Goal: Task Accomplishment & Management: Manage account settings

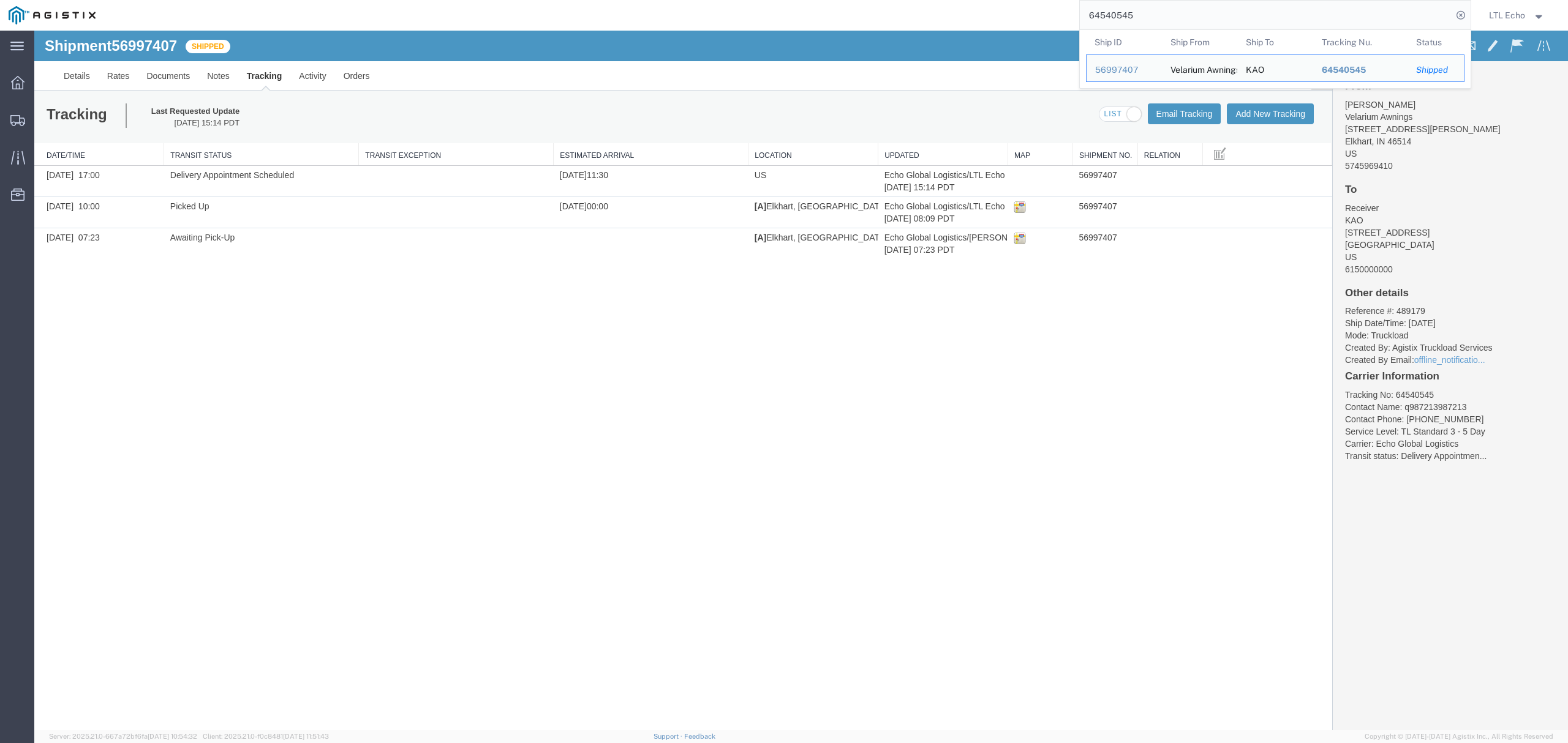
drag, startPoint x: 1205, startPoint y: 13, endPoint x: 753, endPoint y: 16, distance: 452.0
click at [875, 30] on div "64540545 Ship ID Ship From Ship To Tracking Nu. Status Ship ID 56997407 Ship Fr…" at bounding box center [787, 15] width 1367 height 30
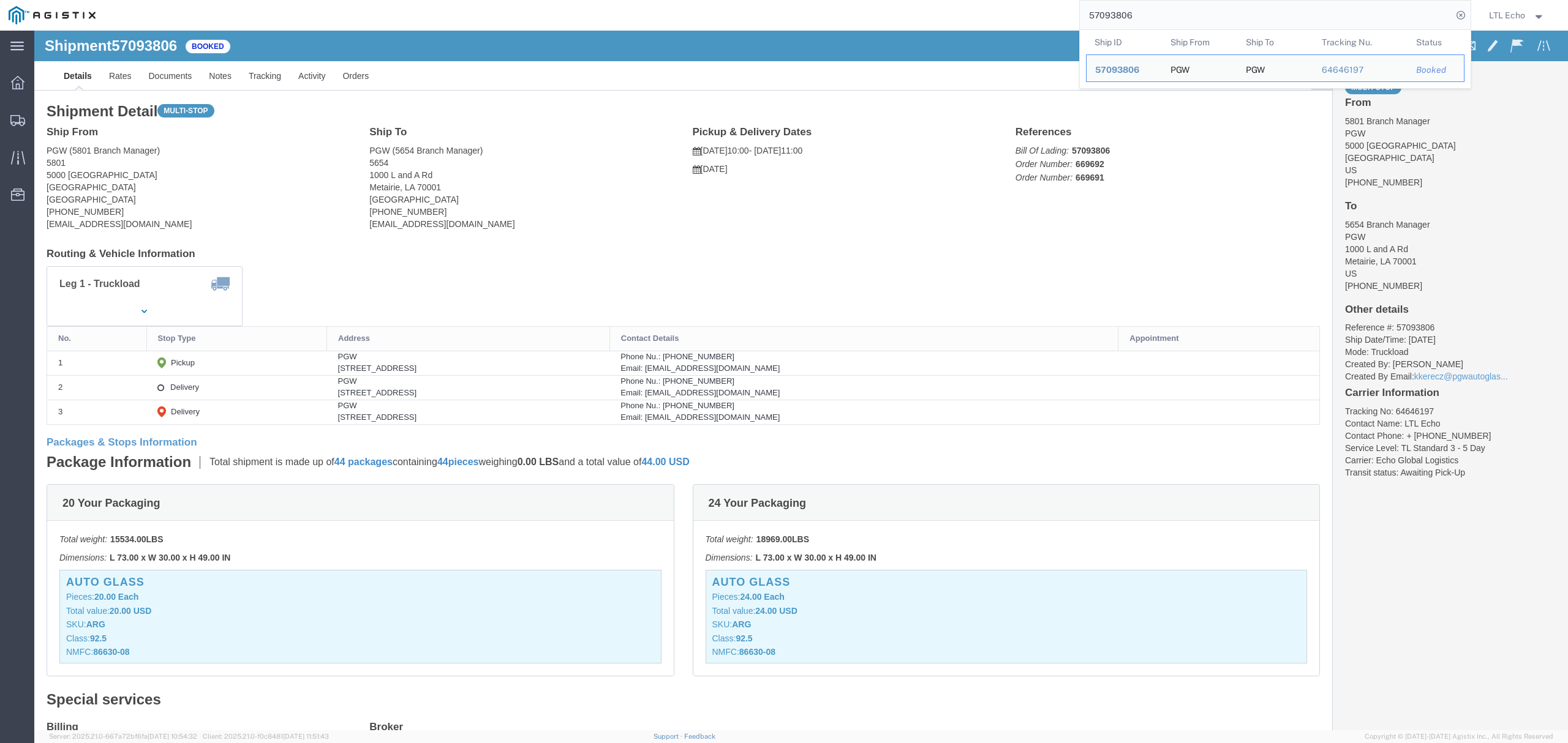
click at [1113, 11] on input "57093806" at bounding box center [1265, 16] width 372 height 30
paste input "113954"
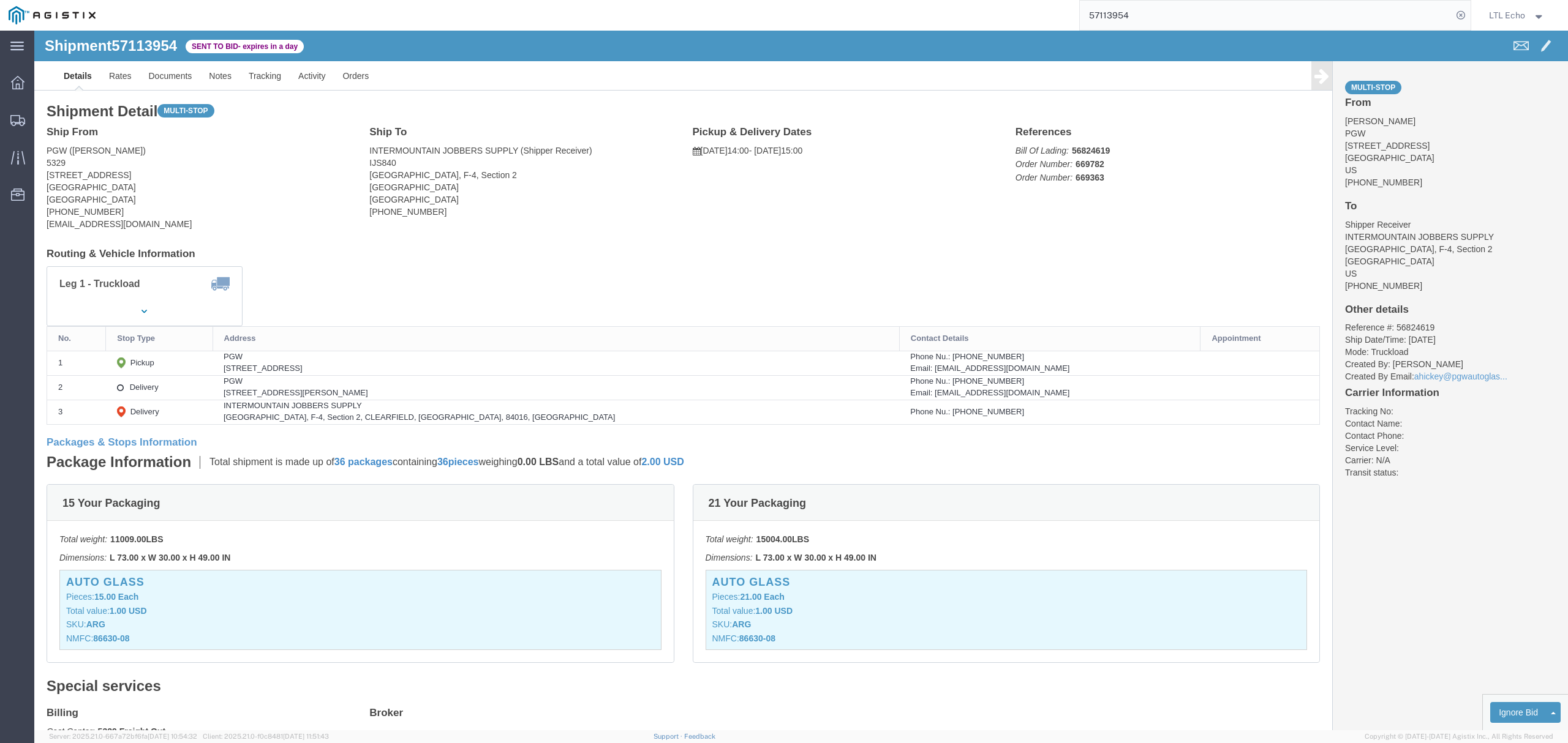
click address "PGW (Janet Claytor) 5329 850 Southern Ave Chillicothe, OH 45601 United States 7…"
copy address "45601"
click address "INTERMOUNTAIN JOBBERS SUPPLY (Shipper Receiver) IJS840 Freeport West, F-4, Sect…"
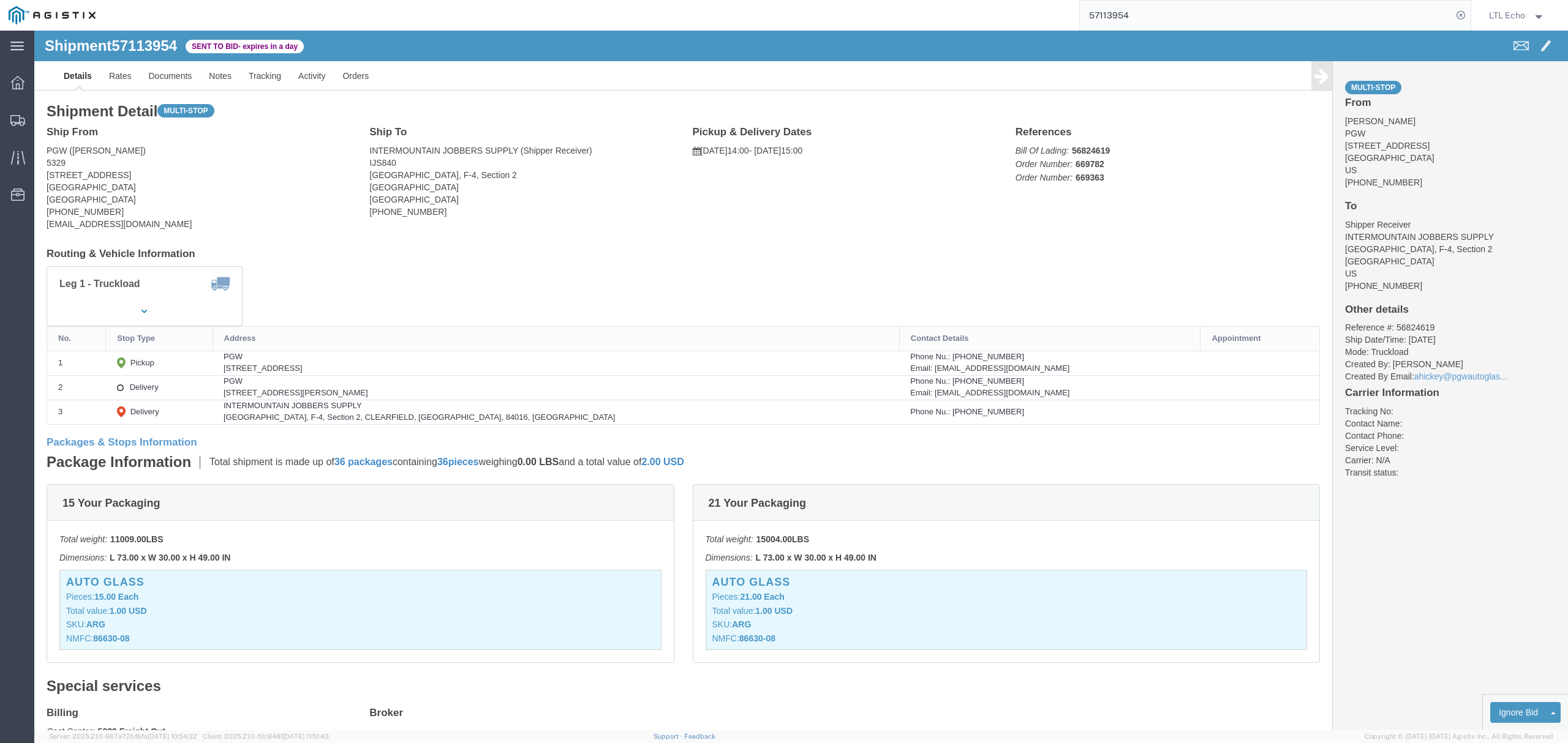
copy address "84016"
click address "INTERMOUNTAIN JOBBERS SUPPLY (Shipper Receiver) IJS840 Freeport West, F-4, Sect…"
copy address "84016"
click div "810 SE Corporate Woods Dr STE 120, Ankeny, IA, 50021, US"
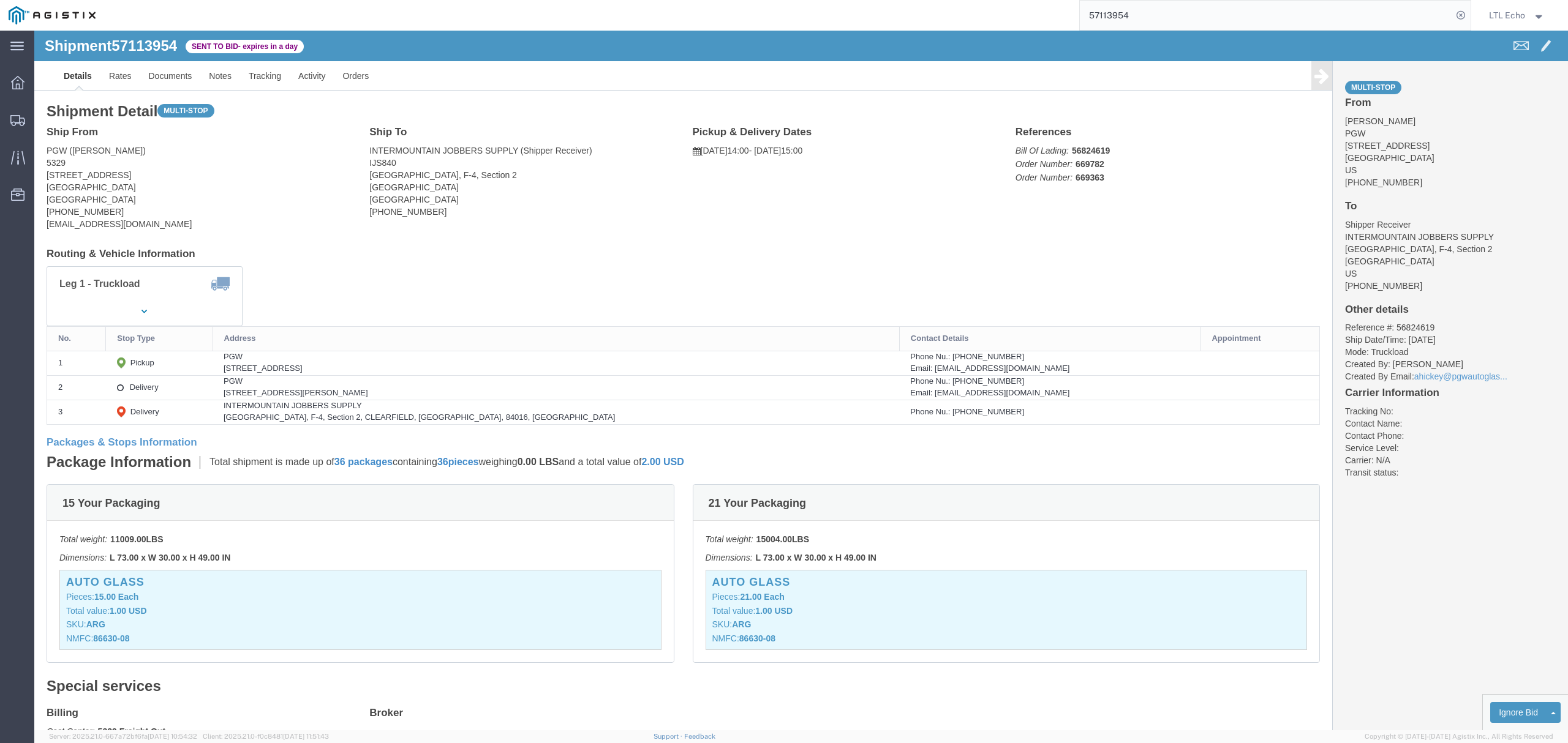
click div "810 SE Corporate Woods Dr STE 120, Ankeny, IA, 50021, US"
copy div "50021"
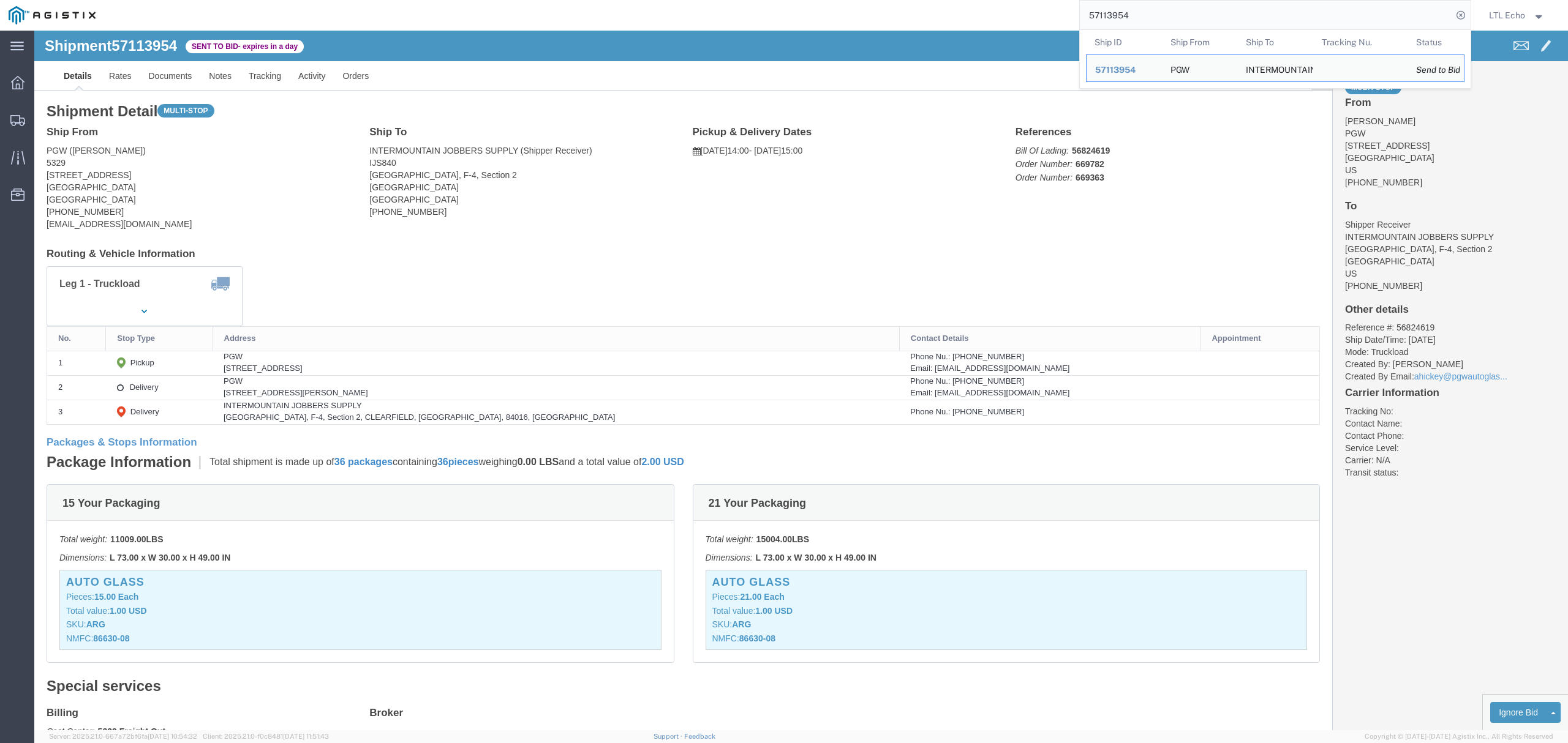
drag, startPoint x: 1159, startPoint y: 22, endPoint x: 889, endPoint y: 23, distance: 270.0
click at [904, 28] on div "57113954 Ship ID Ship From Ship To Tracking Nu. Status Ship ID 57113954 Ship Fr…" at bounding box center [787, 15] width 1367 height 30
paste input "6834265"
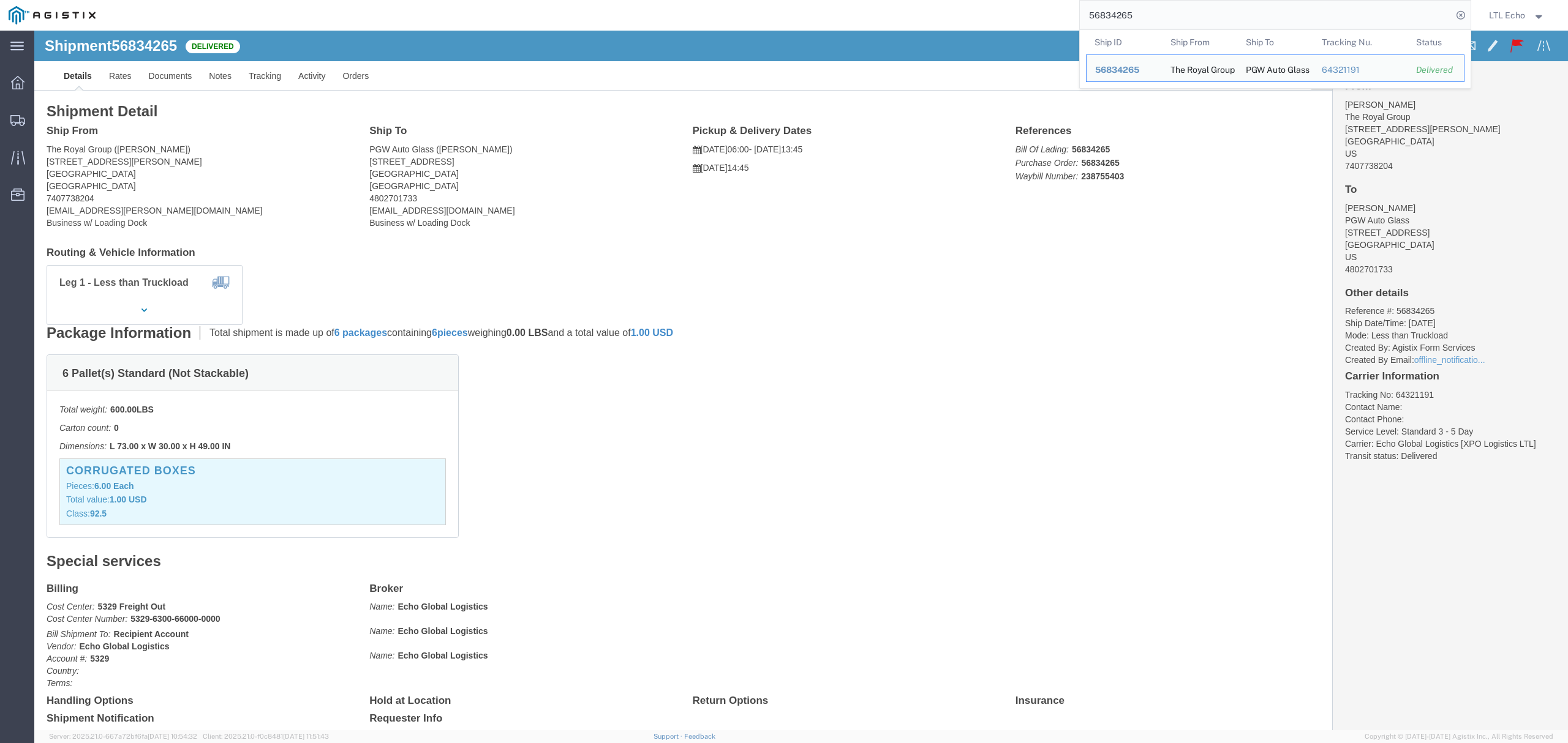
drag, startPoint x: 1176, startPoint y: 18, endPoint x: 669, endPoint y: 30, distance: 507.1
paste input "7113954"
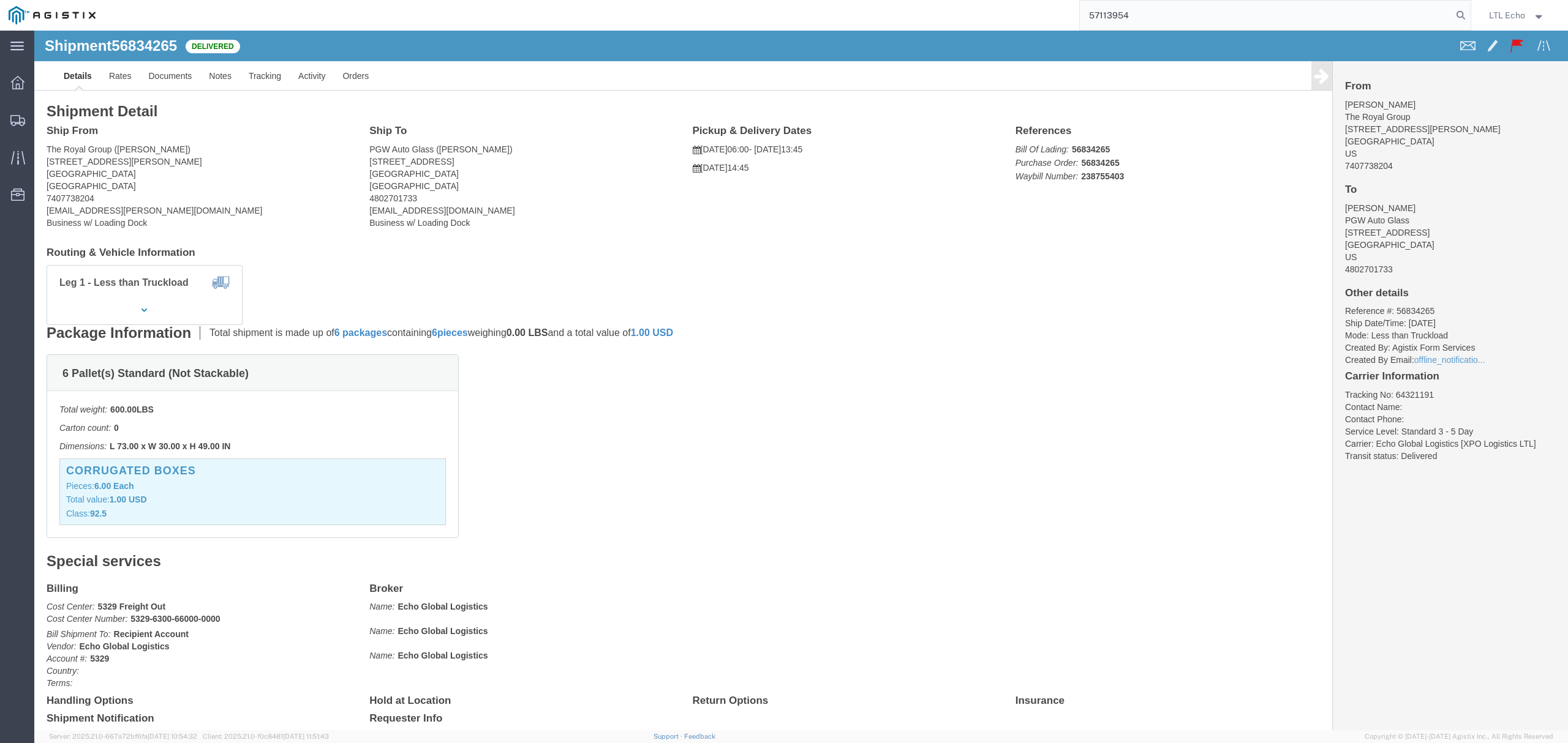
type input "57113954"
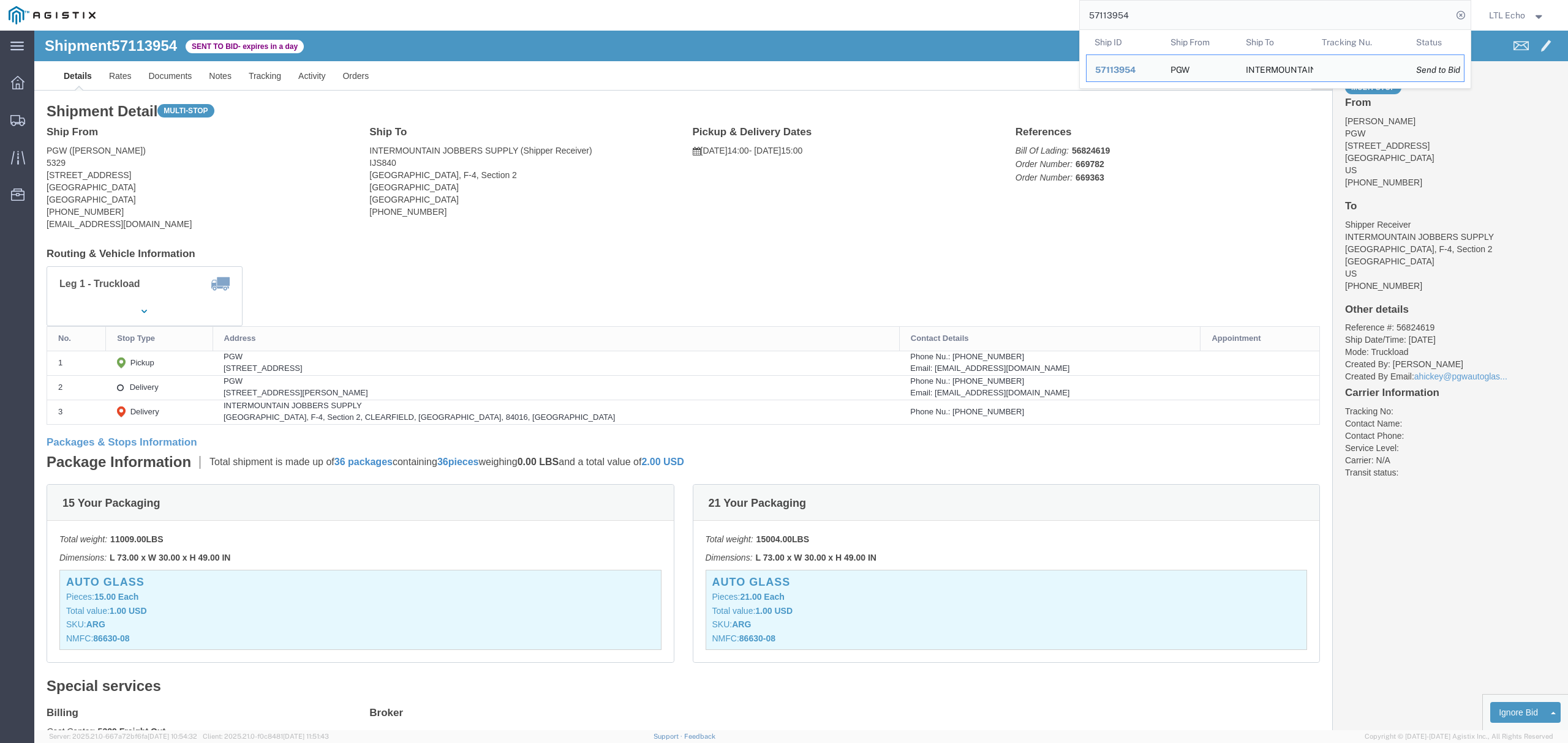
drag, startPoint x: 1149, startPoint y: 20, endPoint x: 866, endPoint y: 17, distance: 283.0
click at [866, 17] on div "57113954 Ship ID Ship From Ship To Tracking Nu. Status Ship ID 57113954 Ship Fr…" at bounding box center [787, 15] width 1367 height 30
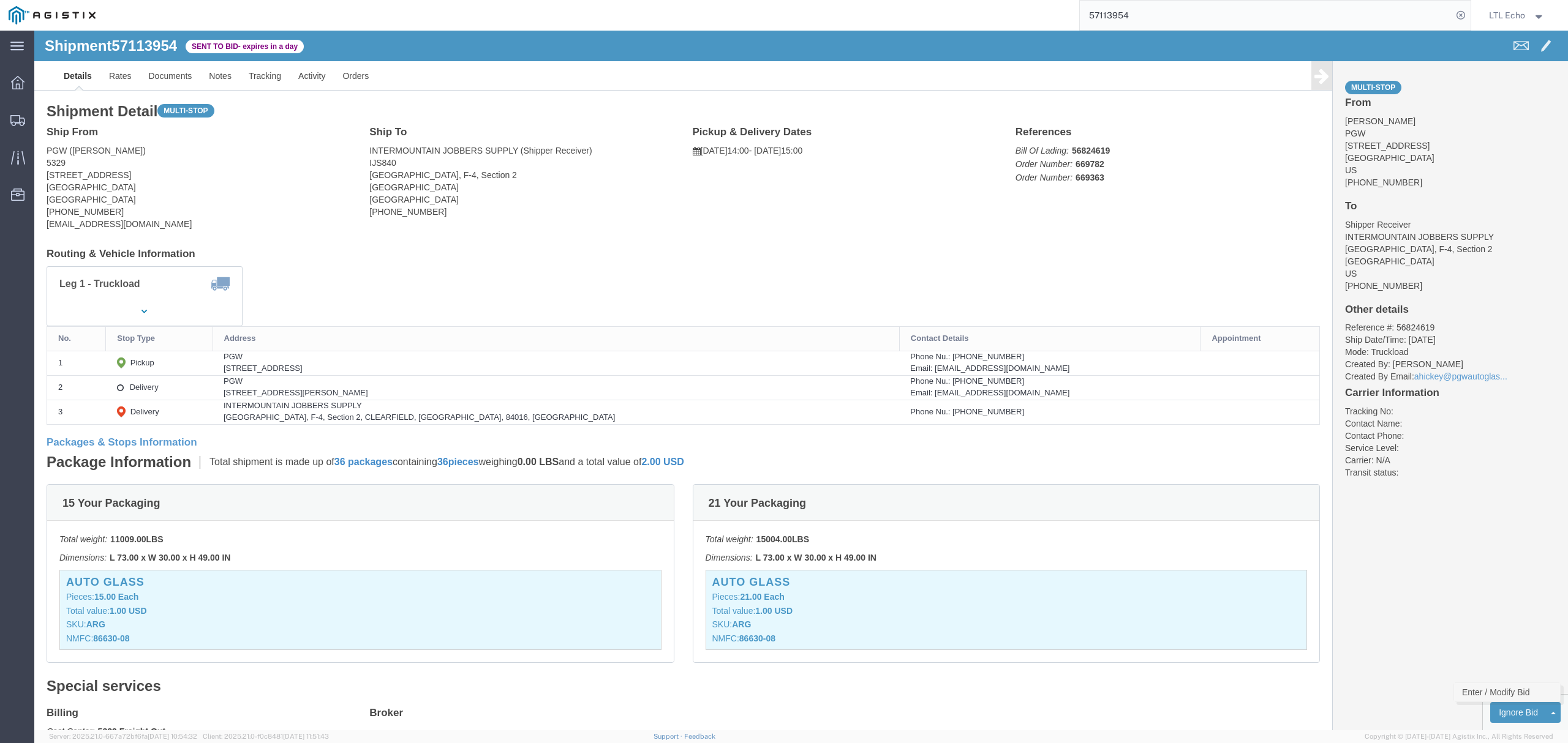
click link "Enter / Modify Bid"
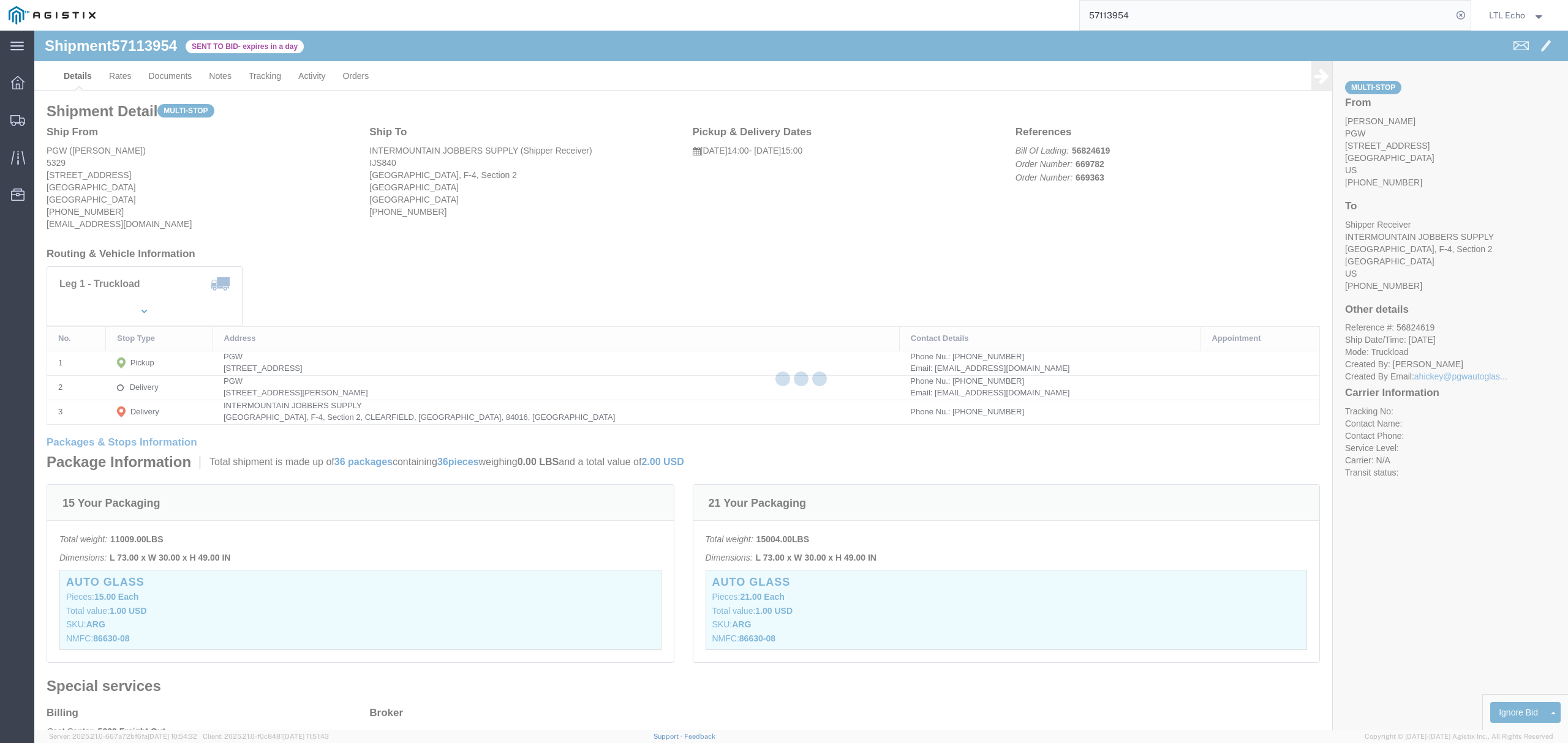
select select "4622"
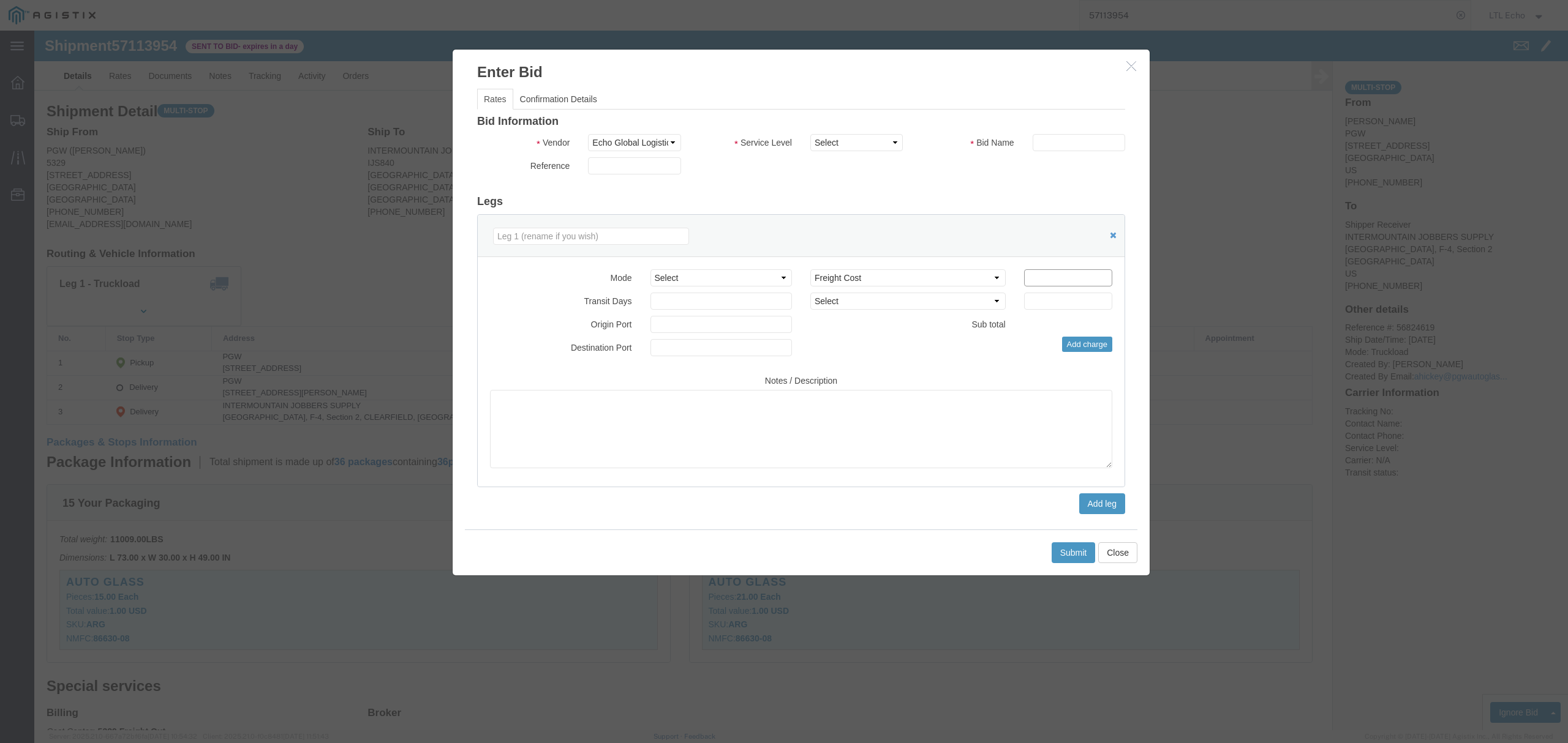
click input "number"
click textarea
drag, startPoint x: 1018, startPoint y: 247, endPoint x: 880, endPoint y: 243, distance: 138.1
click div "Select 2 Day Service 3 Axle Winch Truck 3 to 5 Day Service 96L Domestic Flat Ra…"
type input "3390"
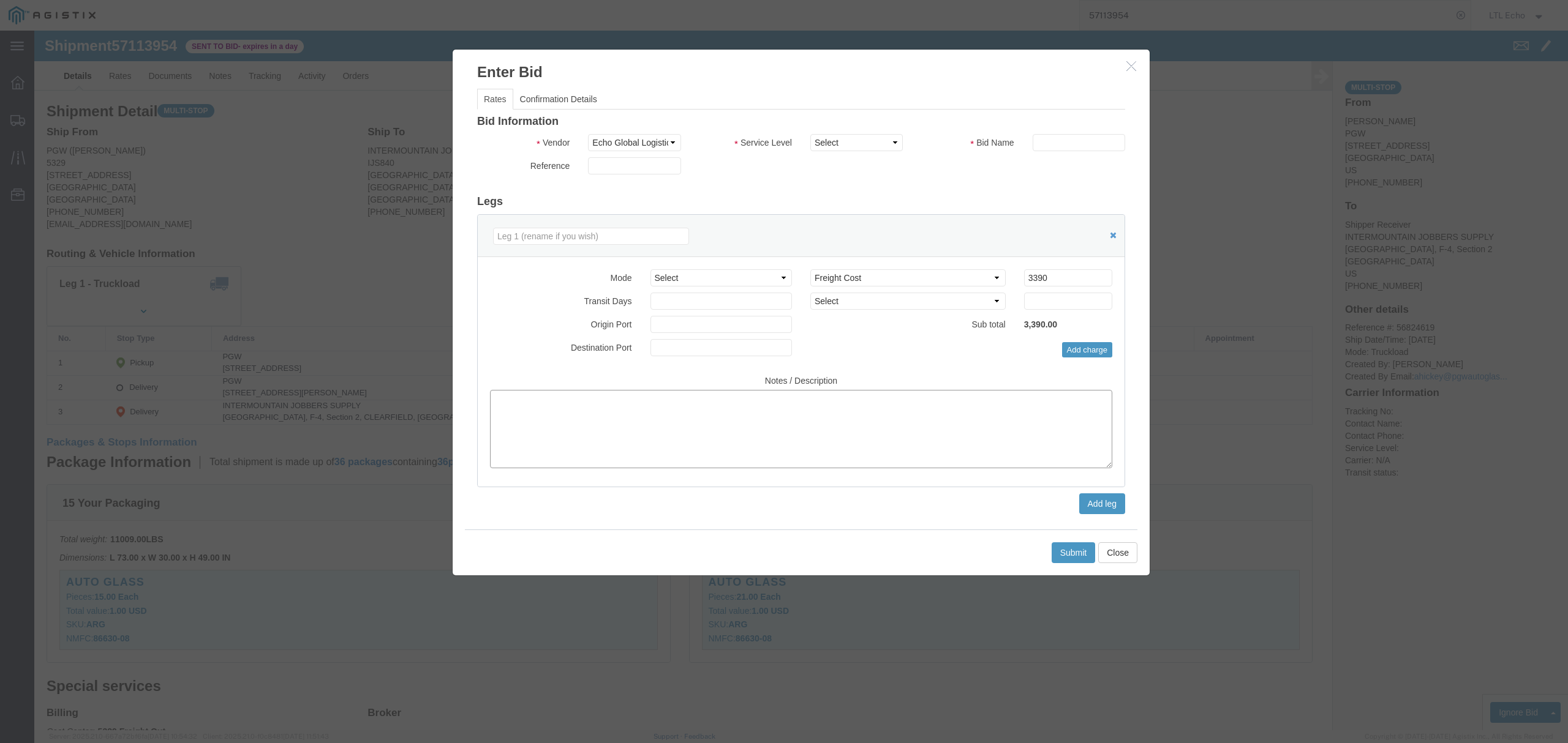
click textarea
type textarea "Dates may be flexible"
click select "Select Guaranteed Next Day LTL Standard 3-5 Day Rail TL Standard 3 - 5 Day"
select select "13989"
click select "Select Guaranteed Next Day LTL Standard 3-5 Day Rail TL Standard 3 - 5 Day"
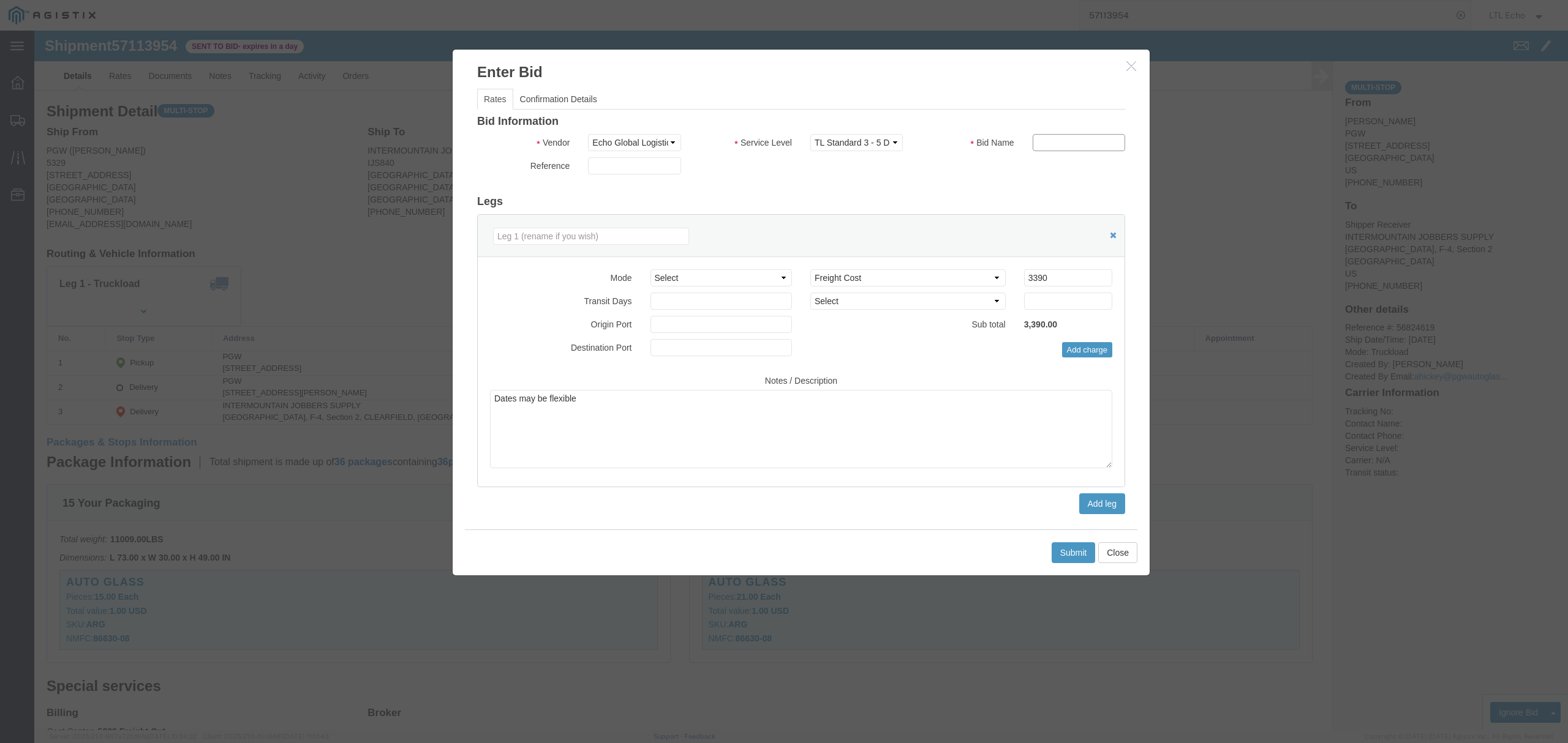
click input "text"
type input "57113954"
click textarea "Dates may be flexible"
click textarea "Dates may be flexible. Lane is tight with carrier options."
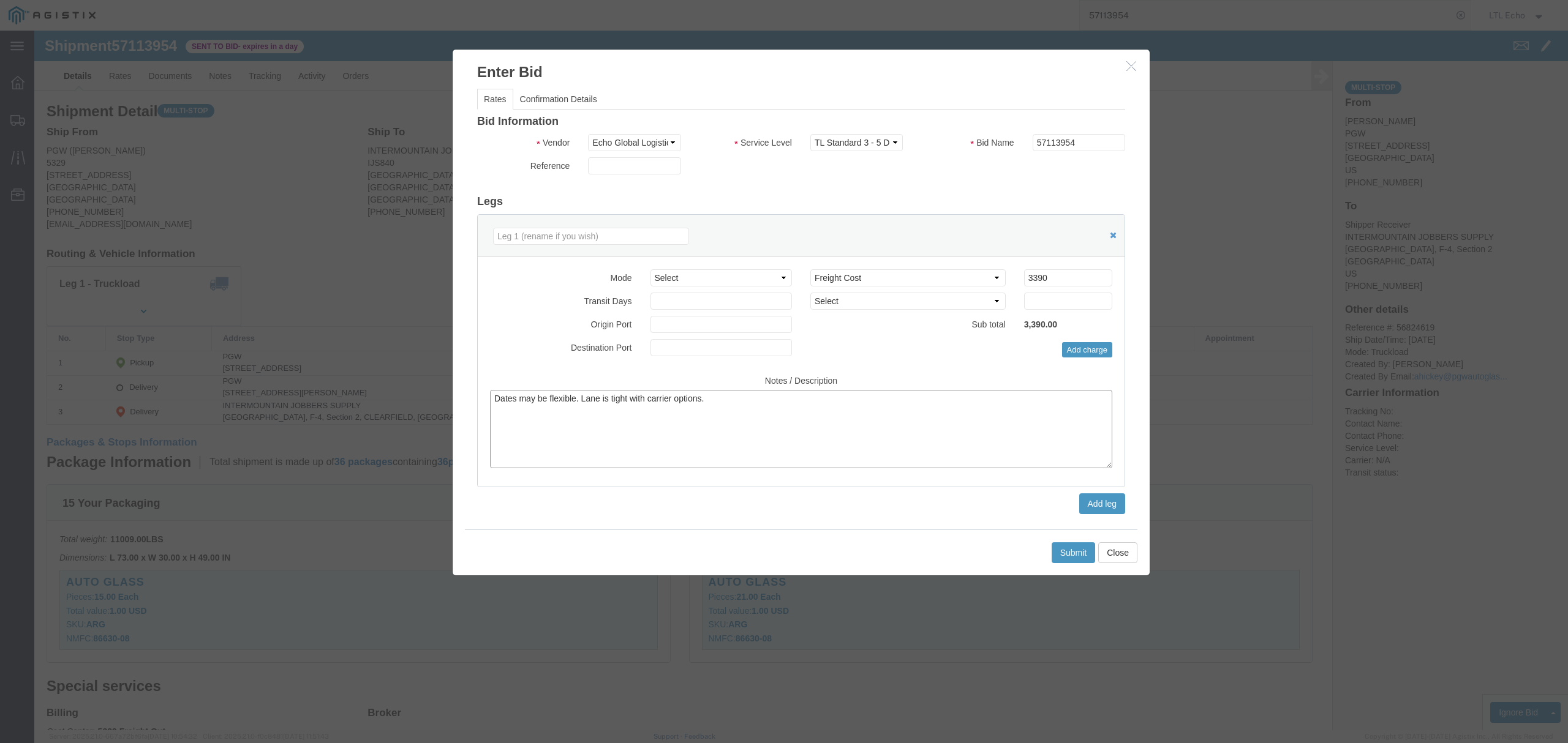
click textarea "Dates may be flexible. Lane is tight with carrier options."
type textarea "Dates may be flexible. Lane is tight with carrier options."
click button "Submit"
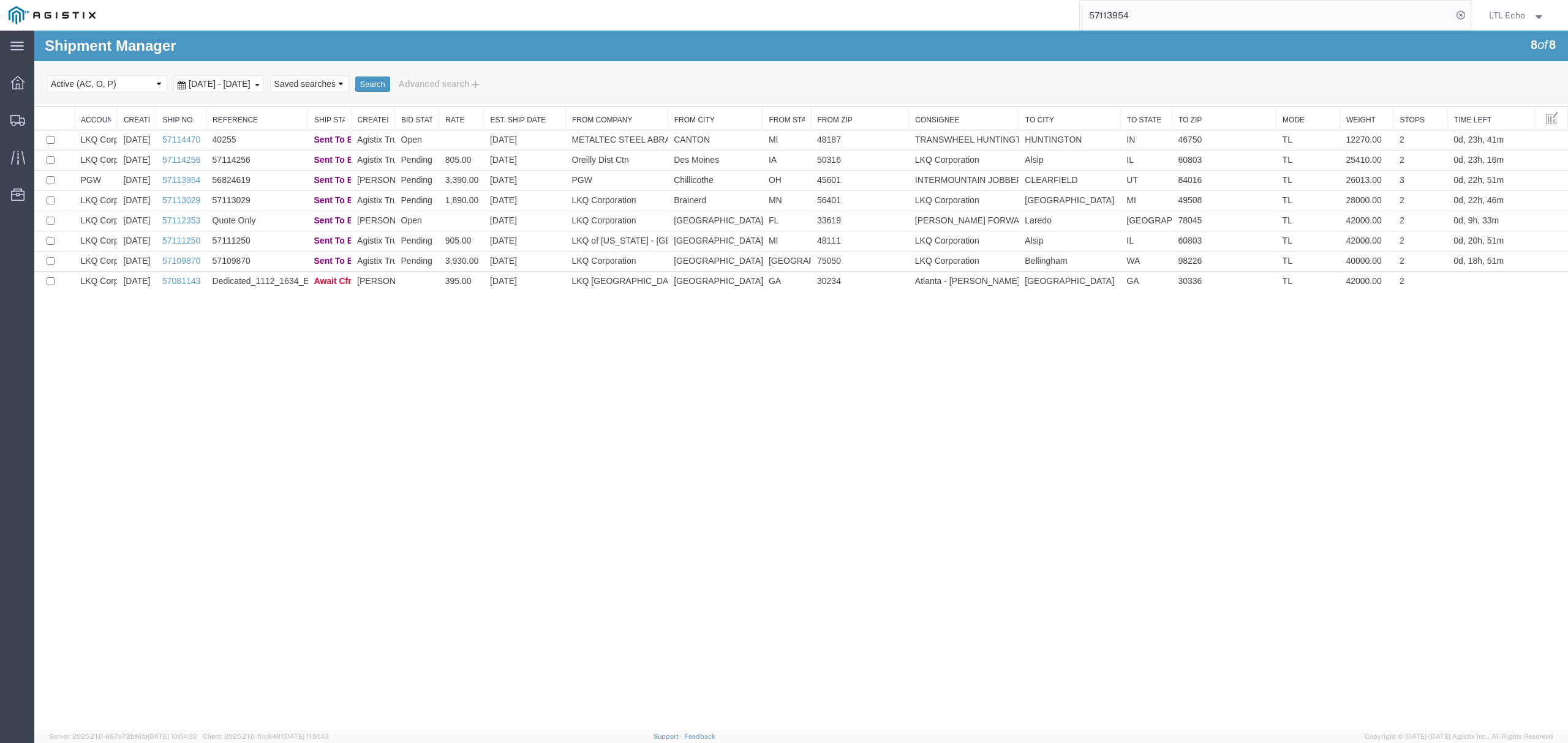
drag, startPoint x: 1221, startPoint y: 18, endPoint x: 900, endPoint y: 2, distance: 321.4
click at [905, 6] on div "57113954" at bounding box center [787, 15] width 1367 height 30
paste input "6729148"
type input "56729148"
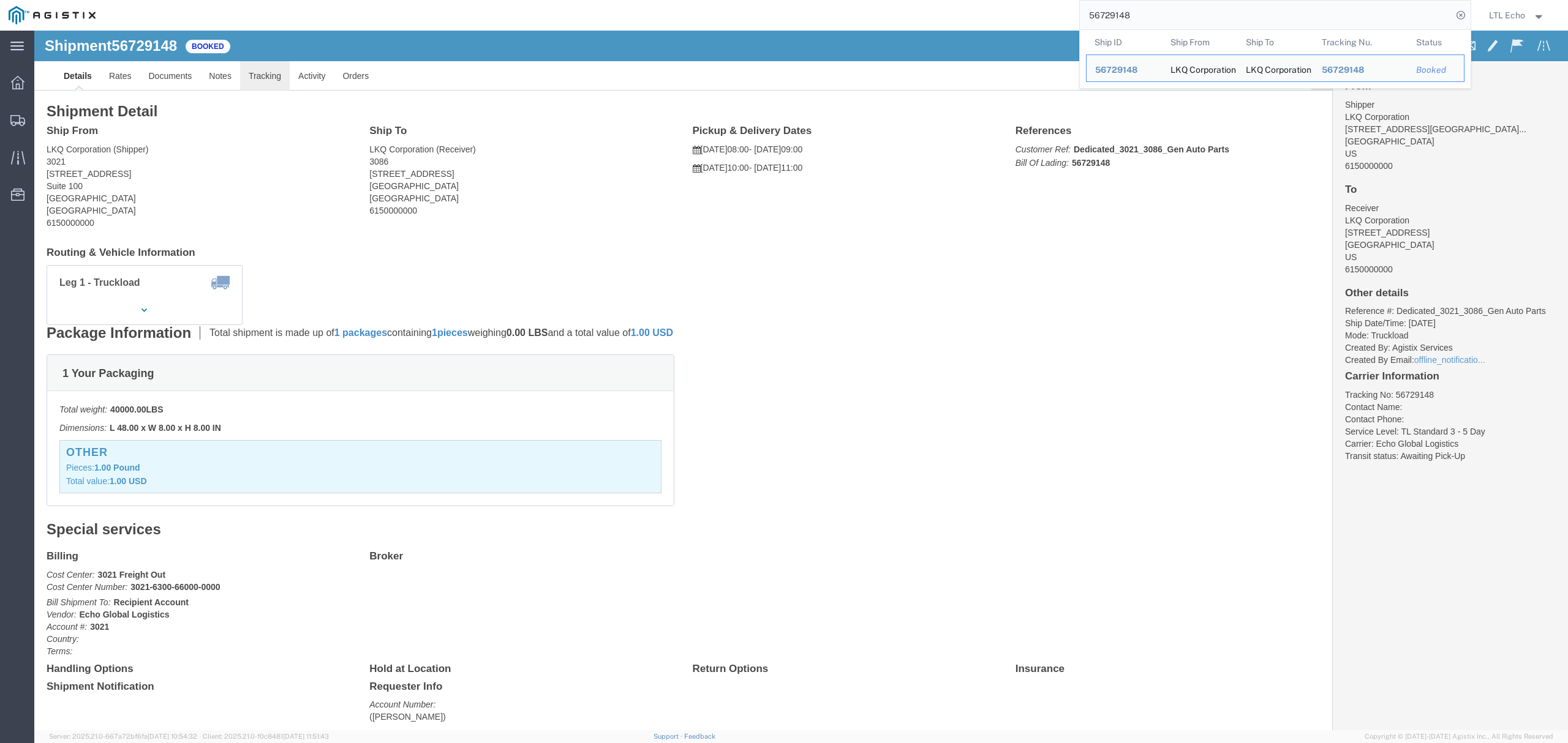
click link "Tracking"
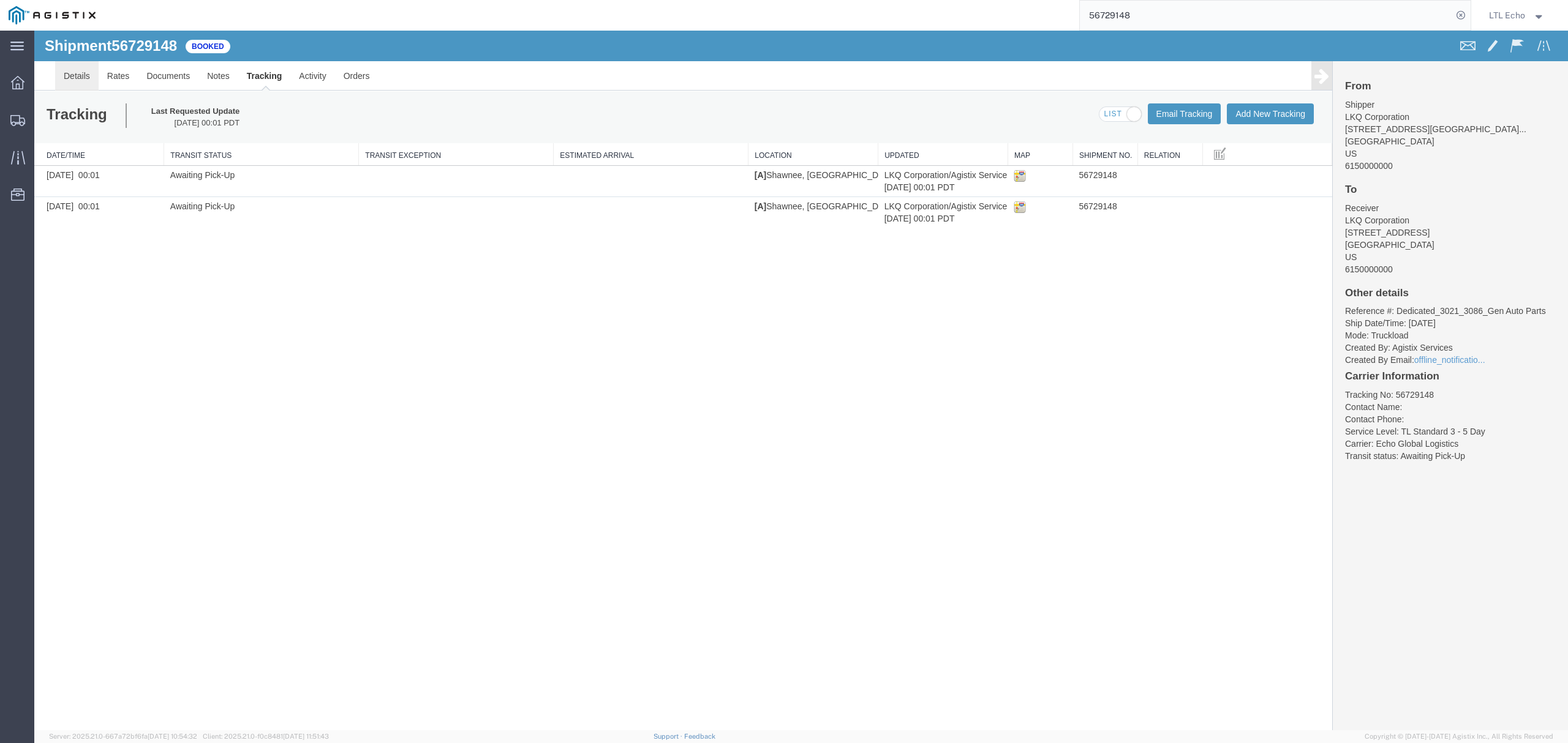
click at [87, 70] on link "Details" at bounding box center [77, 76] width 44 height 30
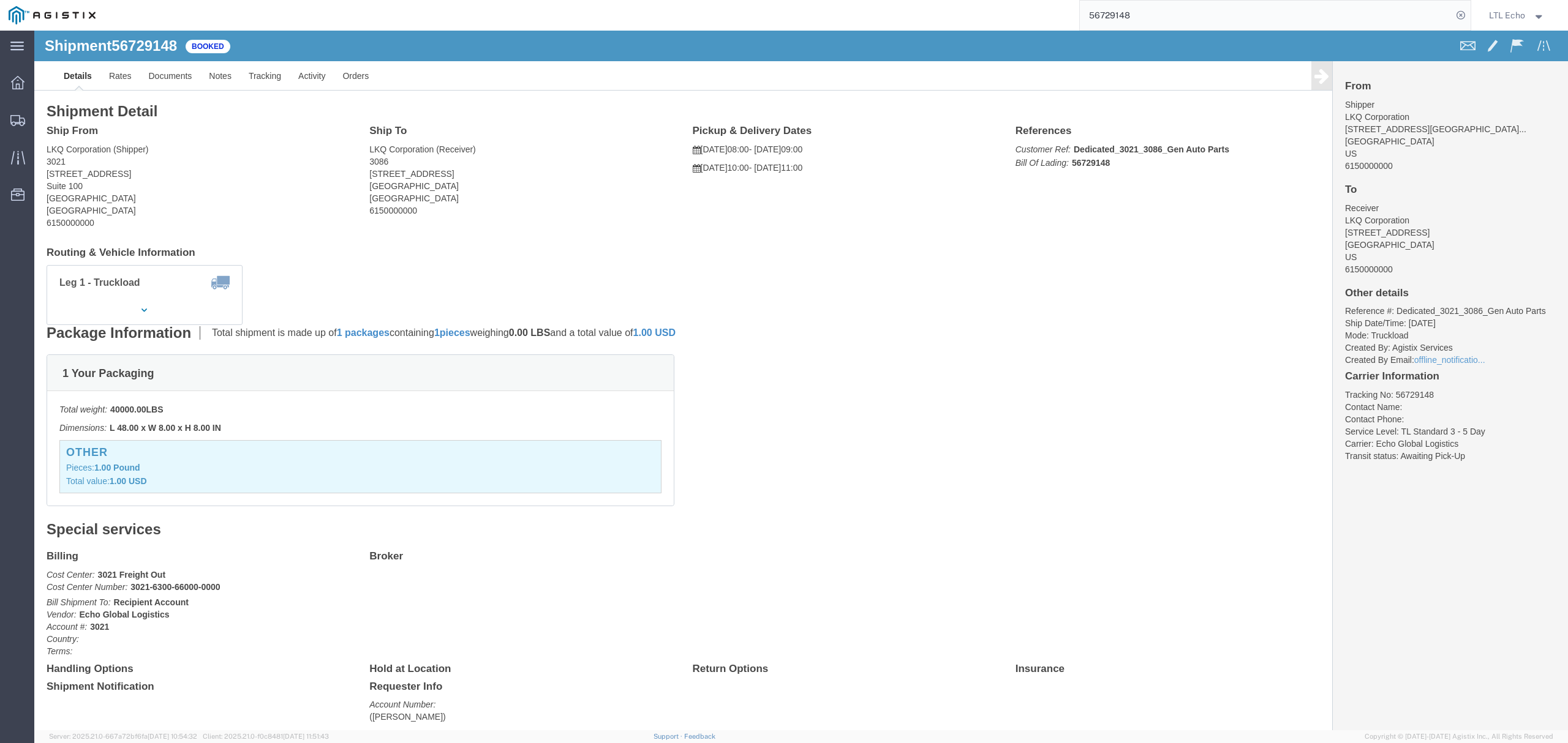
click span "56729148"
copy span "56729148"
click link "Tracking"
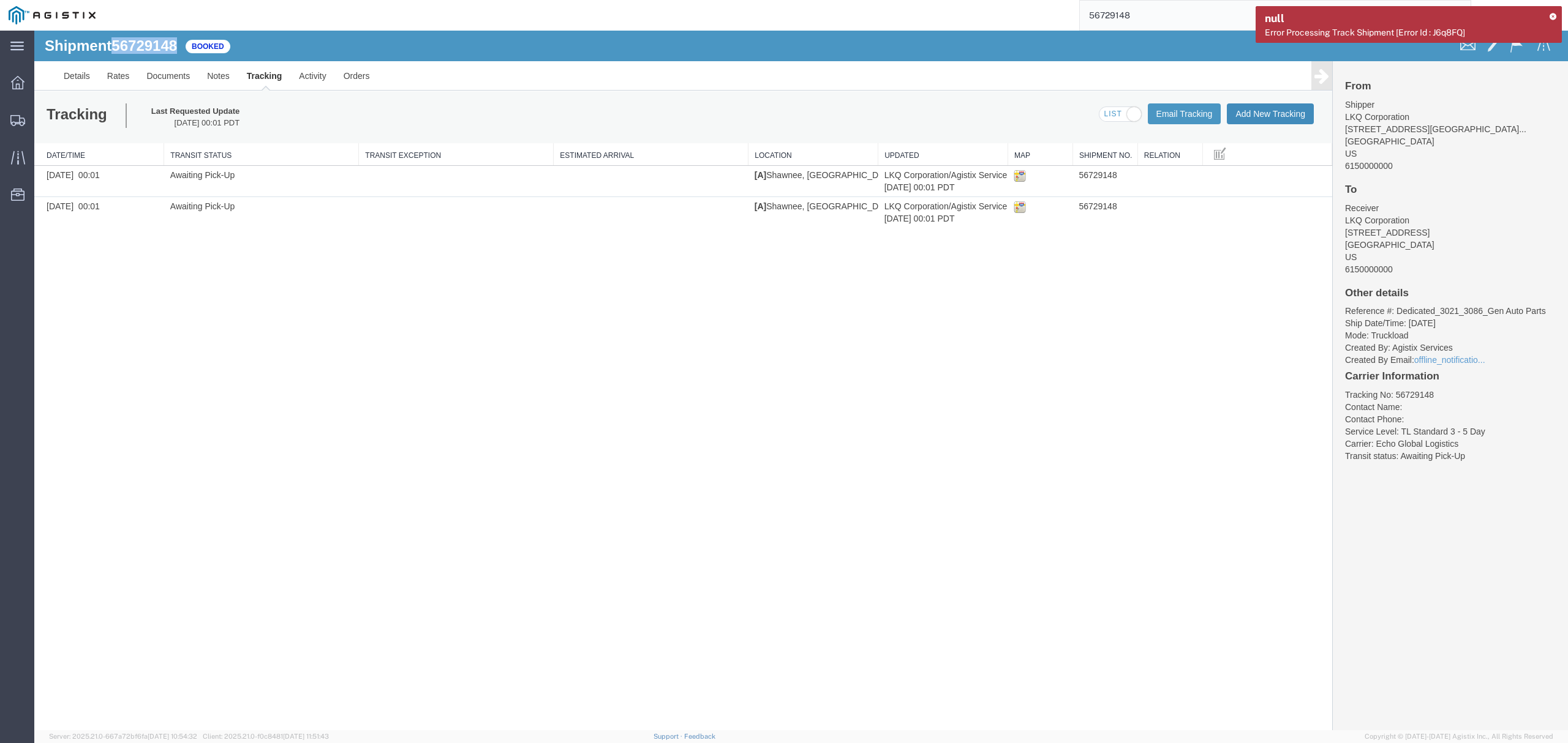
click at [1237, 111] on button "Add New Tracking" at bounding box center [1269, 114] width 87 height 20
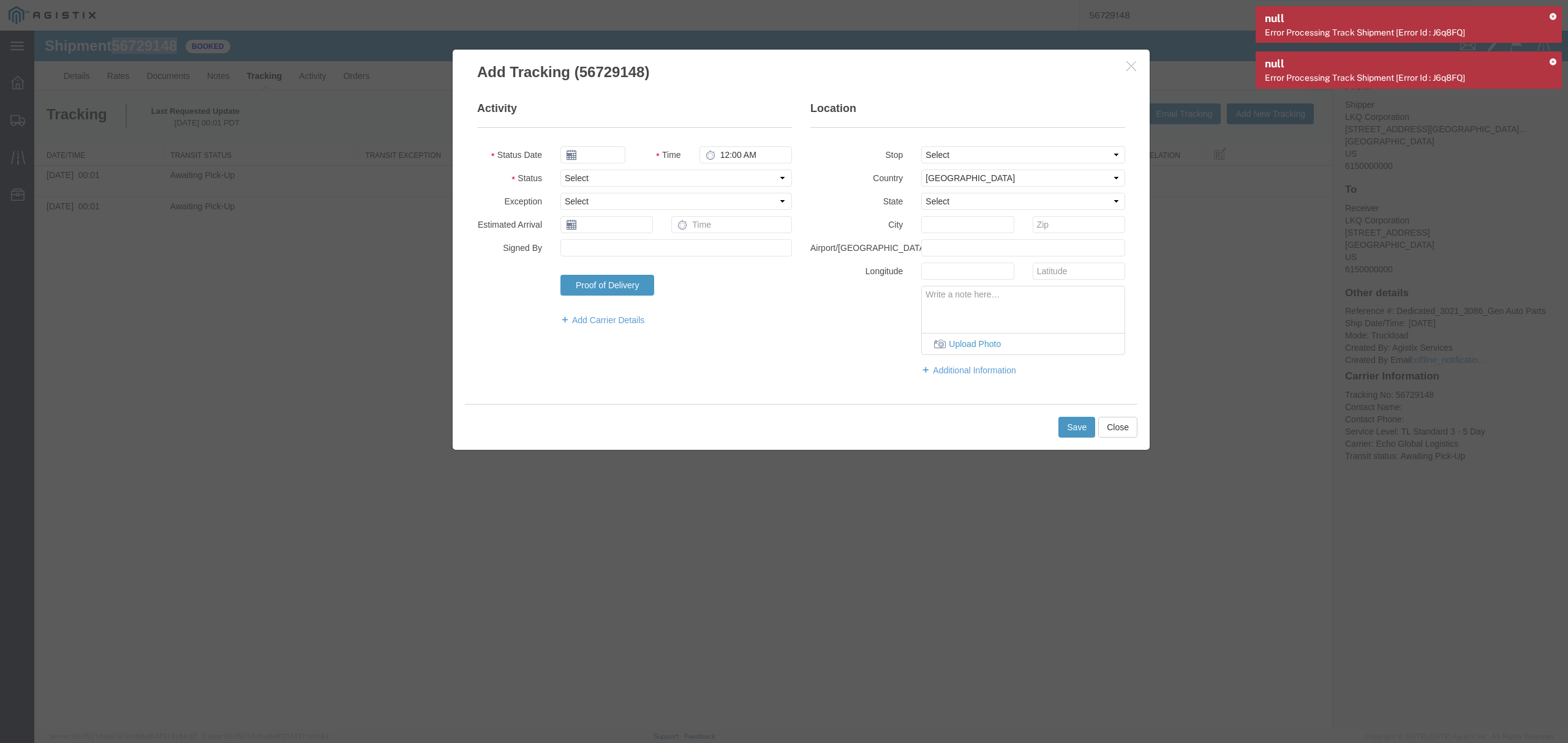
type input "10/13/2025"
type input "2:00 PM"
click at [640, 180] on select "Select Arrival Notice Available Arrival Notice Imported Arrive at Delivery Loca…" at bounding box center [676, 178] width 232 height 17
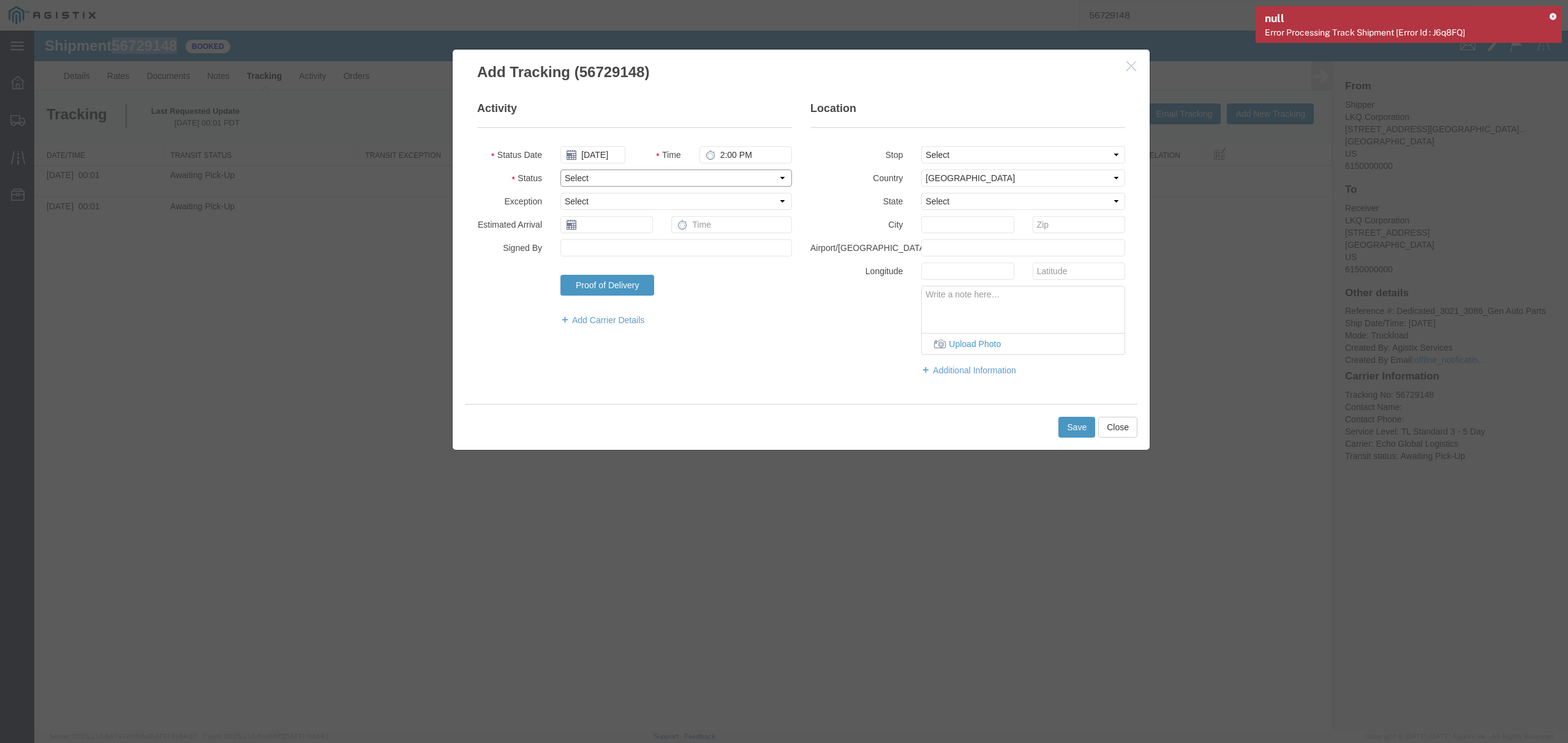
select select "PICKEDUP"
click at [561, 169] on select "Select Arrival Notice Available Arrival Notice Imported Arrive at Delivery Loca…" at bounding box center [676, 178] width 232 height 17
click at [1067, 424] on button "Save" at bounding box center [1077, 427] width 37 height 20
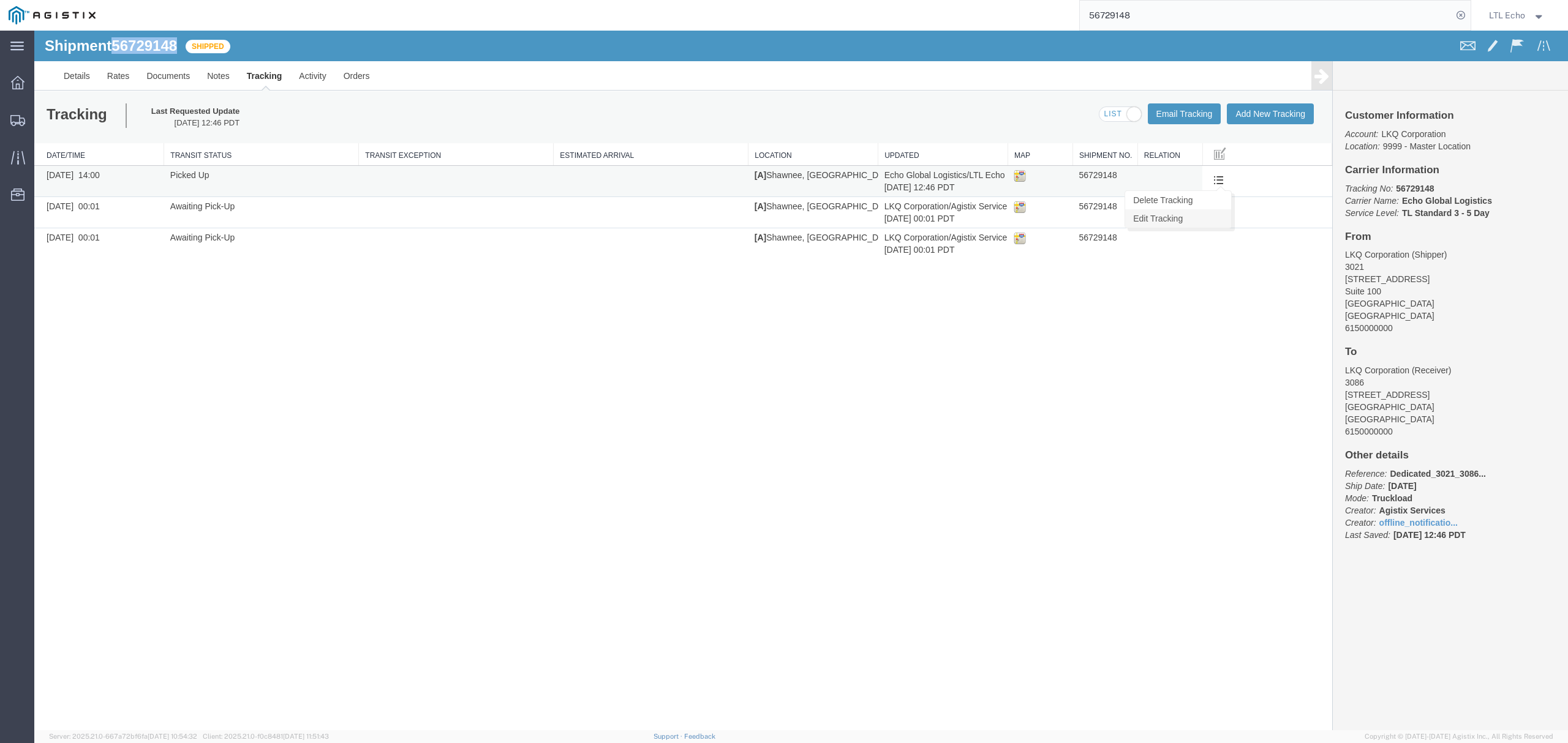
click at [1173, 221] on link "Edit Tracking" at bounding box center [1178, 219] width 106 height 18
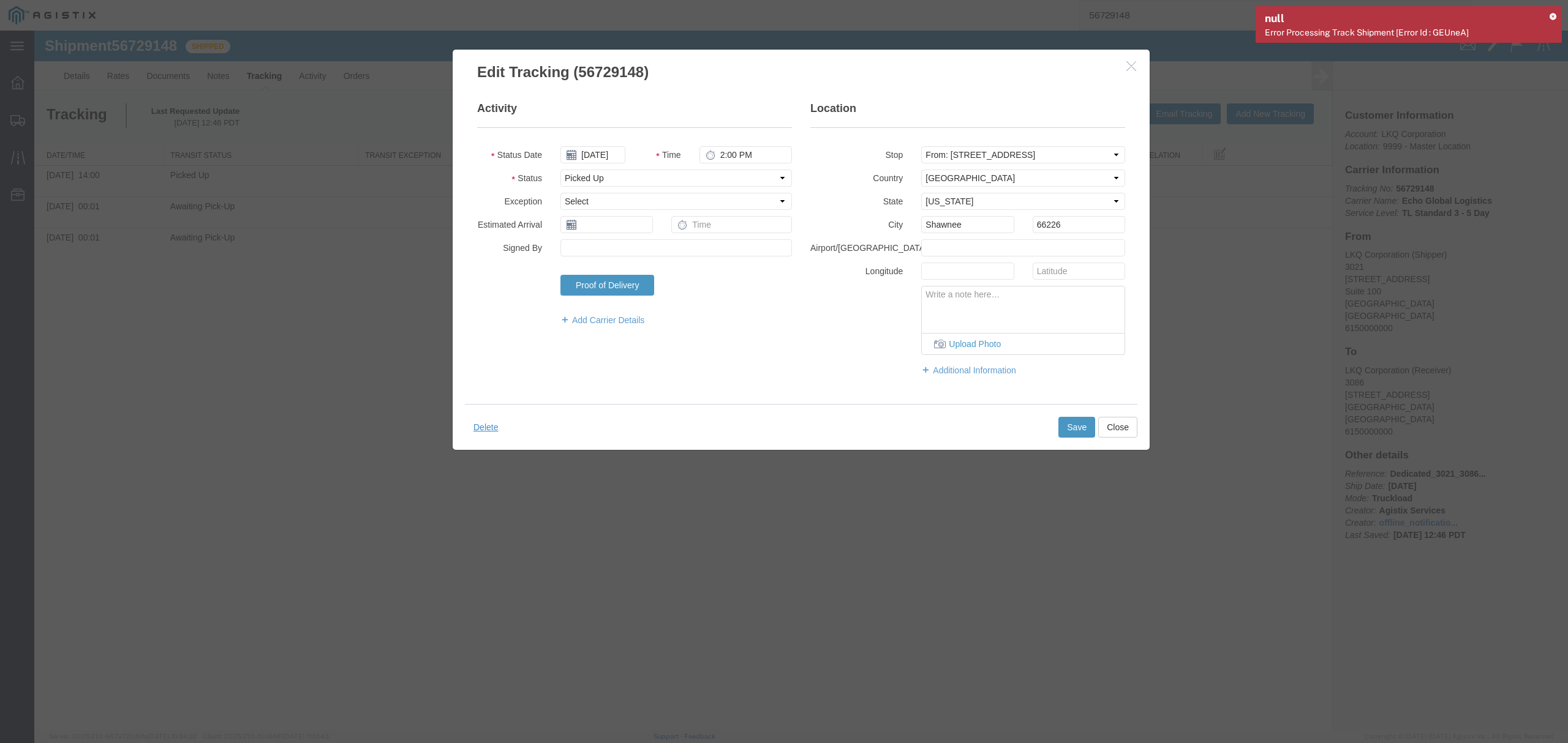
click at [572, 222] on icon at bounding box center [571, 224] width 10 height 10
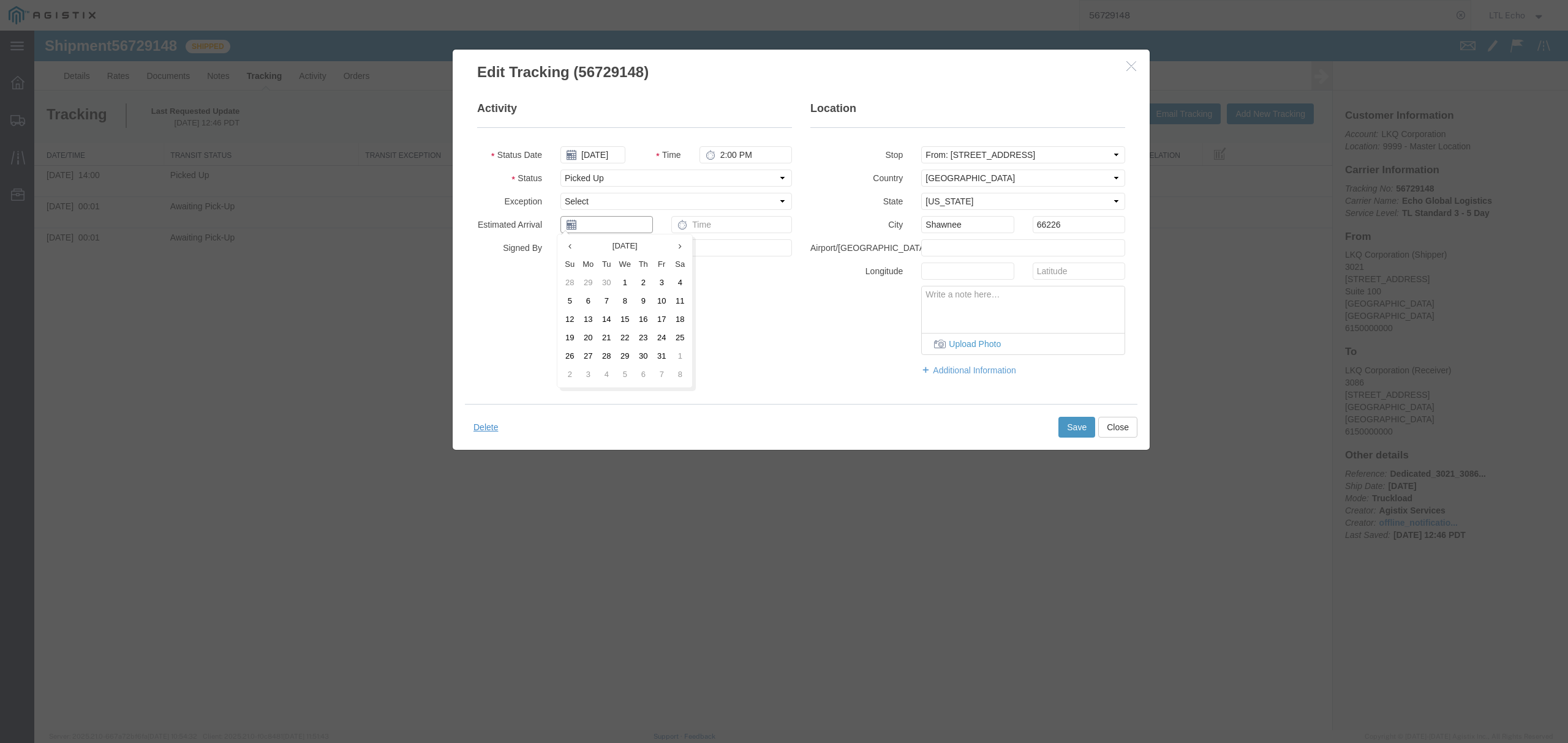
click at [599, 224] on input "text" at bounding box center [606, 224] width 92 height 17
click at [589, 337] on td "20" at bounding box center [588, 339] width 18 height 18
type input "10/20/2025"
click at [628, 325] on link "Add Carrier Details" at bounding box center [676, 320] width 232 height 12
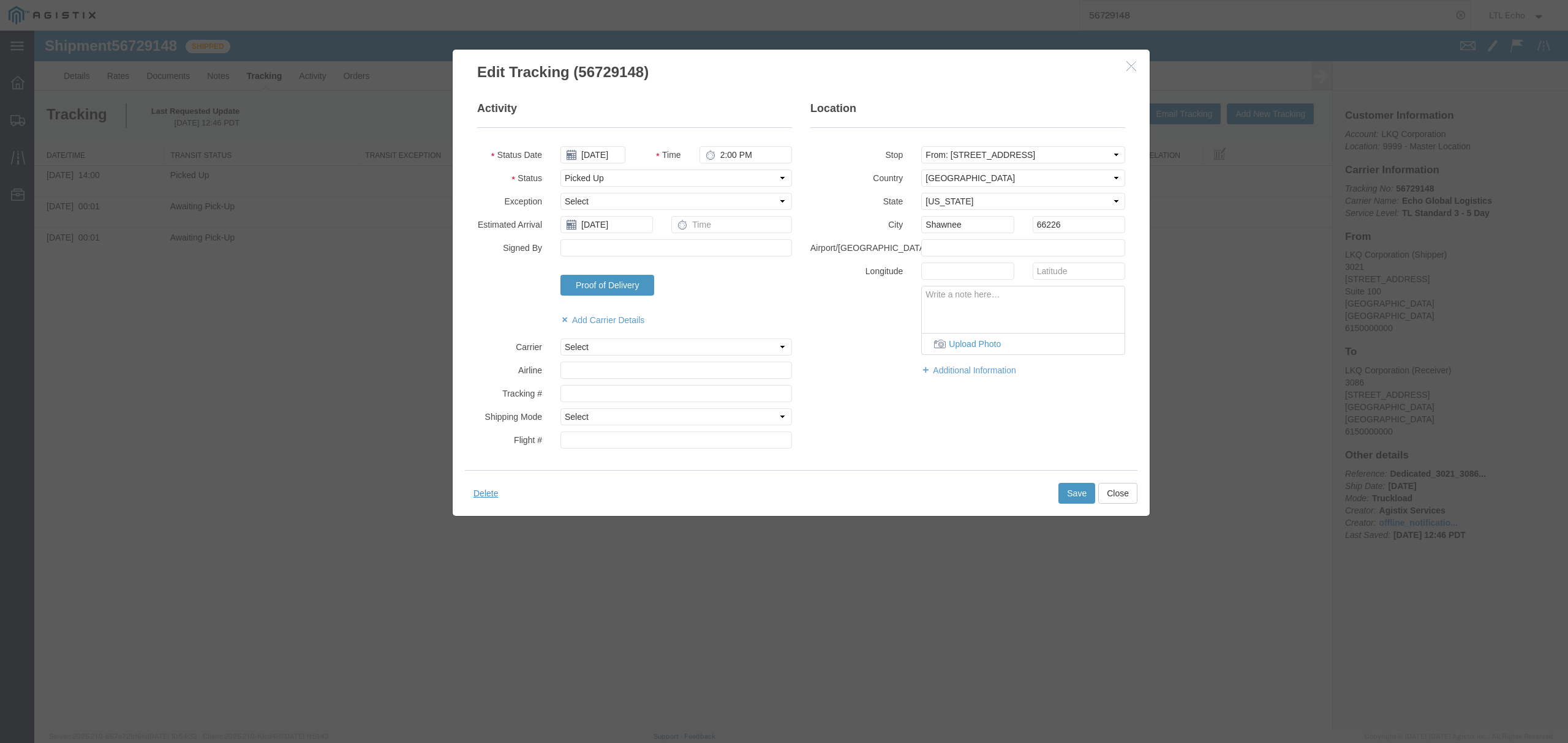
click at [643, 338] on fieldset "Activity Status Date 10/13/2025 Time 2:00 PM Status Select Arrival Notice Avail…" at bounding box center [635, 277] width 315 height 354
click at [653, 354] on select "Select Echo Global Logistics" at bounding box center [676, 347] width 232 height 17
click at [688, 294] on div "Proof of Delivery Signature Upload Photo Type Tap to Sign Upload Photo" at bounding box center [676, 289] width 250 height 30
click at [649, 318] on link "Add Carrier Details" at bounding box center [676, 320] width 232 height 12
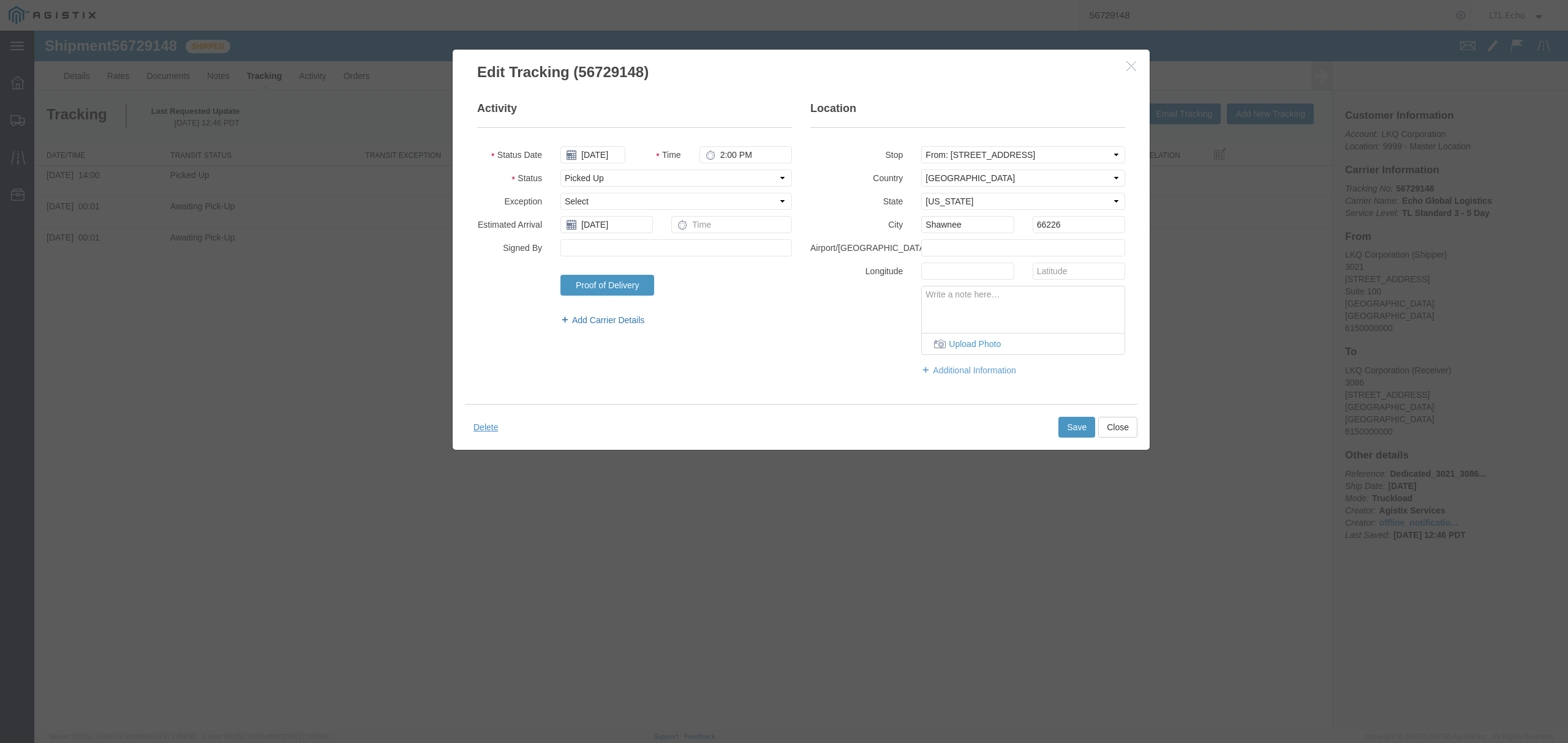
click at [649, 318] on link "Add Carrier Details" at bounding box center [676, 320] width 232 height 12
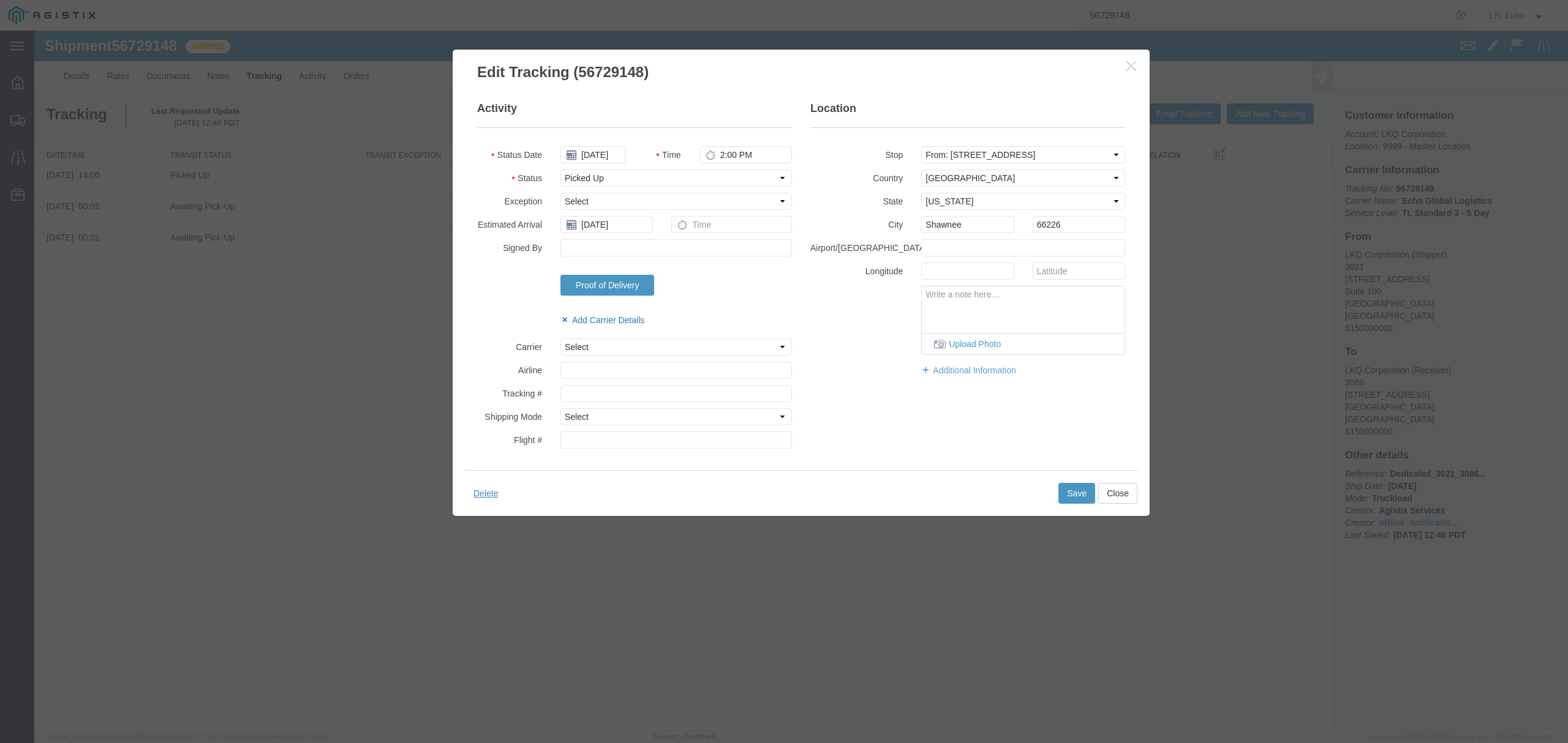
click at [649, 318] on link "Add Carrier Details" at bounding box center [676, 320] width 232 height 12
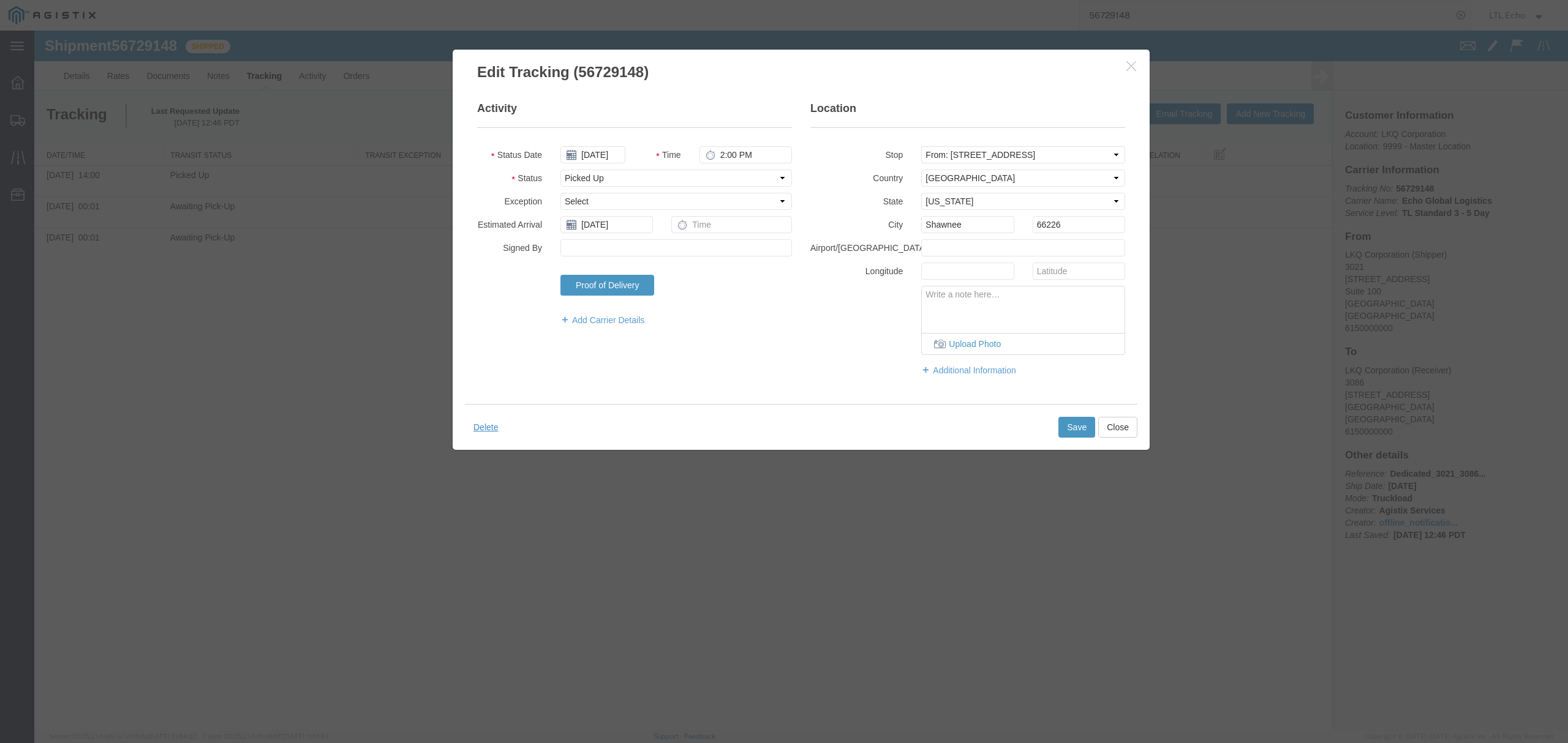
drag, startPoint x: 649, startPoint y: 318, endPoint x: 799, endPoint y: 274, distance: 156.3
click at [799, 274] on div "Activity Status Date 10/13/2025 Time 2:00 PM Status Select Arrival Notice Avail…" at bounding box center [635, 219] width 333 height 238
click at [944, 270] on input "text" at bounding box center [967, 271] width 92 height 17
click at [933, 368] on link "Additional Information" at bounding box center [1023, 370] width 204 height 12
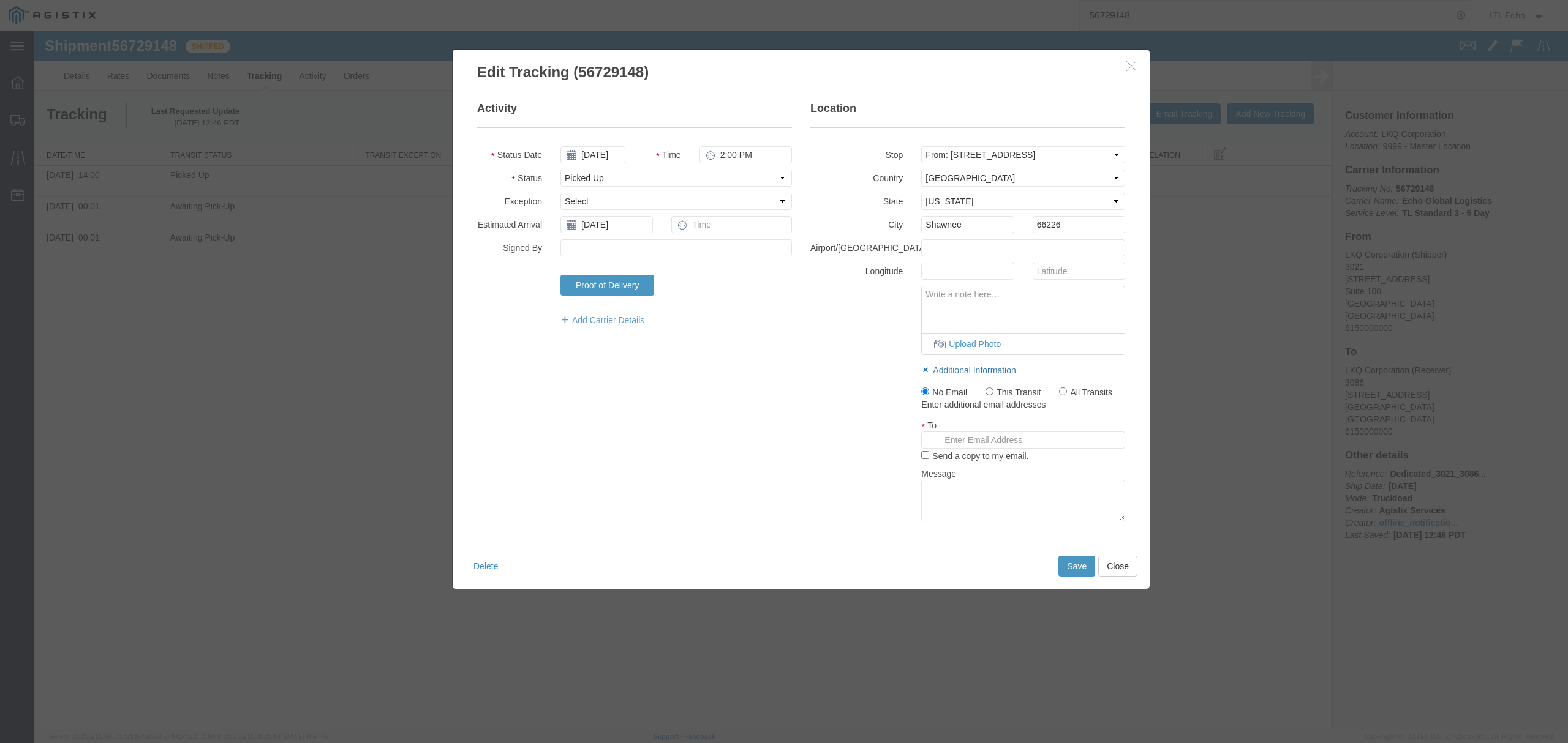
click at [933, 368] on link "Additional Information" at bounding box center [1023, 370] width 204 height 12
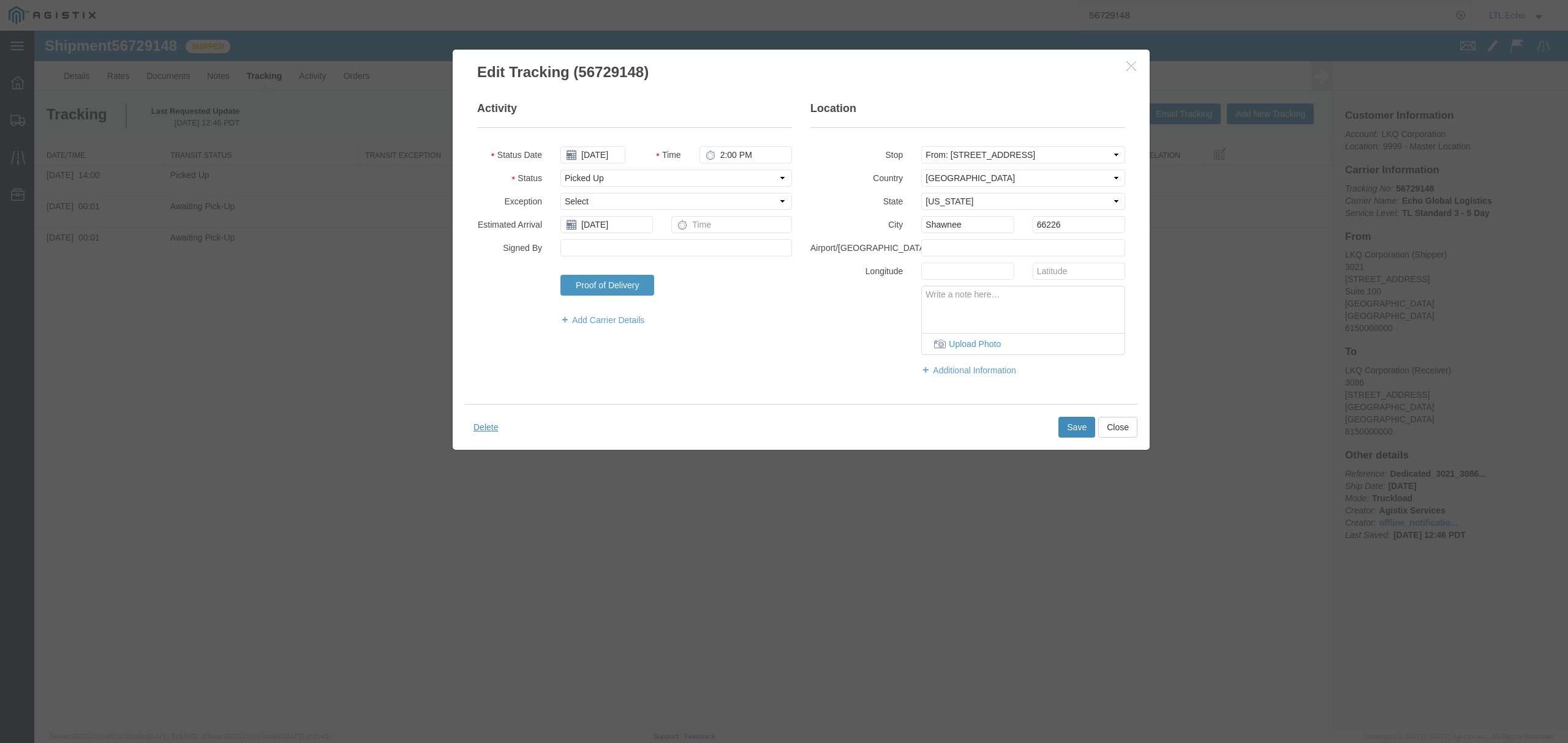
click at [1081, 423] on button "Save" at bounding box center [1077, 427] width 37 height 20
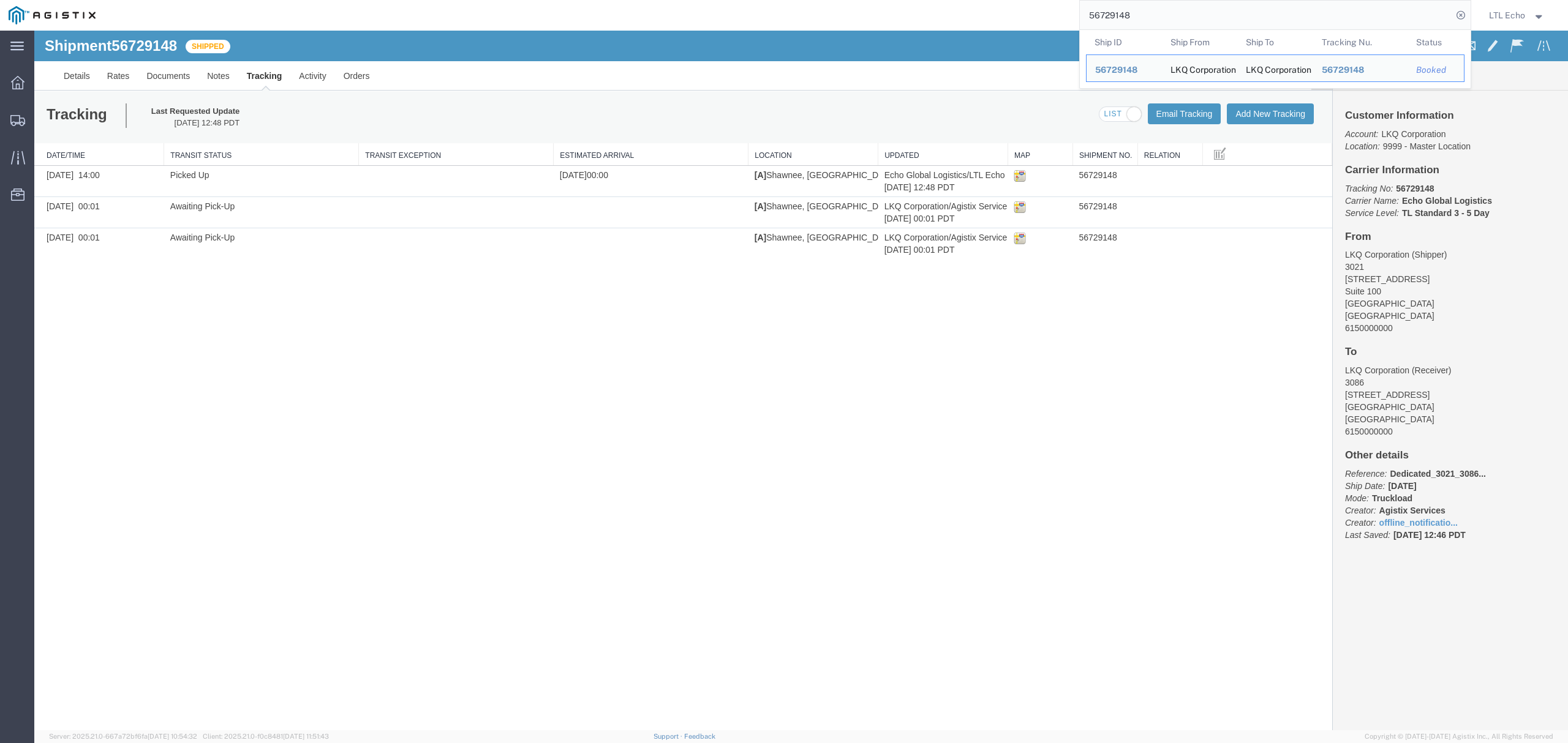
drag, startPoint x: 1159, startPoint y: 16, endPoint x: 769, endPoint y: 11, distance: 390.0
click at [956, 18] on div "56729148 Ship ID Ship From Ship To Tracking Nu. Status Ship ID 56729148 Ship Fr…" at bounding box center [787, 15] width 1367 height 30
paste input "707875"
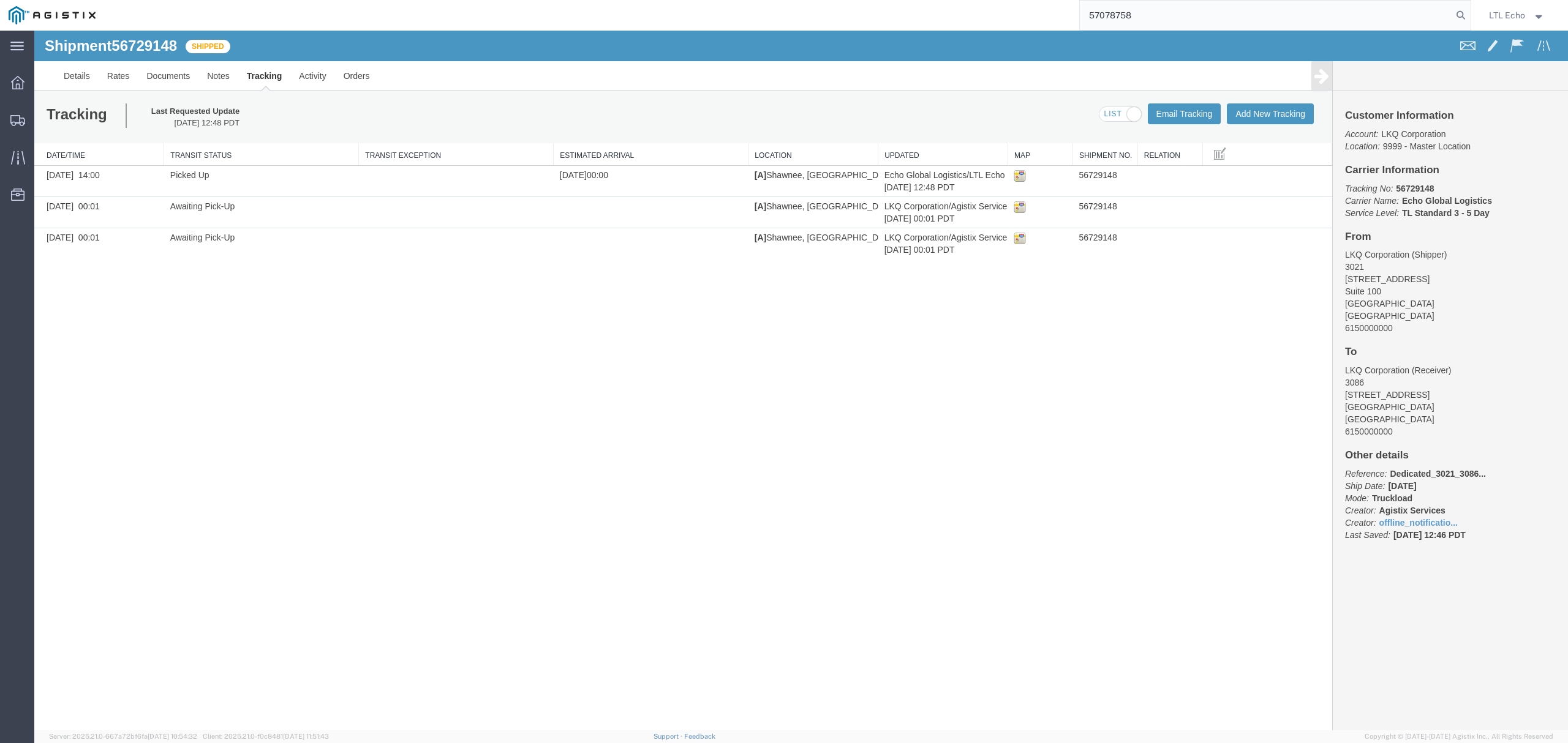
type input "57078758"
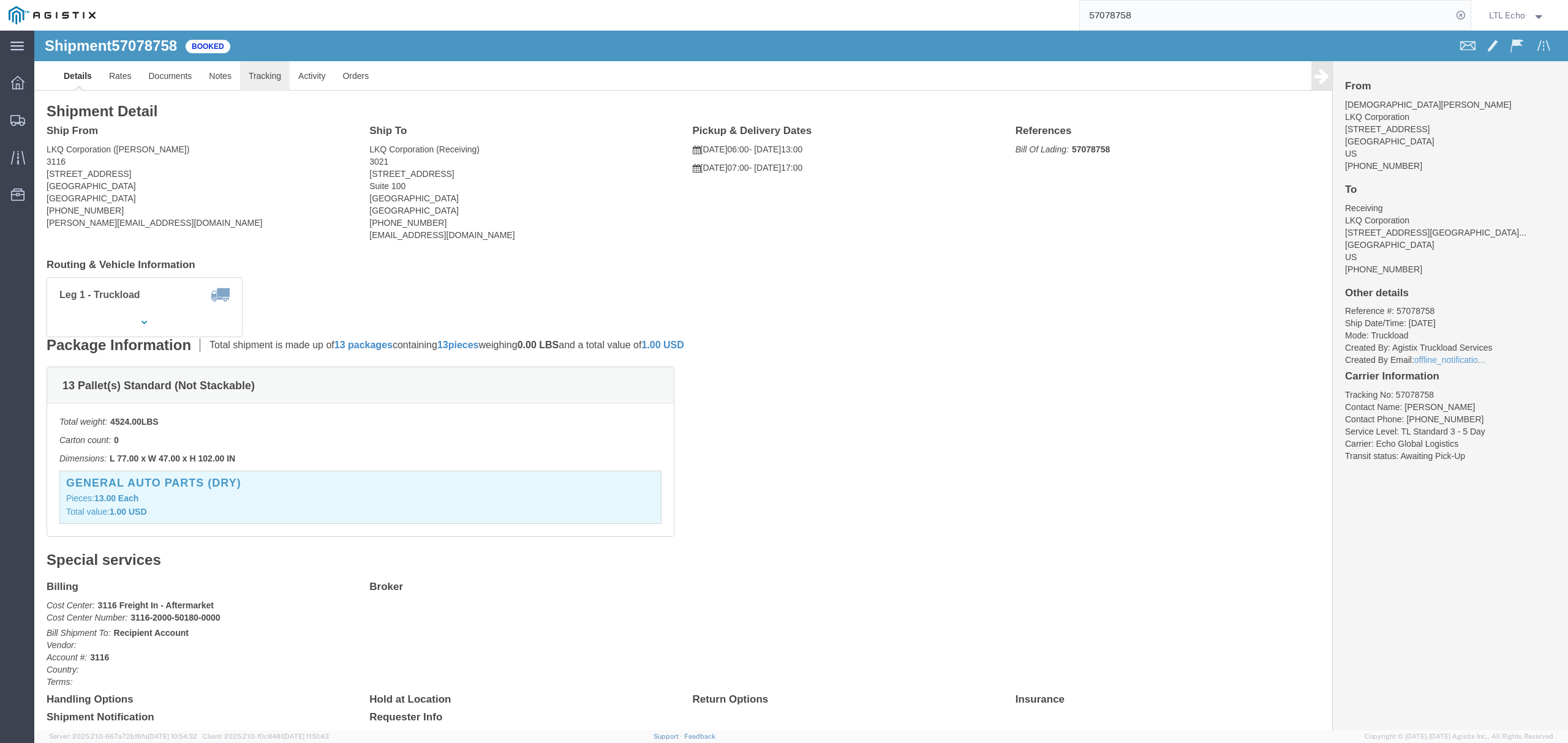
click link "Tracking"
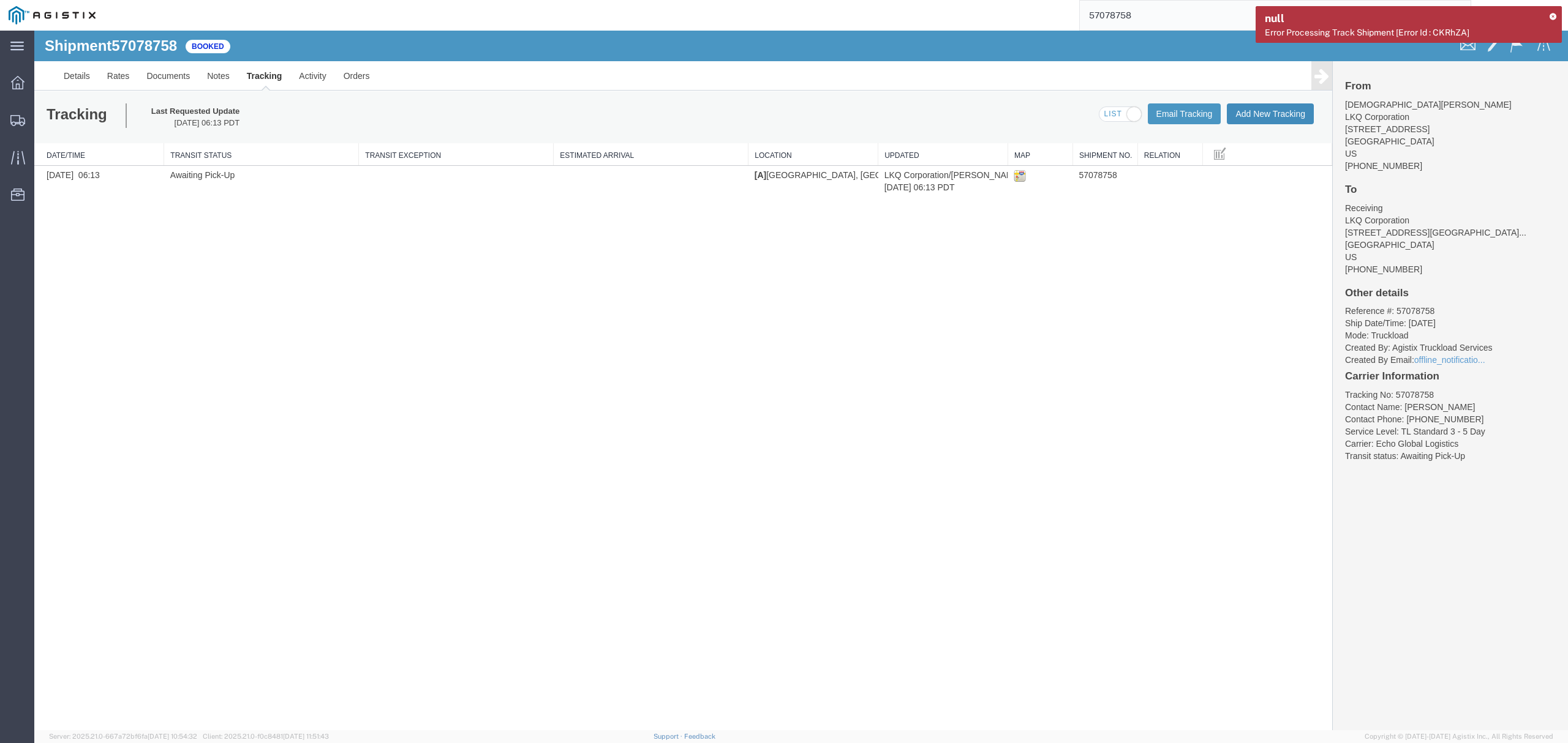
click at [1269, 105] on button "Add New Tracking" at bounding box center [1269, 114] width 87 height 20
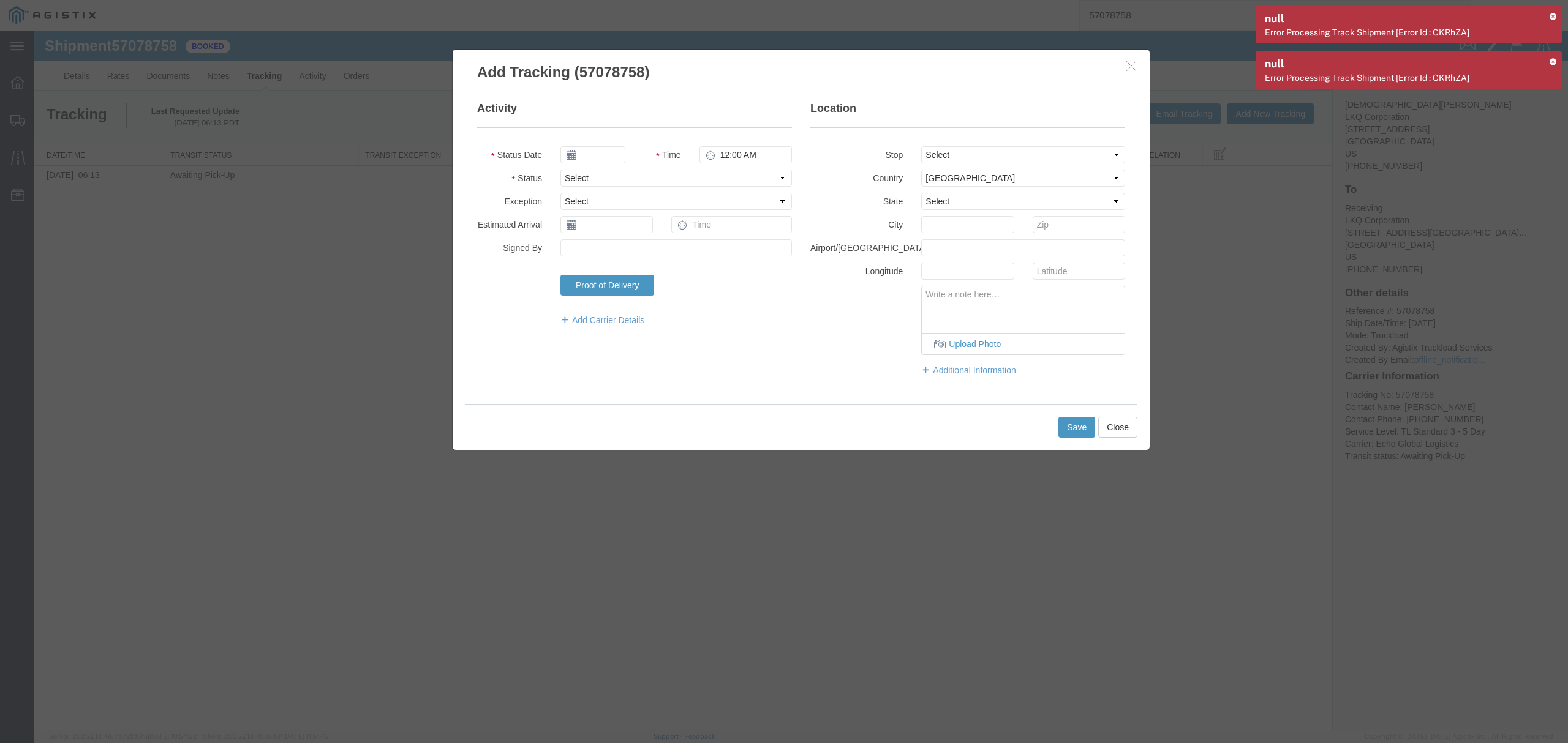
type input "10/13/2025"
type input "2:00 PM"
click at [657, 169] on fieldset "Activity Status Date 10/13/2025 Time 2:00 PM Status Select Arrival Notice Avail…" at bounding box center [635, 219] width 315 height 238
click at [655, 175] on select "Select Arrival Notice Available Arrival Notice Imported Arrive at Delivery Loca…" at bounding box center [676, 178] width 232 height 17
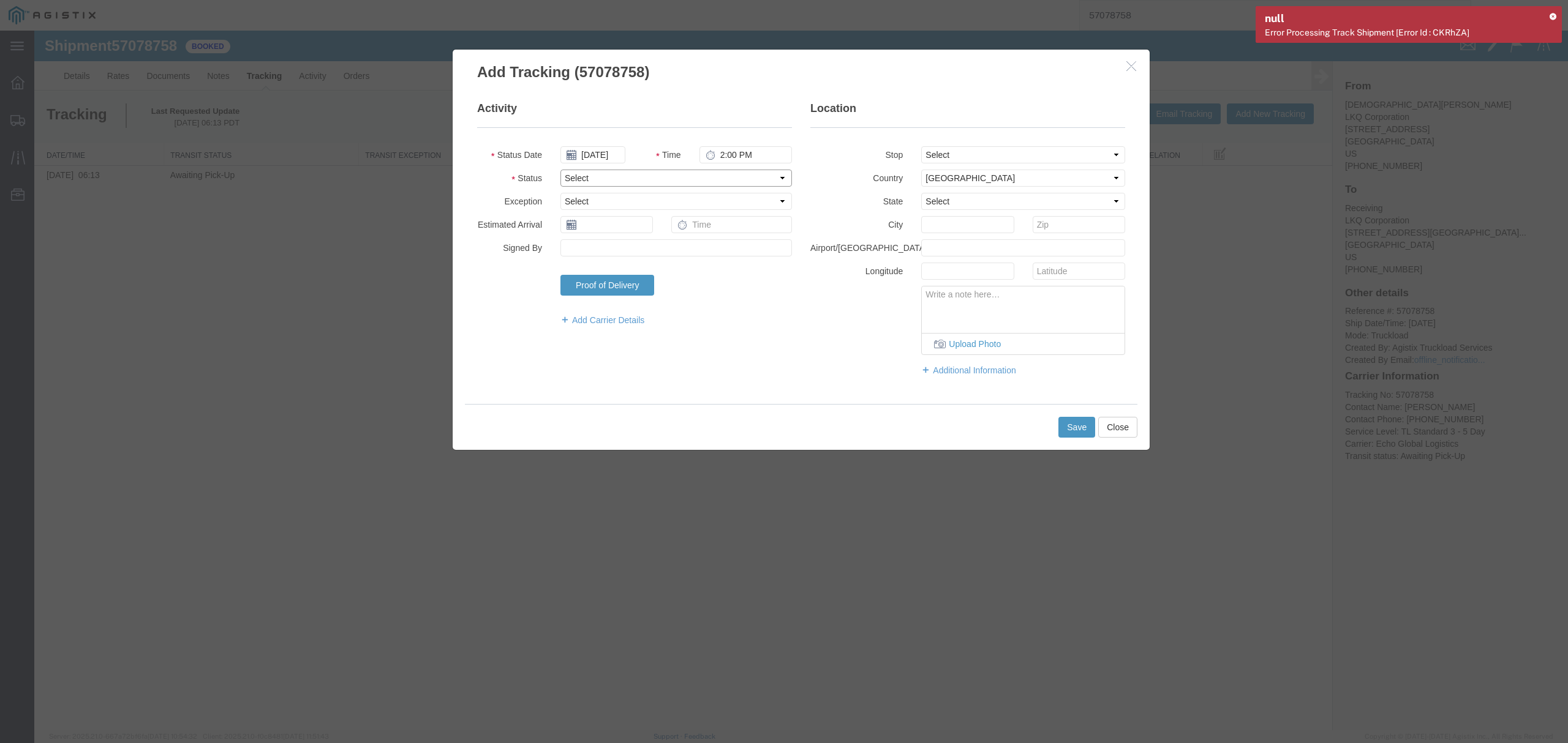
select select "DELIVRED"
click at [561, 169] on select "Select Arrival Notice Available Arrival Notice Imported Arrive at Delivery Loca…" at bounding box center [676, 178] width 232 height 17
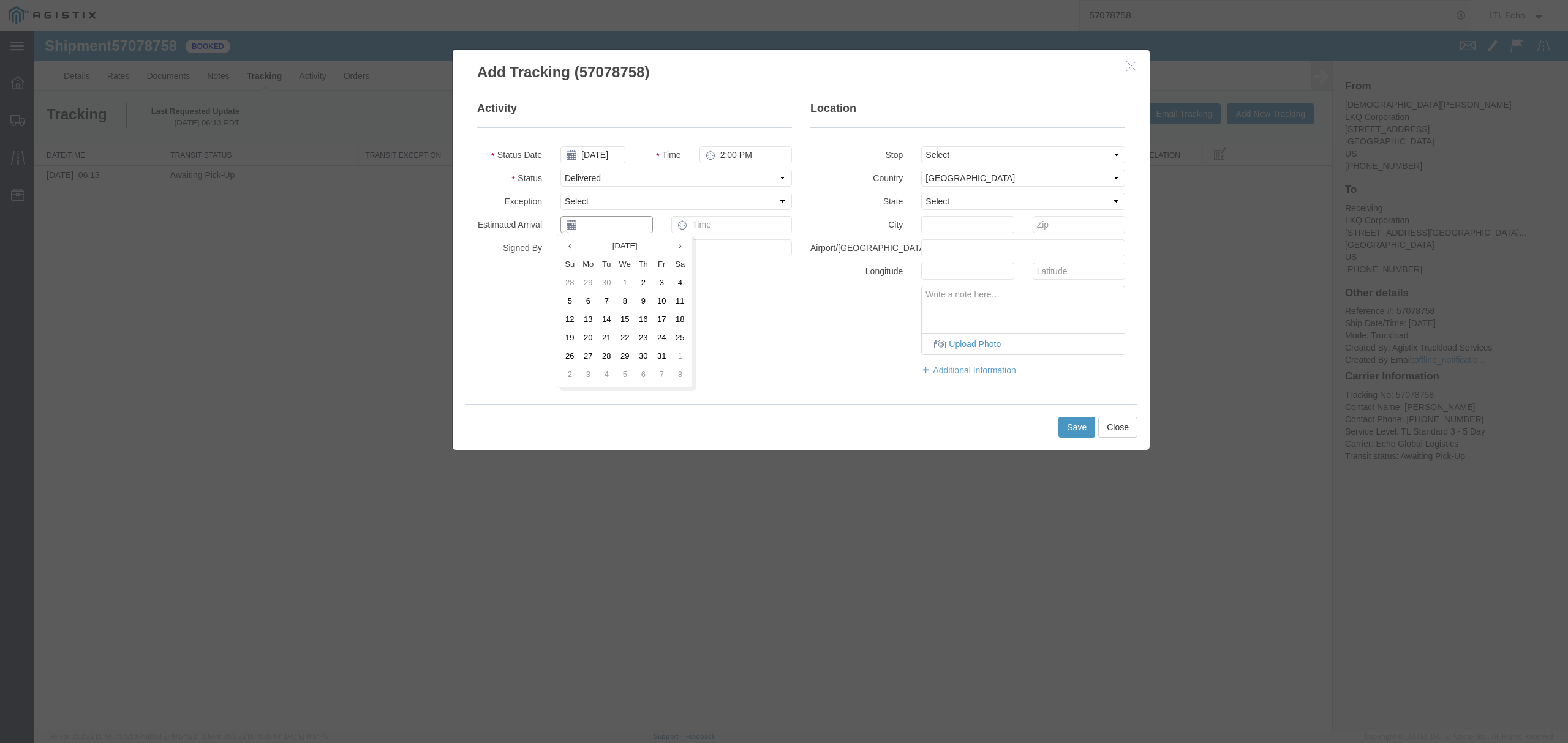
click at [617, 223] on input "text" at bounding box center [606, 224] width 92 height 17
click at [659, 303] on td "10" at bounding box center [662, 302] width 18 height 18
type input "[DATE]"
click at [1076, 426] on button "Save" at bounding box center [1077, 427] width 37 height 20
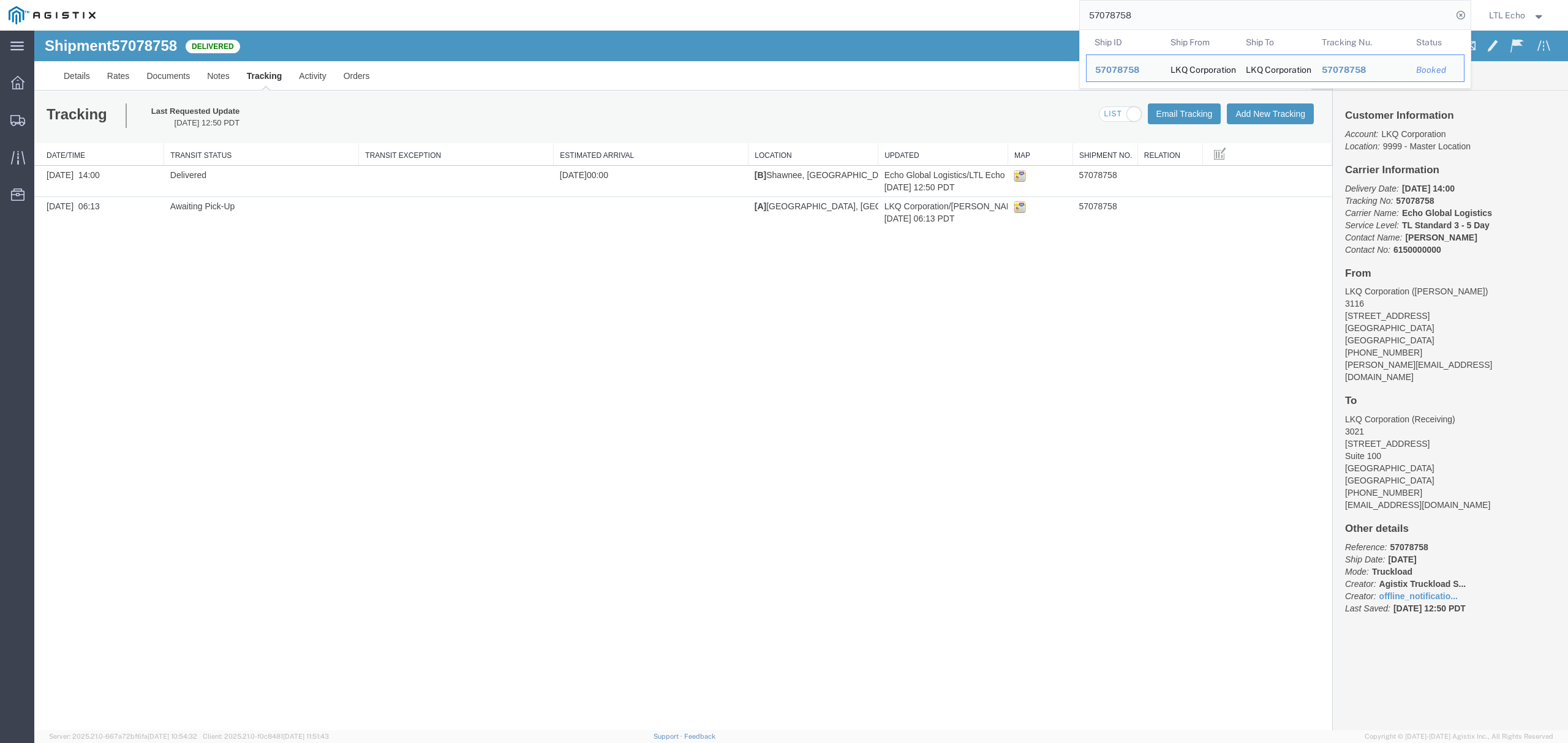
drag, startPoint x: 1135, startPoint y: 16, endPoint x: 926, endPoint y: 17, distance: 209.0
click at [1000, 11] on div "57078758 Ship ID Ship From Ship To Tracking Nu. Status Ship ID 57078758 Ship Fr…" at bounding box center [787, 15] width 1367 height 30
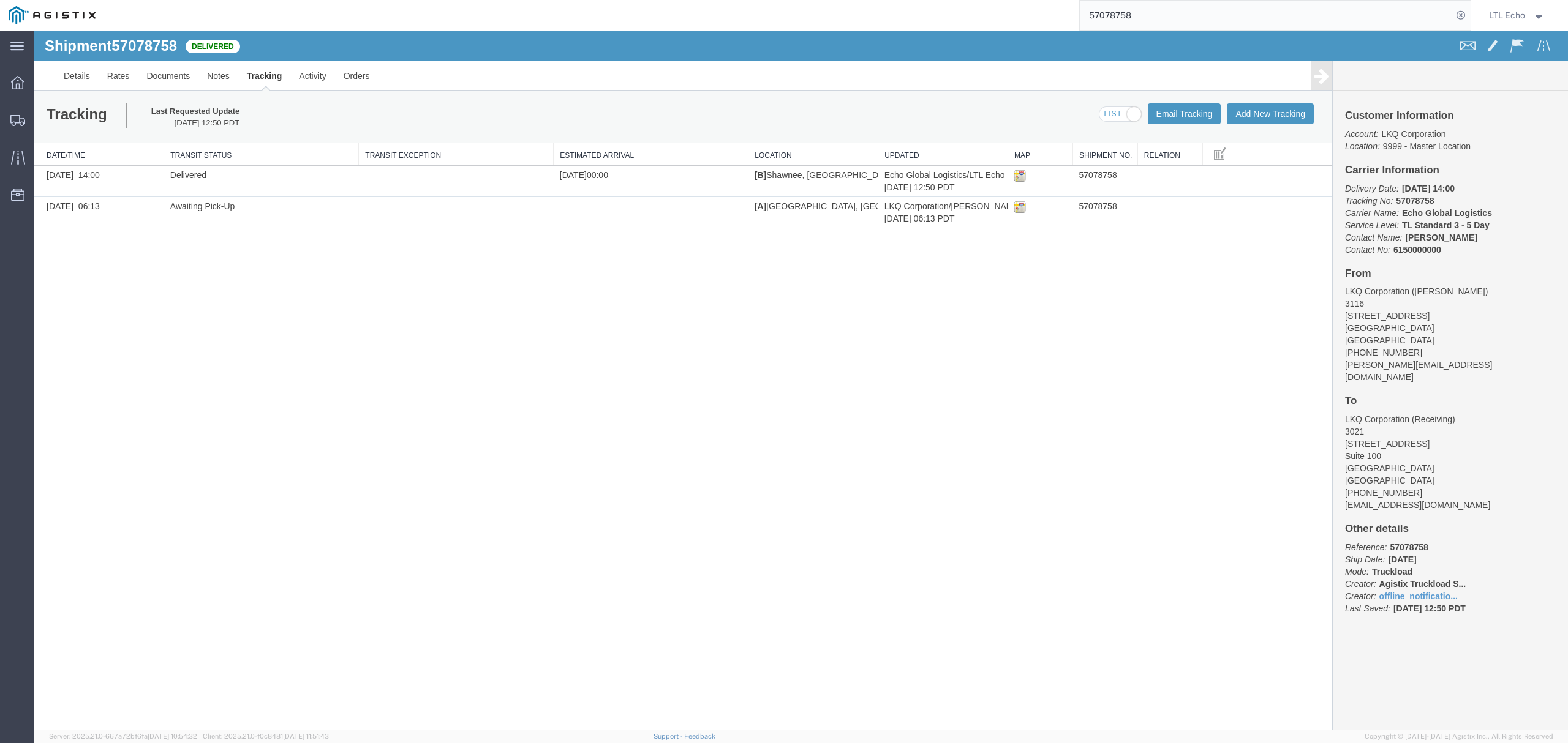
paste input "9097"
type input "57079097"
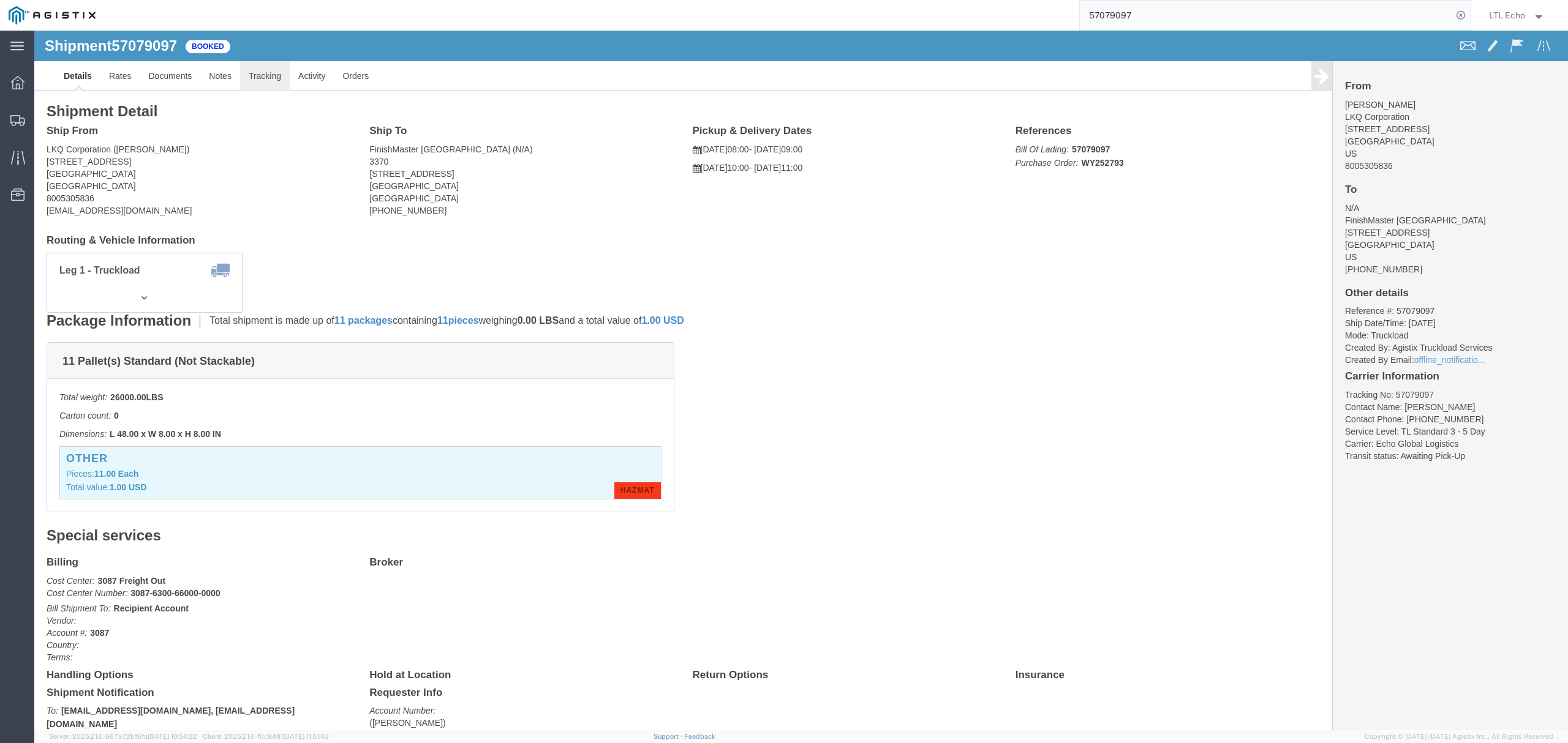
click link "Tracking"
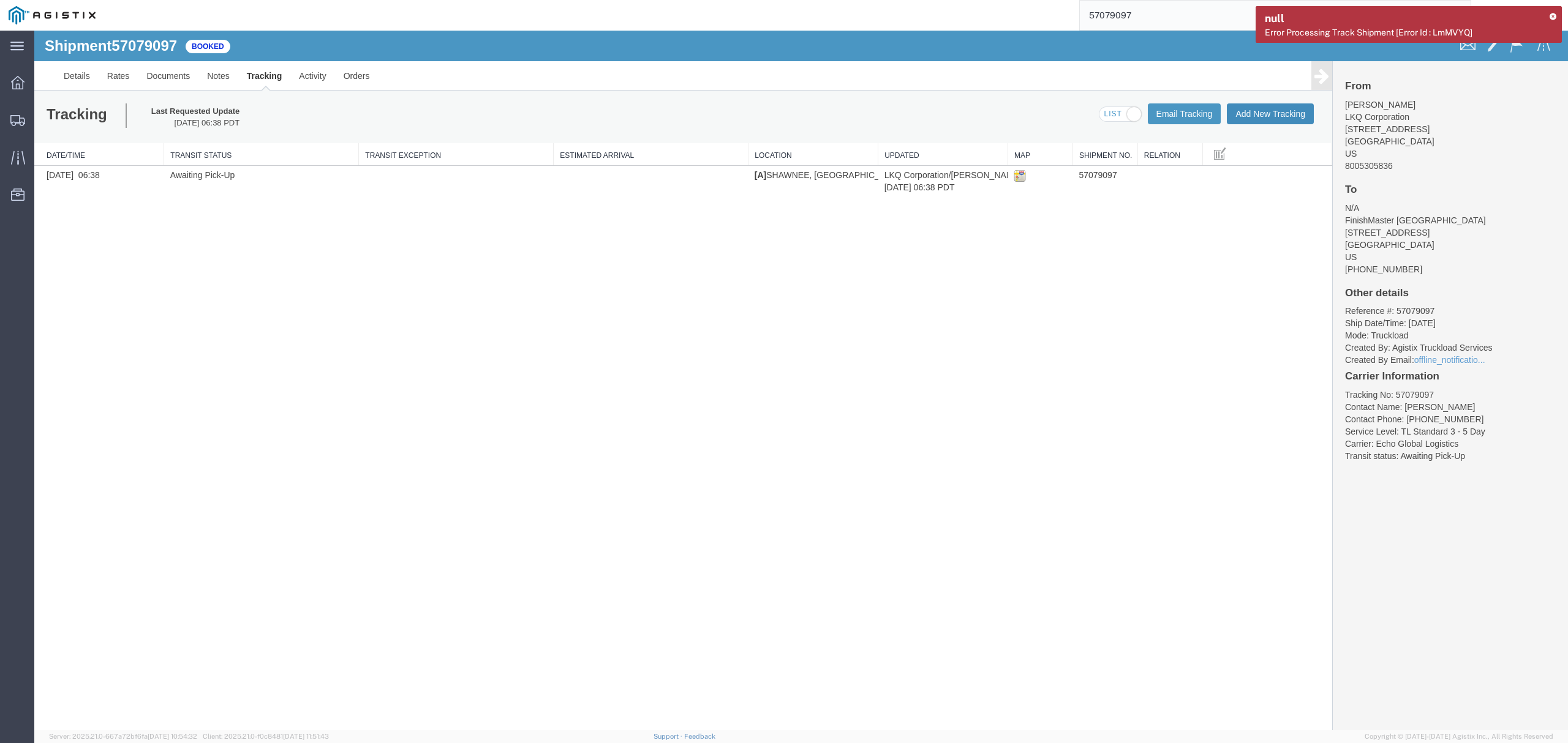
click at [1264, 122] on button "Add New Tracking" at bounding box center [1269, 114] width 87 height 20
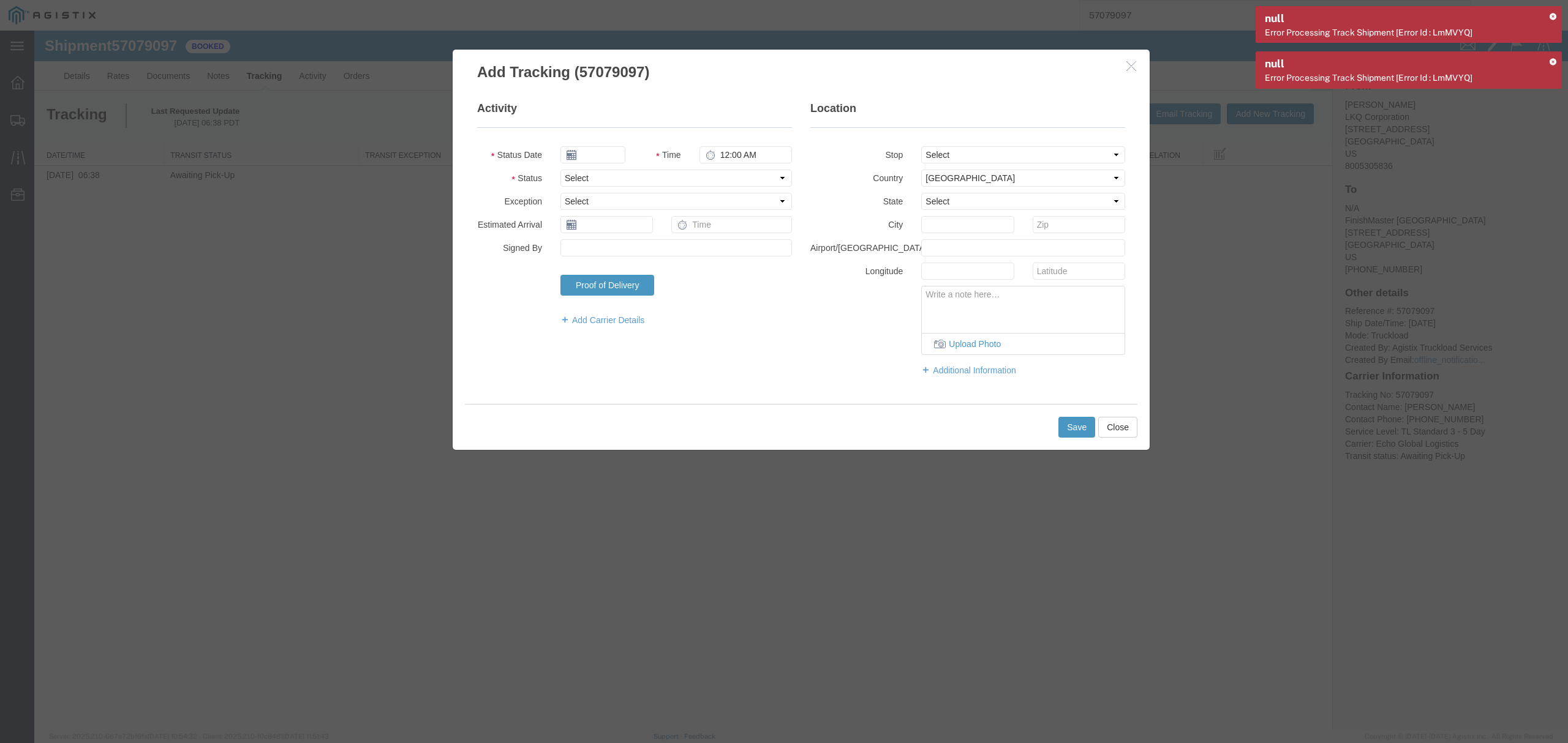
type input "10/13/2025"
type input "2:00 PM"
click at [610, 182] on select "Select Arrival Notice Available Arrival Notice Imported Arrive at Delivery Loca…" at bounding box center [676, 178] width 232 height 17
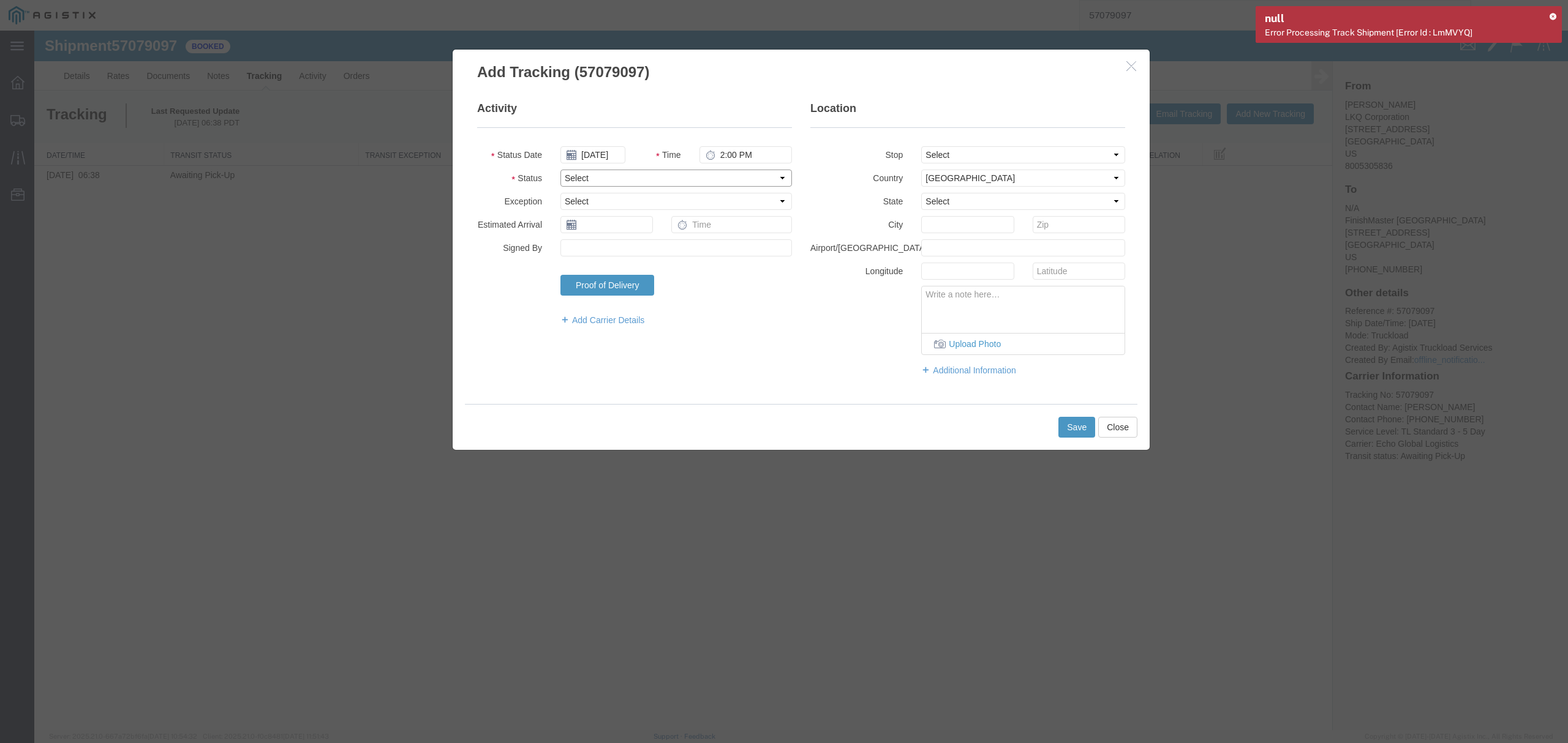
select select "DELIVRED"
click at [561, 169] on select "Select Arrival Notice Available Arrival Notice Imported Arrive at Delivery Loca…" at bounding box center [676, 178] width 232 height 17
click at [612, 202] on select "Select Accident Airline - Delayed Airline - Exception Appointment Scheduled Att…" at bounding box center [676, 201] width 232 height 17
click at [513, 198] on label "Exception" at bounding box center [510, 200] width 83 height 15
click at [580, 226] on input "text" at bounding box center [606, 224] width 92 height 17
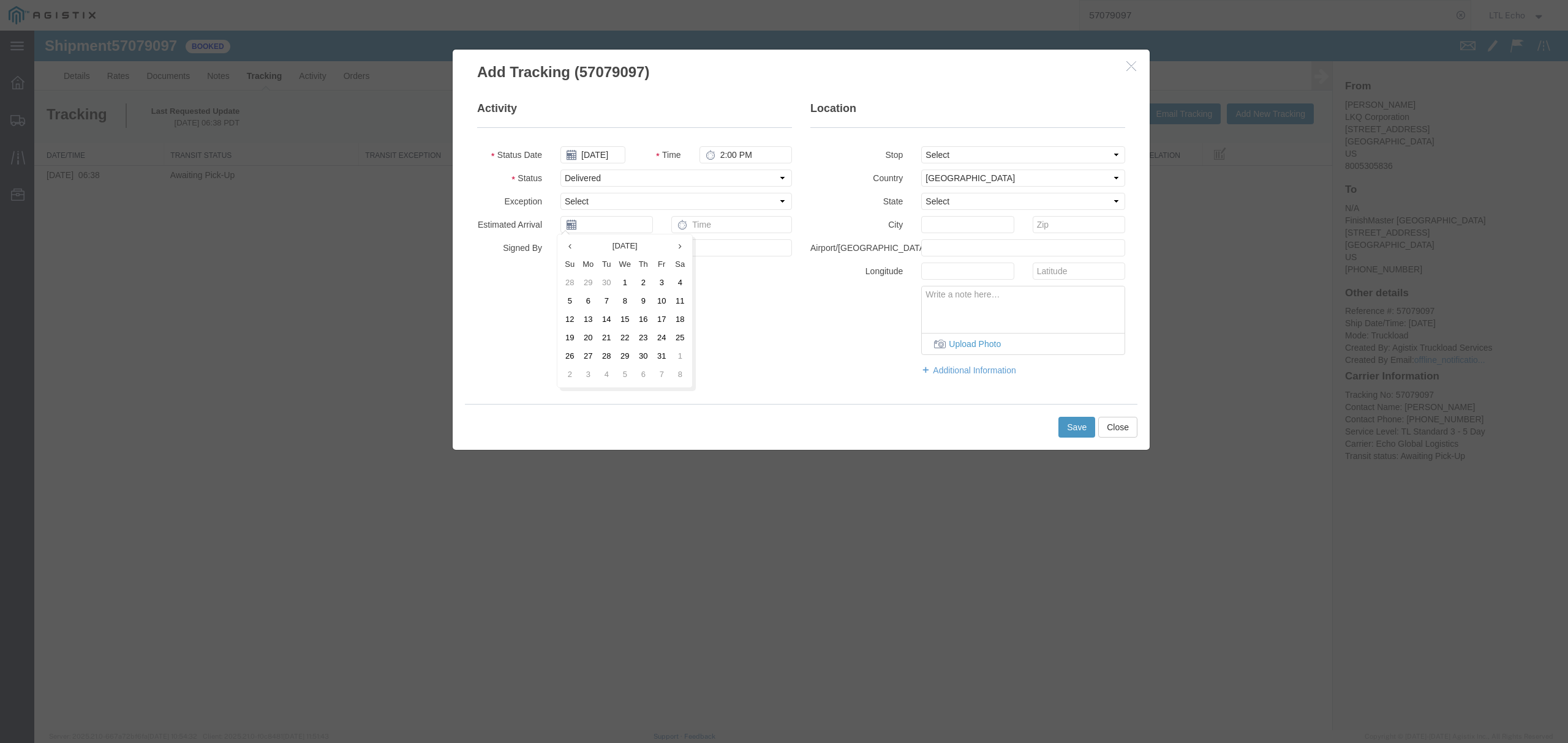
click at [659, 302] on td "10" at bounding box center [662, 302] width 18 height 18
type input "[DATE]"
click at [1070, 427] on button "Save" at bounding box center [1077, 427] width 37 height 20
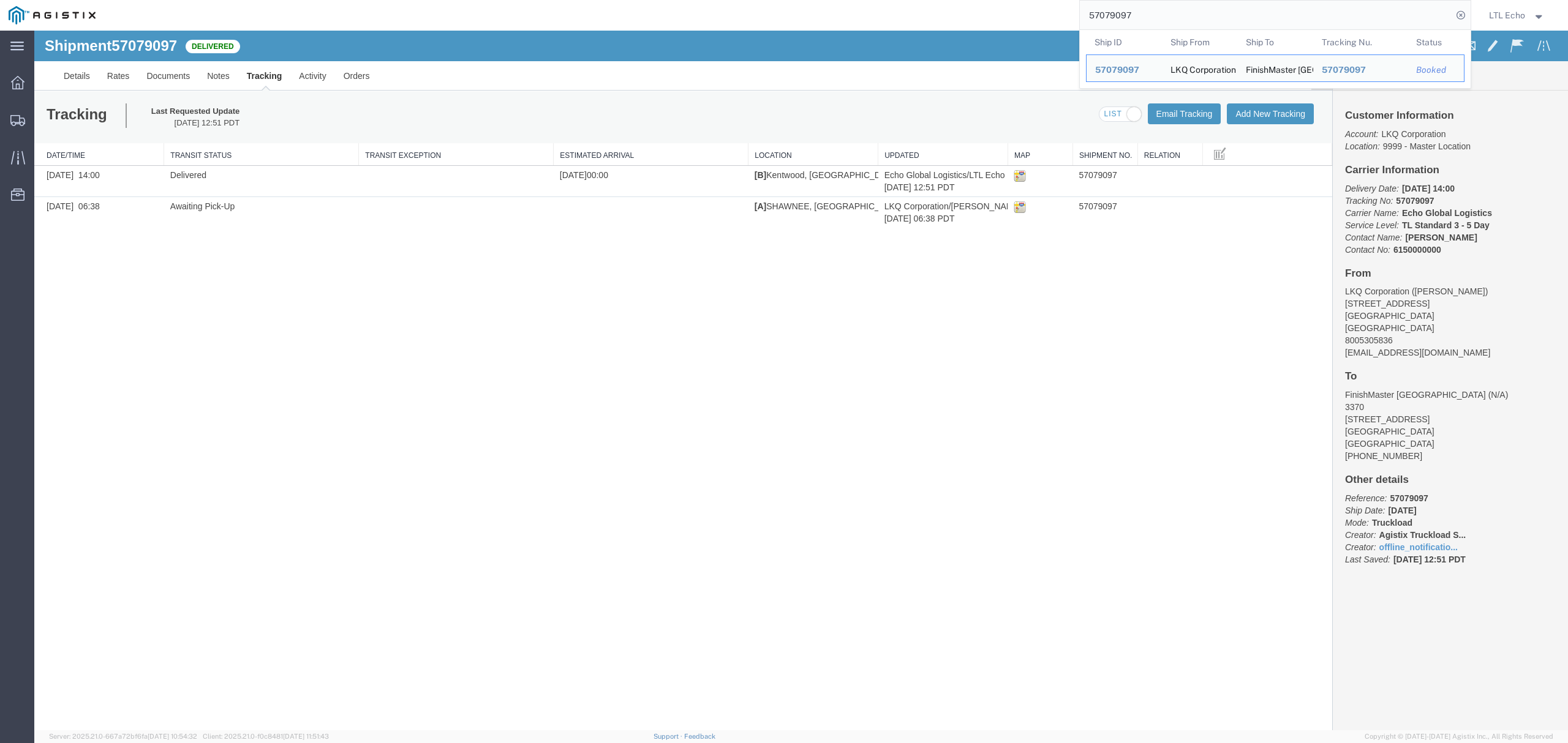
drag, startPoint x: 1151, startPoint y: 13, endPoint x: 820, endPoint y: 16, distance: 331.0
click at [829, 11] on div "57079097 Ship ID Ship From Ship To Tracking Nu. Status Ship ID 57079097 Ship Fr…" at bounding box center [787, 15] width 1367 height 30
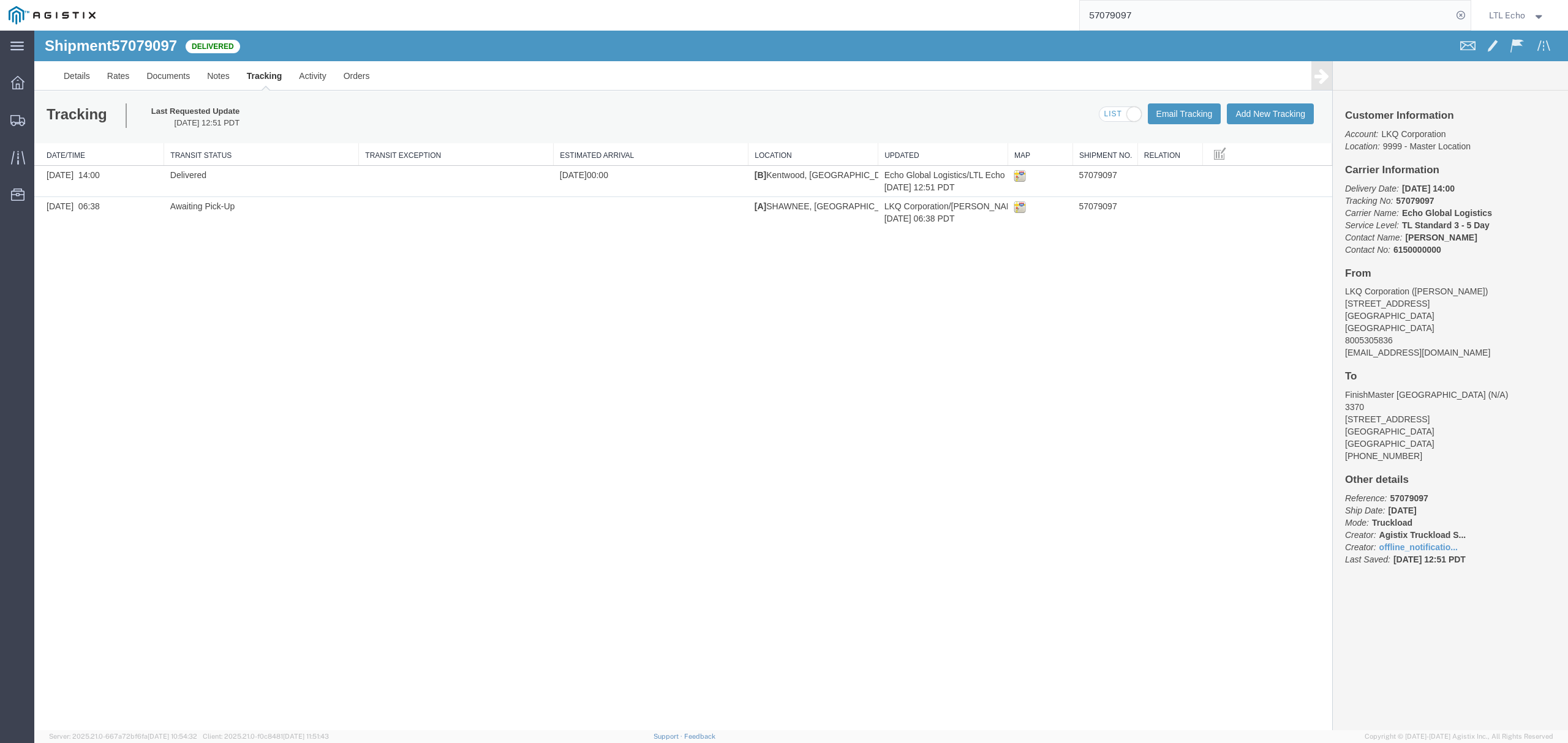
paste input "93374"
type input "57093374"
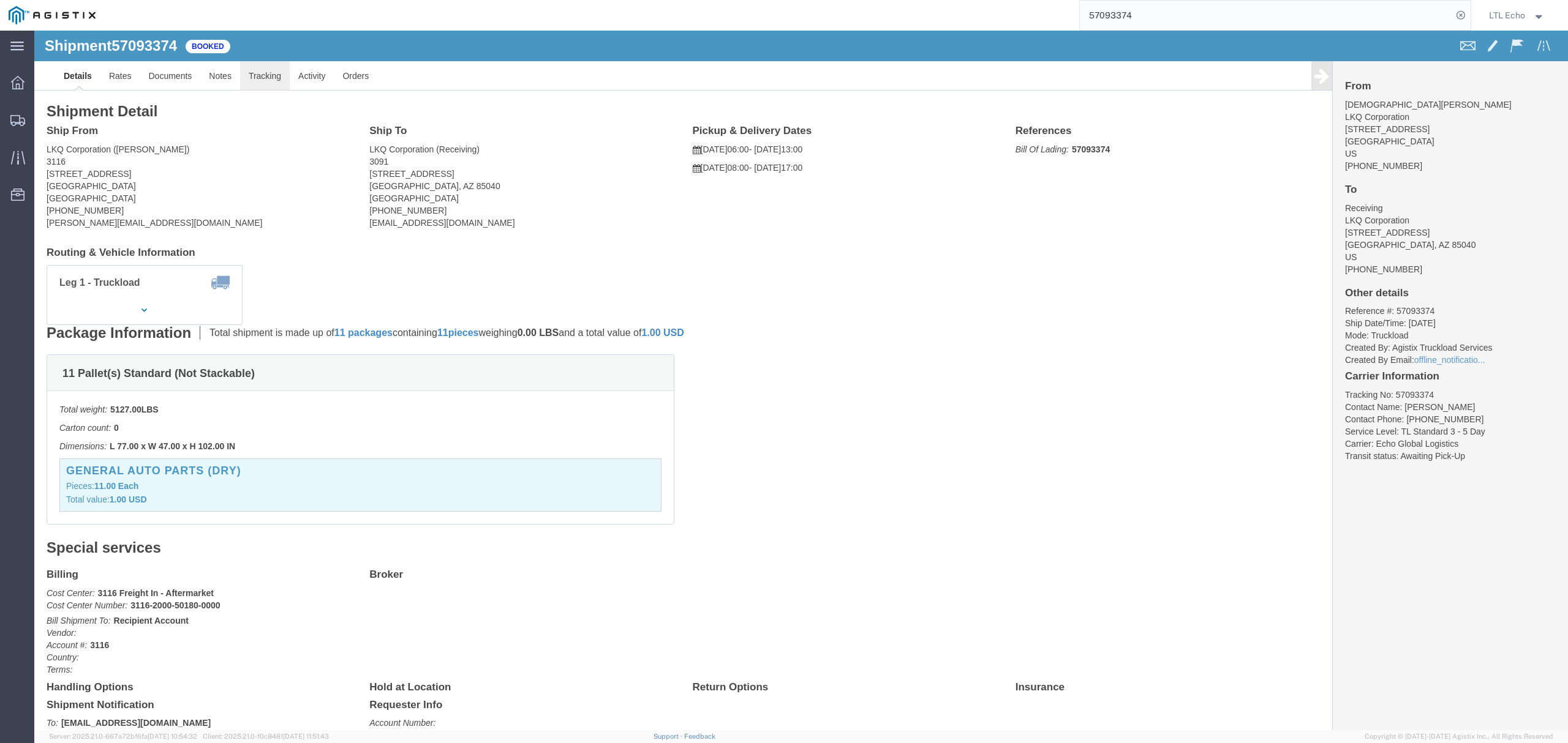
click link "Tracking"
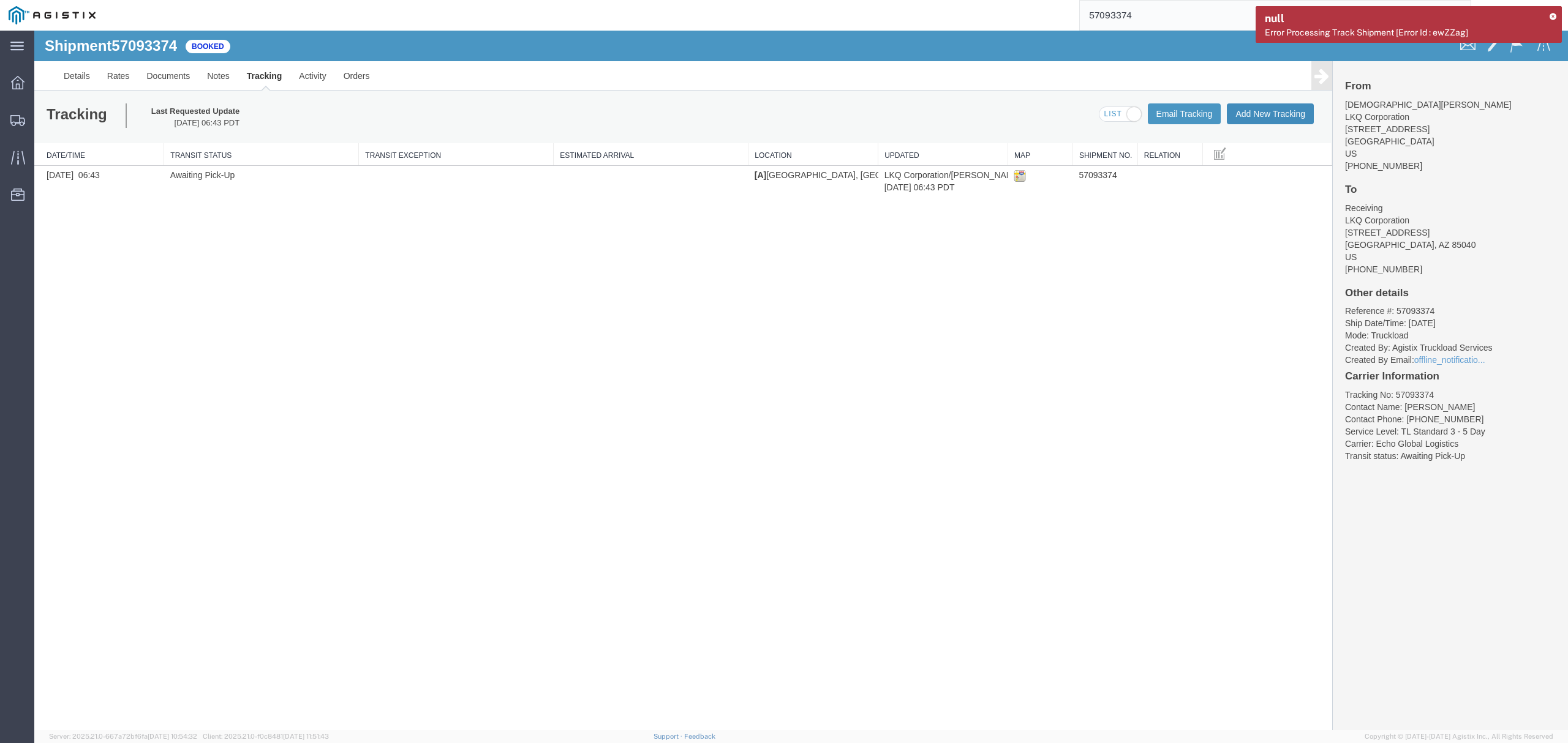
click at [1286, 113] on button "Add New Tracking" at bounding box center [1269, 114] width 87 height 20
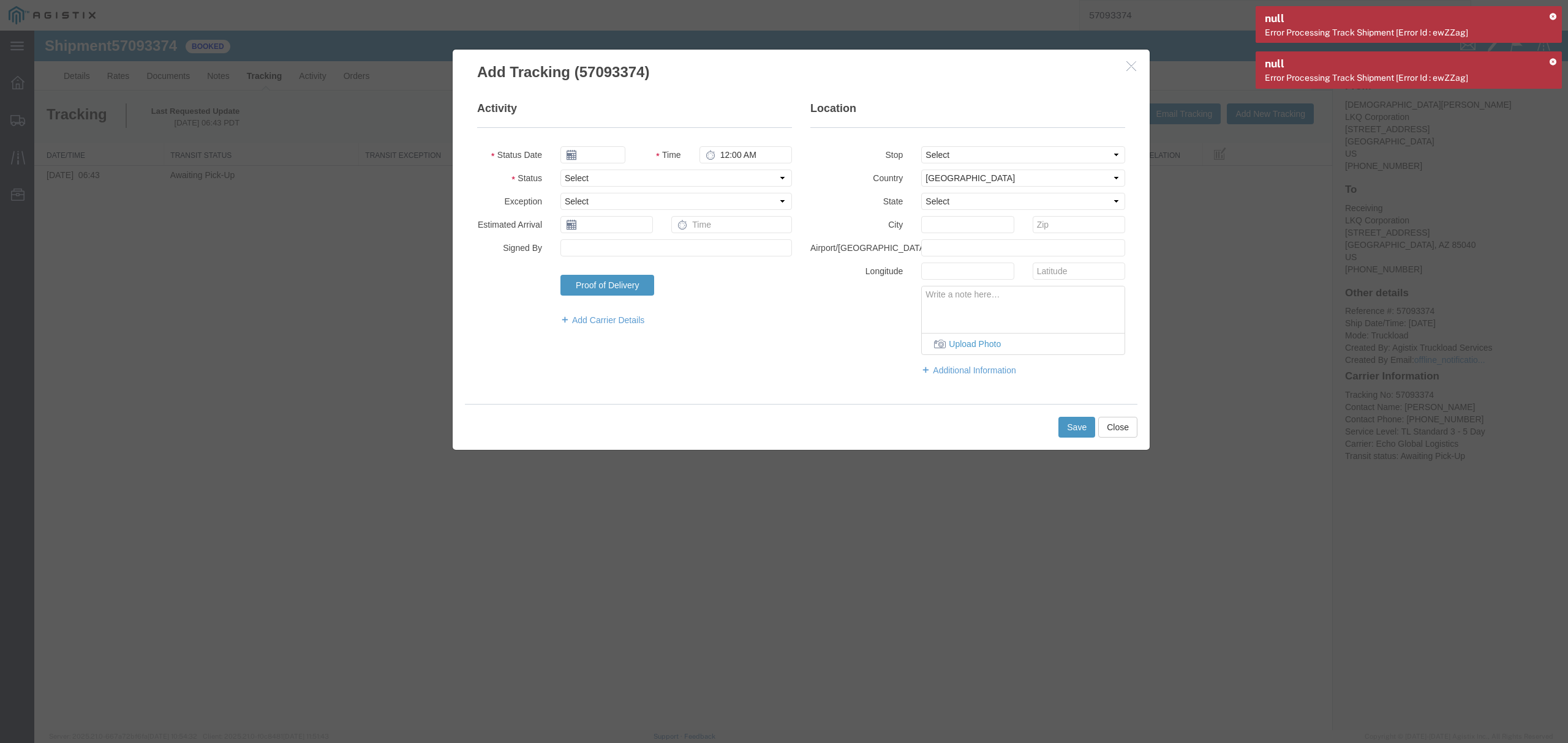
type input "10/13/2025"
type input "2:00 PM"
click at [633, 178] on select "Select Arrival Notice Available Arrival Notice Imported Arrive at Delivery Loca…" at bounding box center [676, 178] width 232 height 17
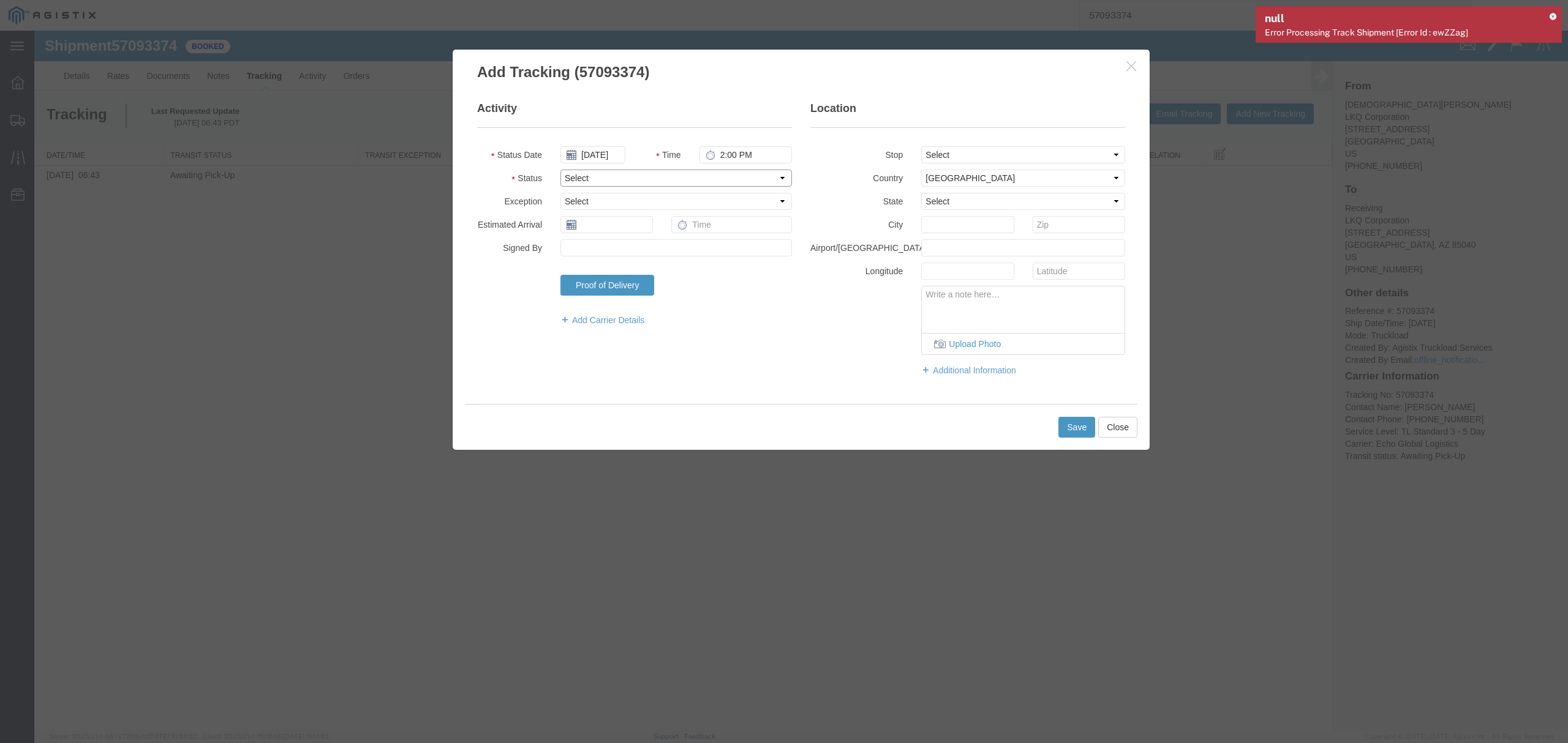
select select "PICKEDUP"
click at [561, 169] on select "Select Arrival Notice Available Arrival Notice Imported Arrive at Delivery Loca…" at bounding box center [676, 178] width 232 height 17
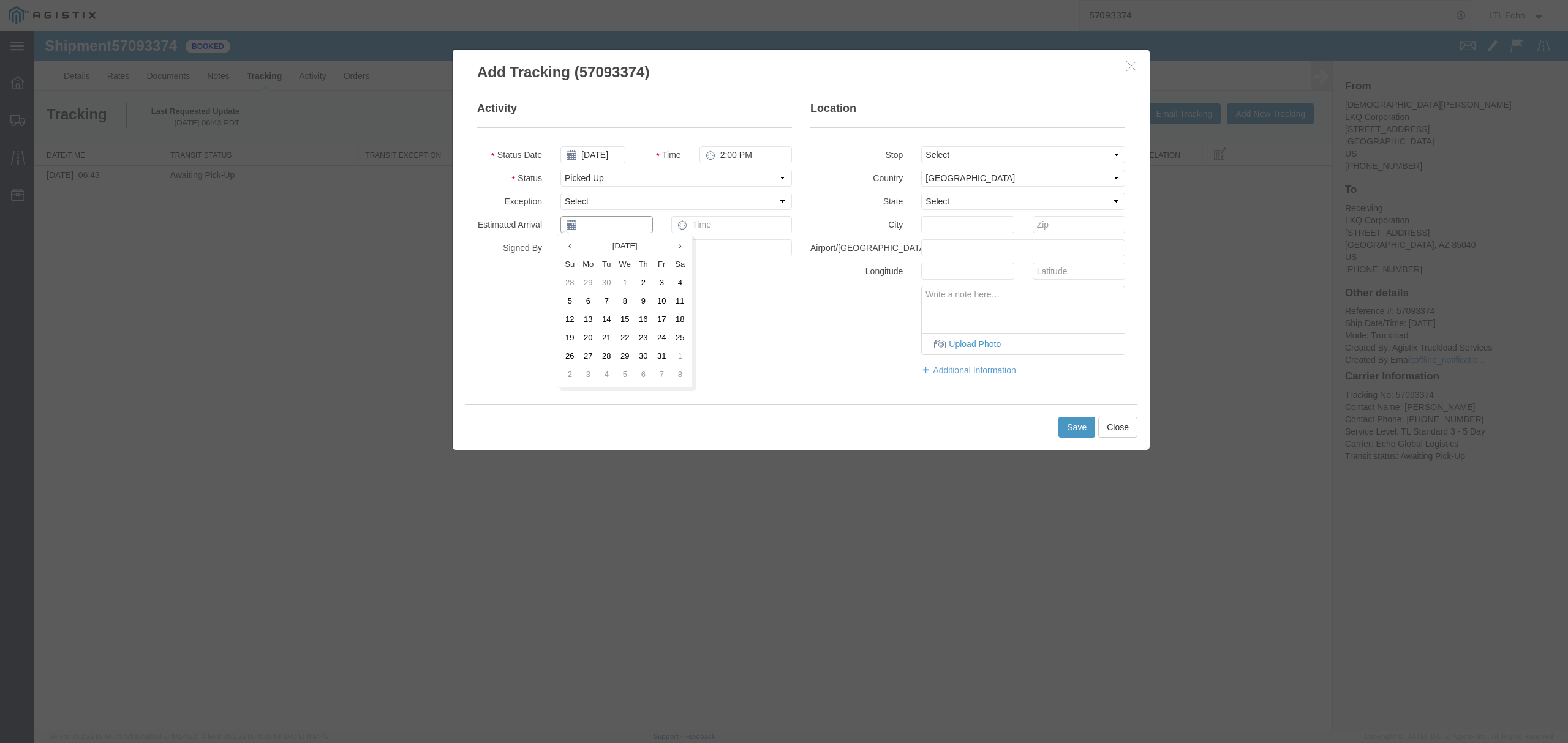
click at [615, 233] on body "Shipment 57093374 1 of 1 Booked Details Rates Documents Notes Tracking Activity…" at bounding box center [801, 359] width 1533 height 658
click at [584, 319] on td "13" at bounding box center [588, 320] width 18 height 18
click at [742, 340] on div "Activity Status Date 10/13/2025 Time 2:00 PM Status Select Arrival Notice Avail…" at bounding box center [801, 245] width 666 height 288
click at [633, 225] on input "10/13/2025" at bounding box center [606, 224] width 92 height 17
click at [660, 321] on td "17" at bounding box center [665, 320] width 18 height 18
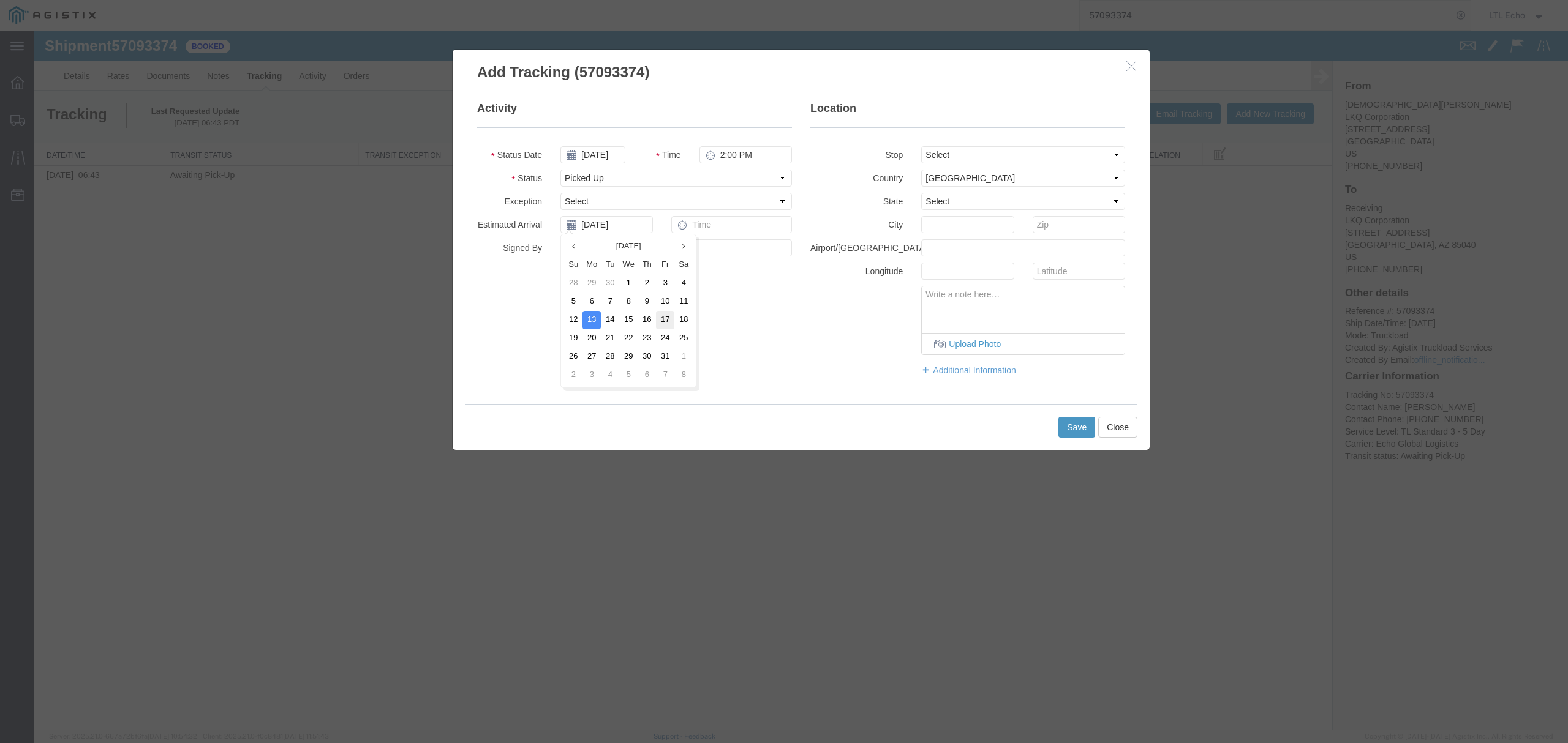
type input "10/17/2025"
click at [1086, 430] on button "Save" at bounding box center [1077, 427] width 37 height 20
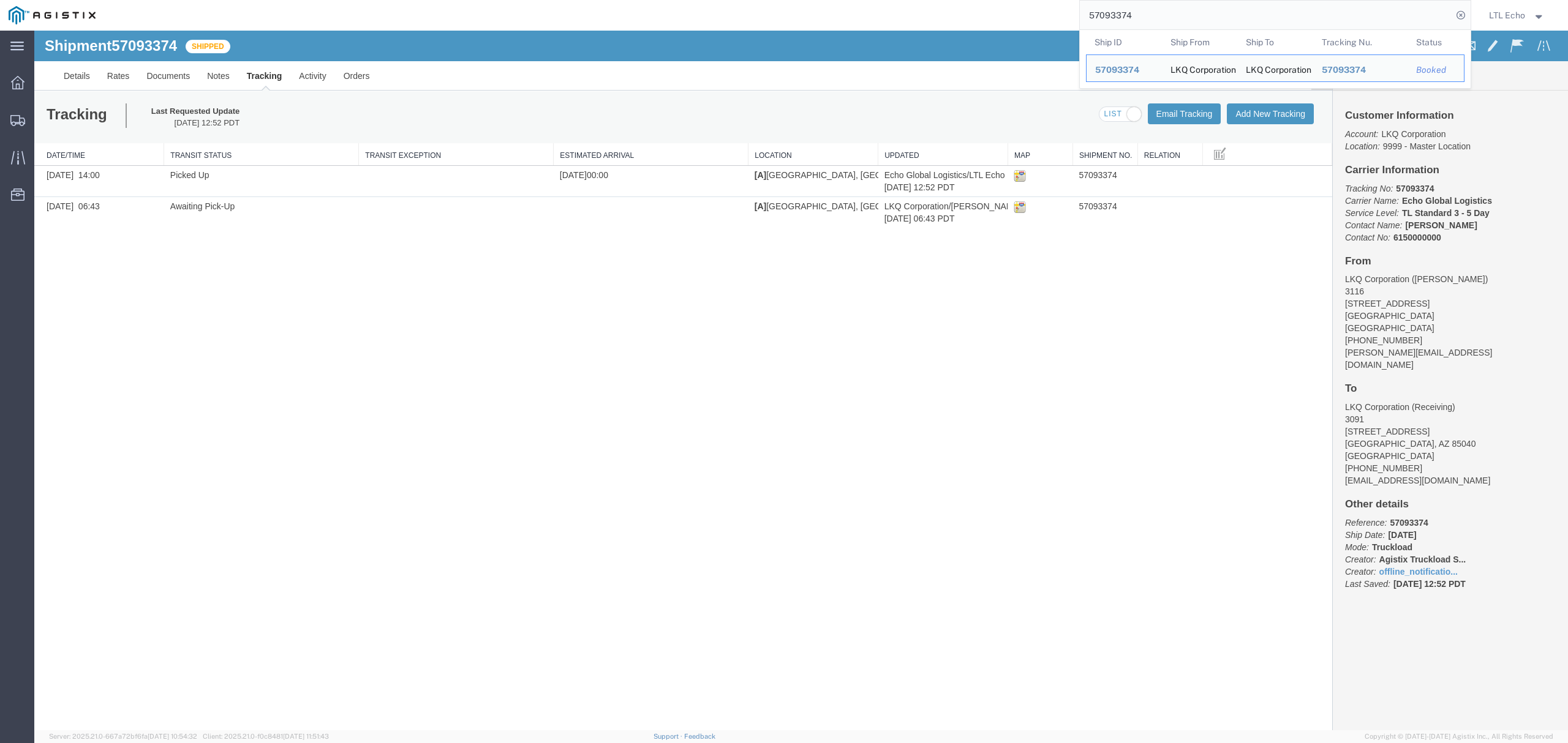
drag, startPoint x: 1172, startPoint y: 18, endPoint x: 637, endPoint y: 6, distance: 535.1
click at [720, 11] on div "57093374 Ship ID Ship From Ship To Tracking Nu. Status Ship ID 57093374 Ship Fr…" at bounding box center [787, 15] width 1367 height 30
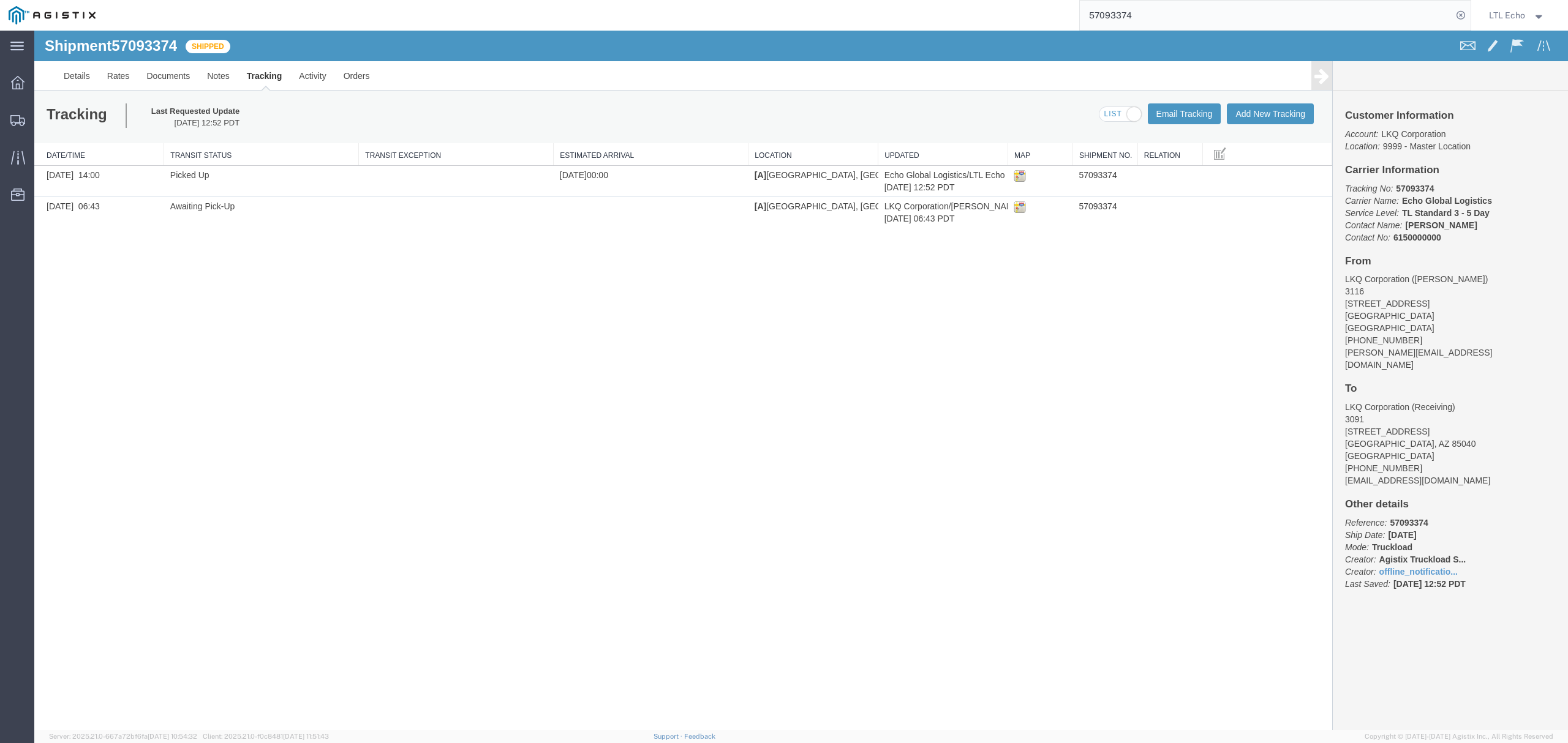
paste input "680449"
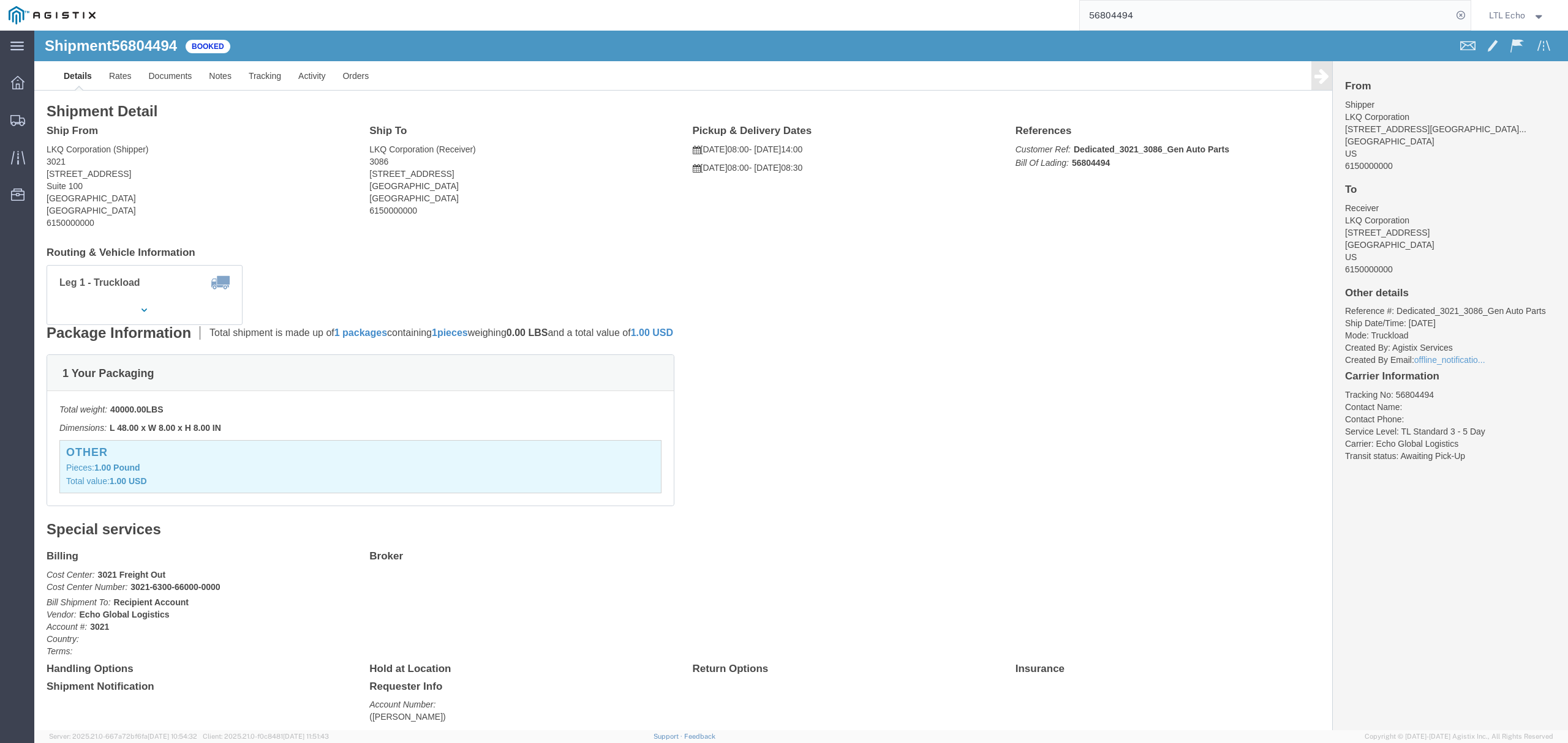
click address "LKQ Corporation (Shipper) 3021 24550 West 43rd Street Suite 100 Shawnee, KS 662…"
copy address "66226"
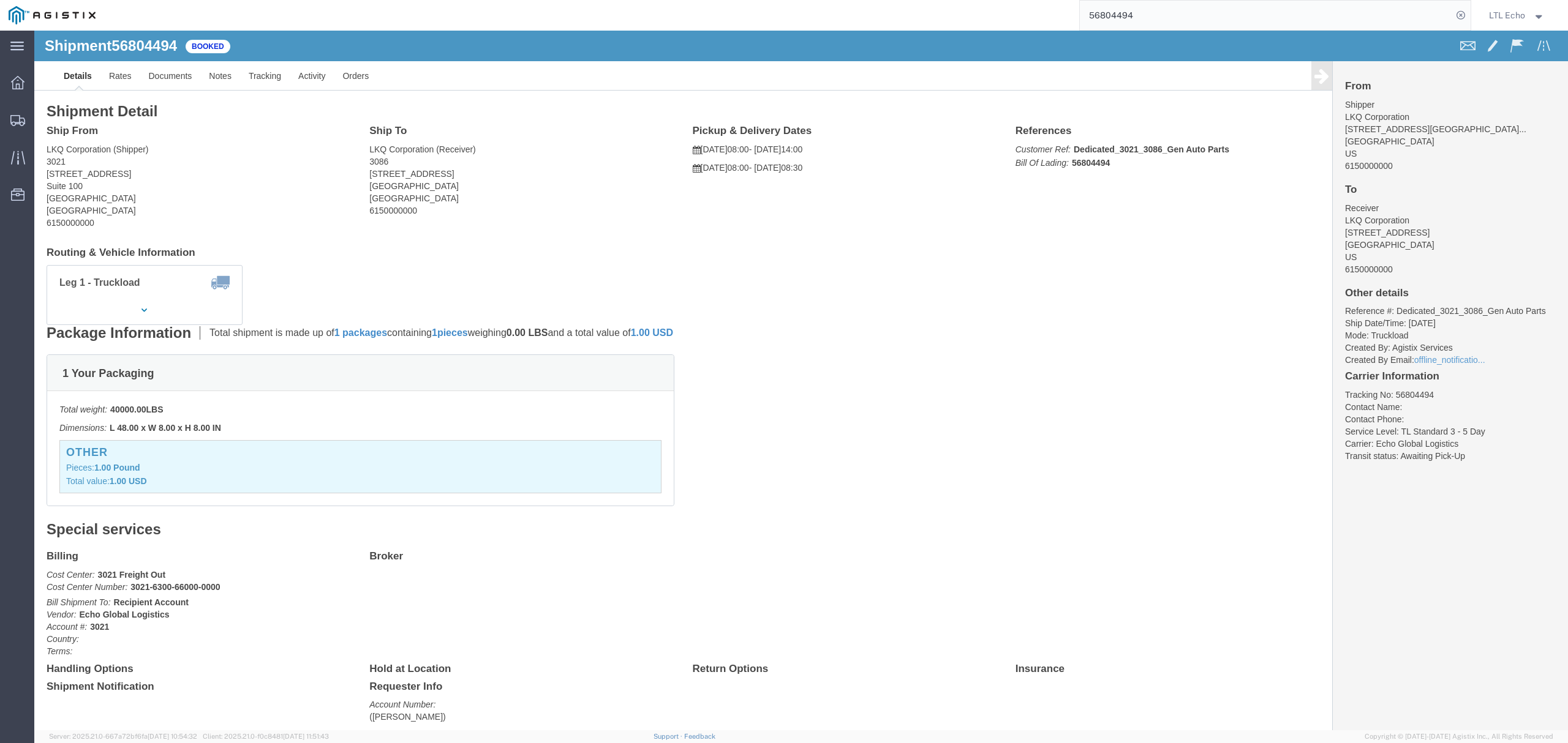
click address "LKQ Corporation (Receiver) 3086 1010 Grand ST Orlando, FL 32805 United States 6…"
copy address "32805"
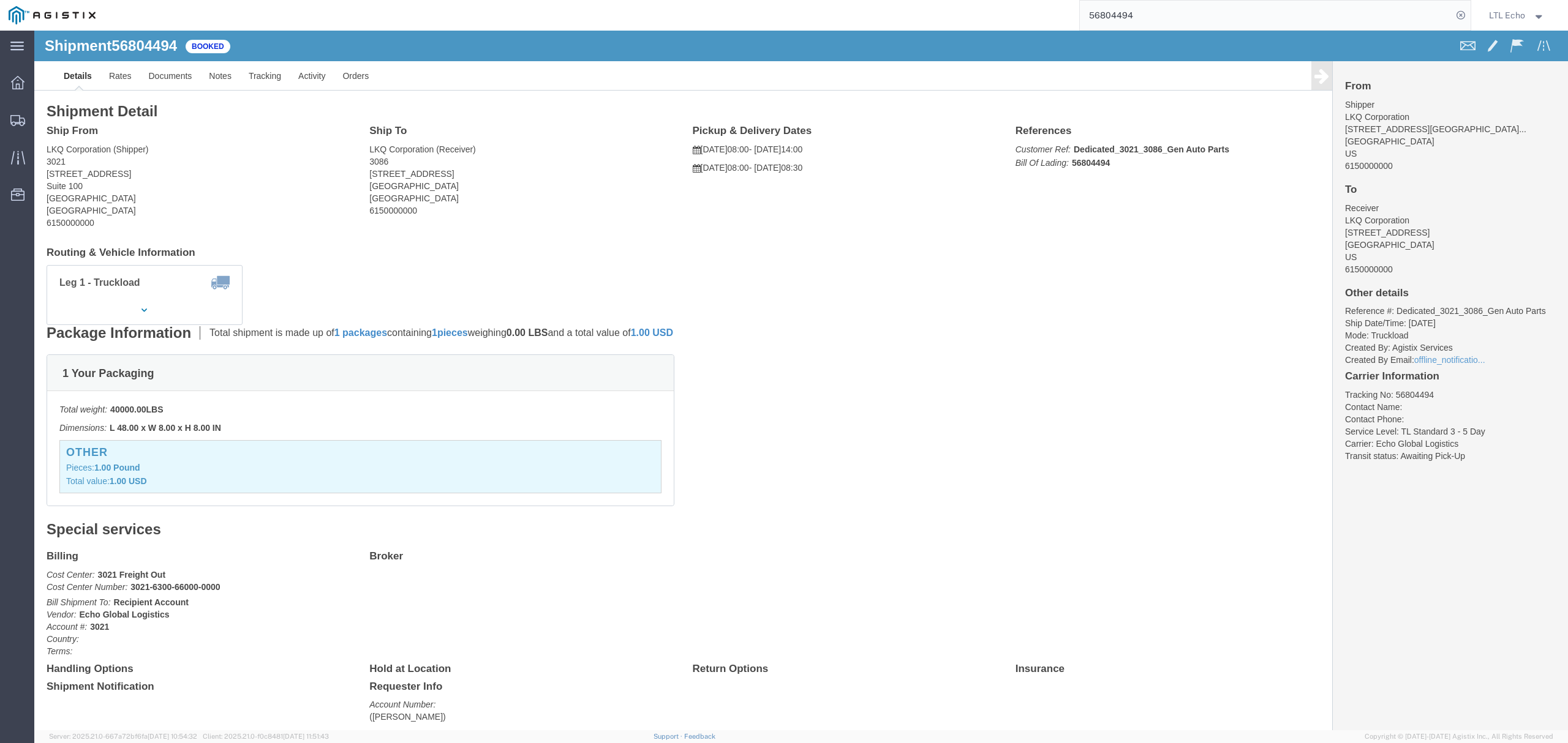
click li "Tracking No: 56804494"
copy li "56804494"
drag, startPoint x: 1154, startPoint y: 18, endPoint x: 933, endPoint y: -1, distance: 221.8
click at [933, 0] on html "main_menu Created with Sketch. Collapse Menu Dashboard Shipments Traffic Resour…" at bounding box center [784, 371] width 1568 height 743
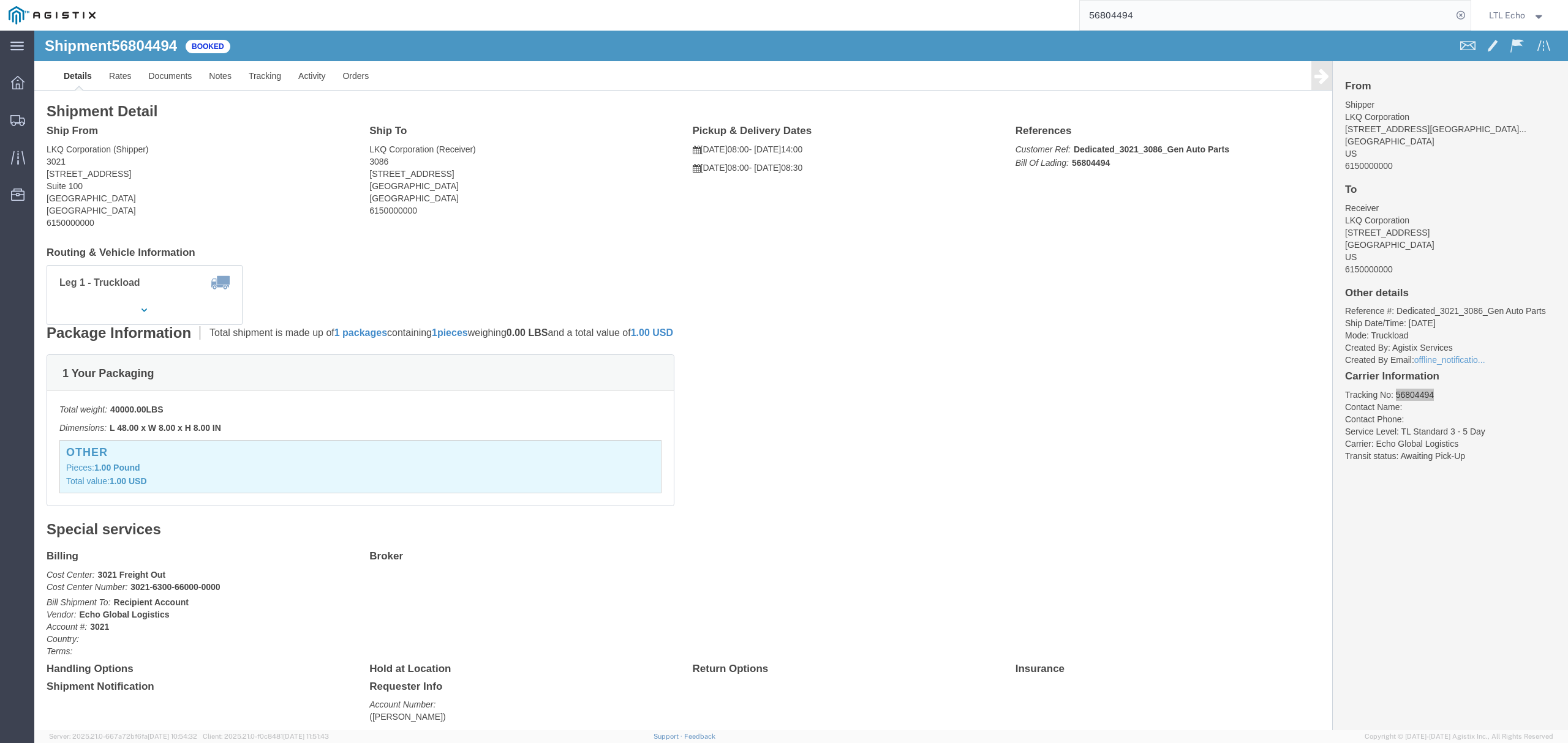
paste input "74921"
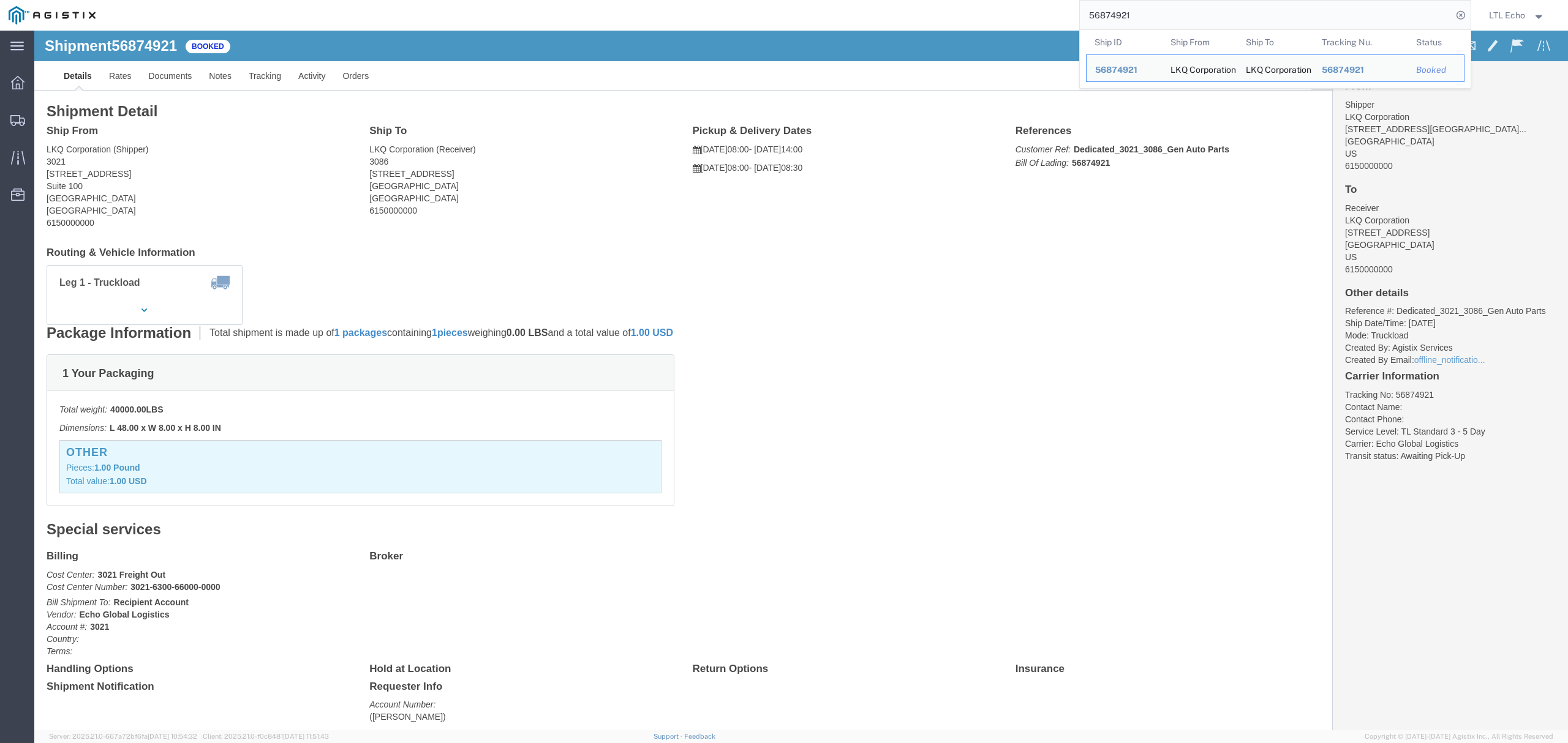
drag, startPoint x: 1196, startPoint y: 17, endPoint x: 870, endPoint y: 23, distance: 326.1
click at [889, 23] on div "56874921 Ship ID Ship From Ship To Tracking Nu. Status Ship ID 56874921 Ship Fr…" at bounding box center [787, 15] width 1367 height 30
paste input "934366"
click div "1 Your Packaging Total weight: 40000.00 LBS Dimensions: L 48.00 x W 8.00 x H 8.…"
drag, startPoint x: 1147, startPoint y: 18, endPoint x: 959, endPoint y: 18, distance: 188.0
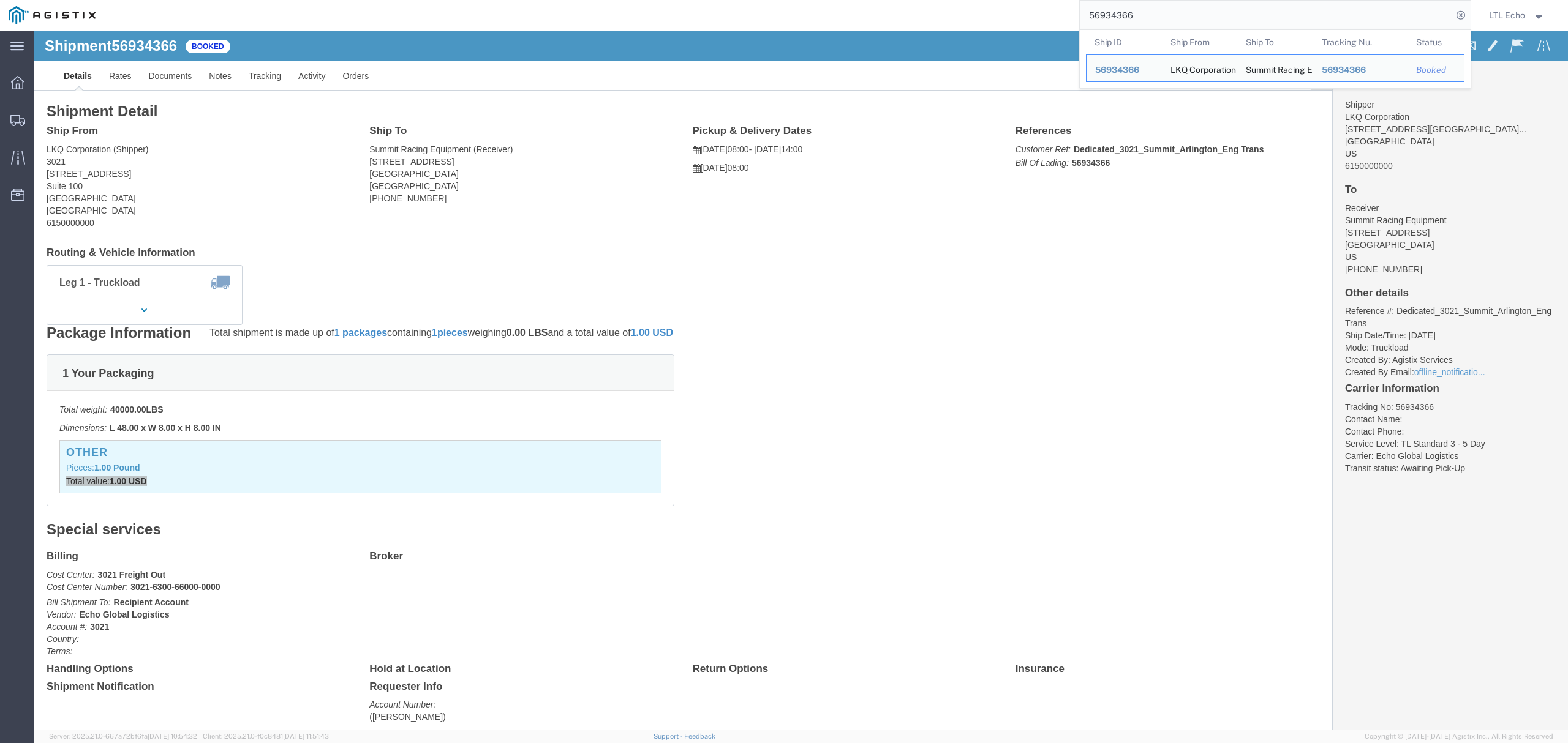
click at [995, 16] on div "56934366 Ship ID Ship From Ship To Tracking Nu. Status Ship ID 56934366 Ship Fr…" at bounding box center [787, 15] width 1367 height 30
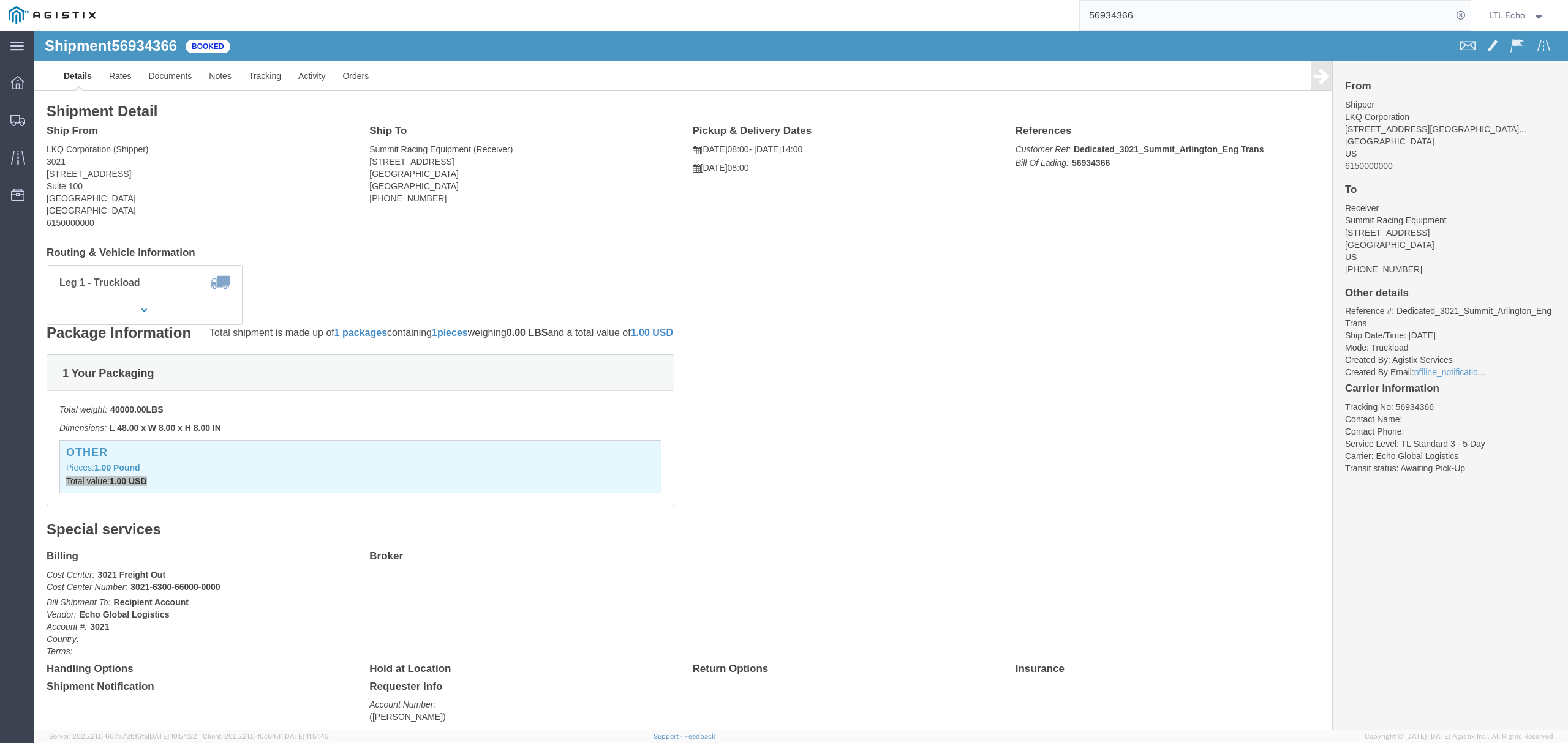
paste input "48748"
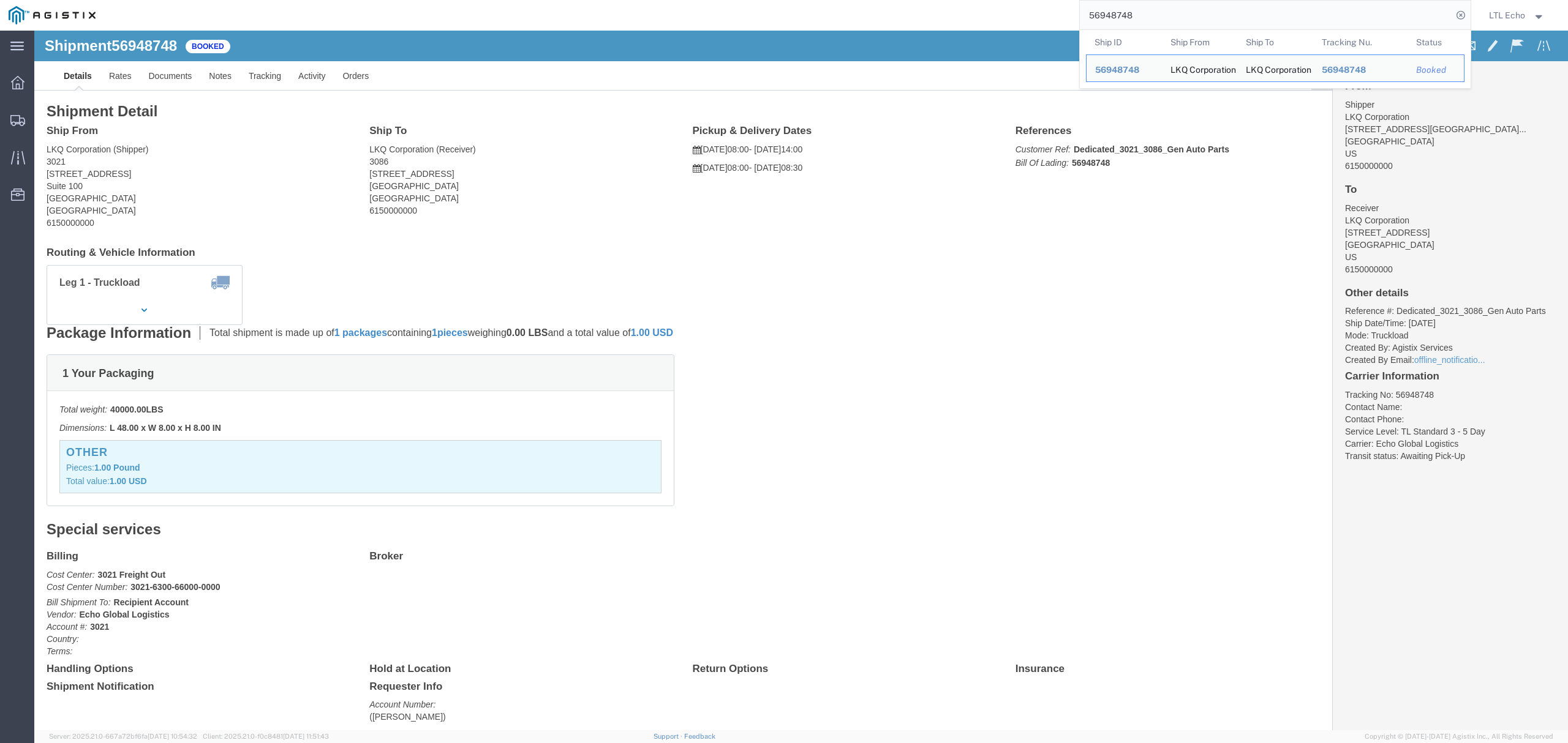
drag, startPoint x: 1142, startPoint y: 17, endPoint x: 734, endPoint y: 8, distance: 408.1
click at [753, 8] on div "56948748 Ship ID Ship From Ship To Tracking Nu. Status Ship ID 56948748 Ship Fr…" at bounding box center [787, 15] width 1367 height 30
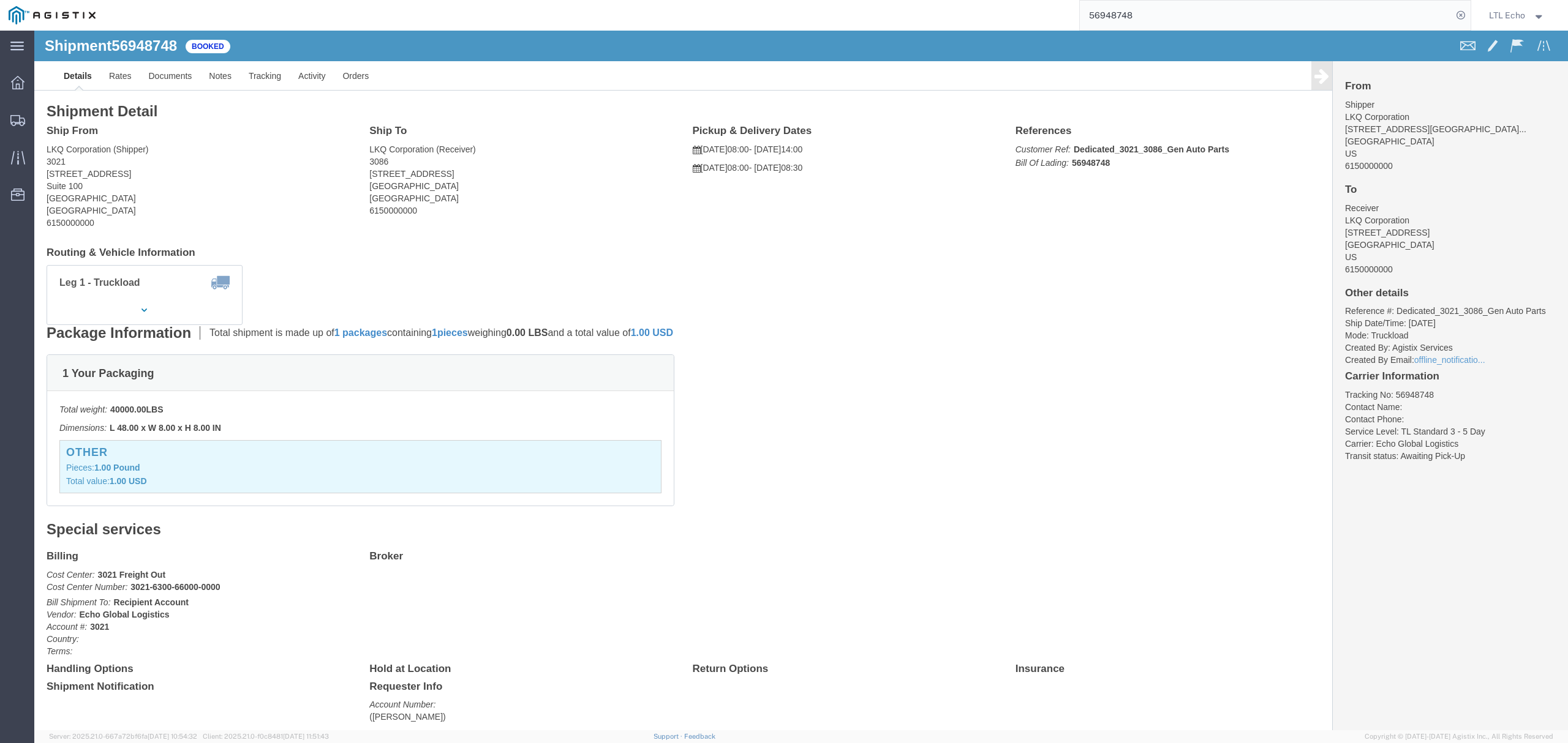
paste input "63650"
type input "56963650"
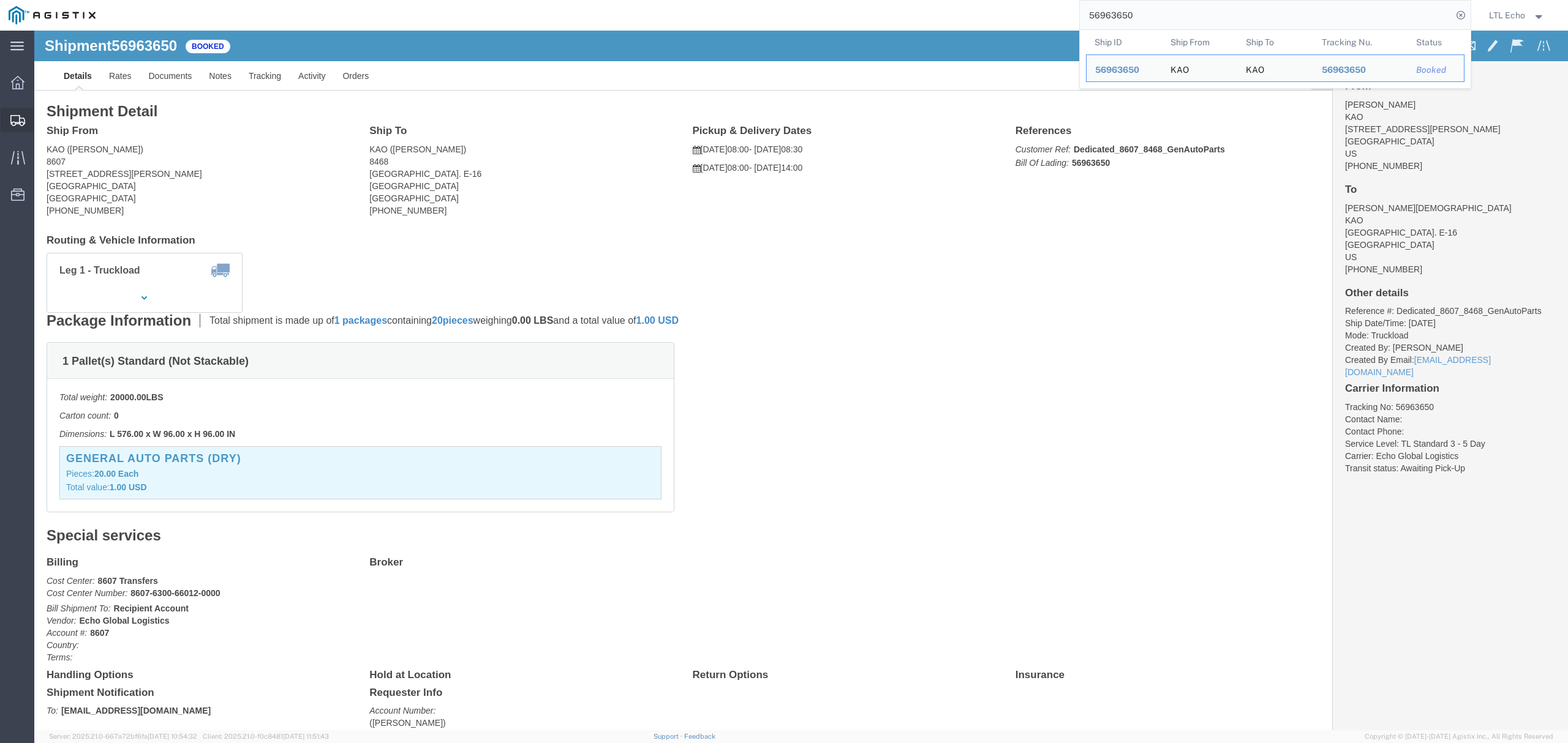
click at [13, 123] on icon at bounding box center [18, 121] width 15 height 11
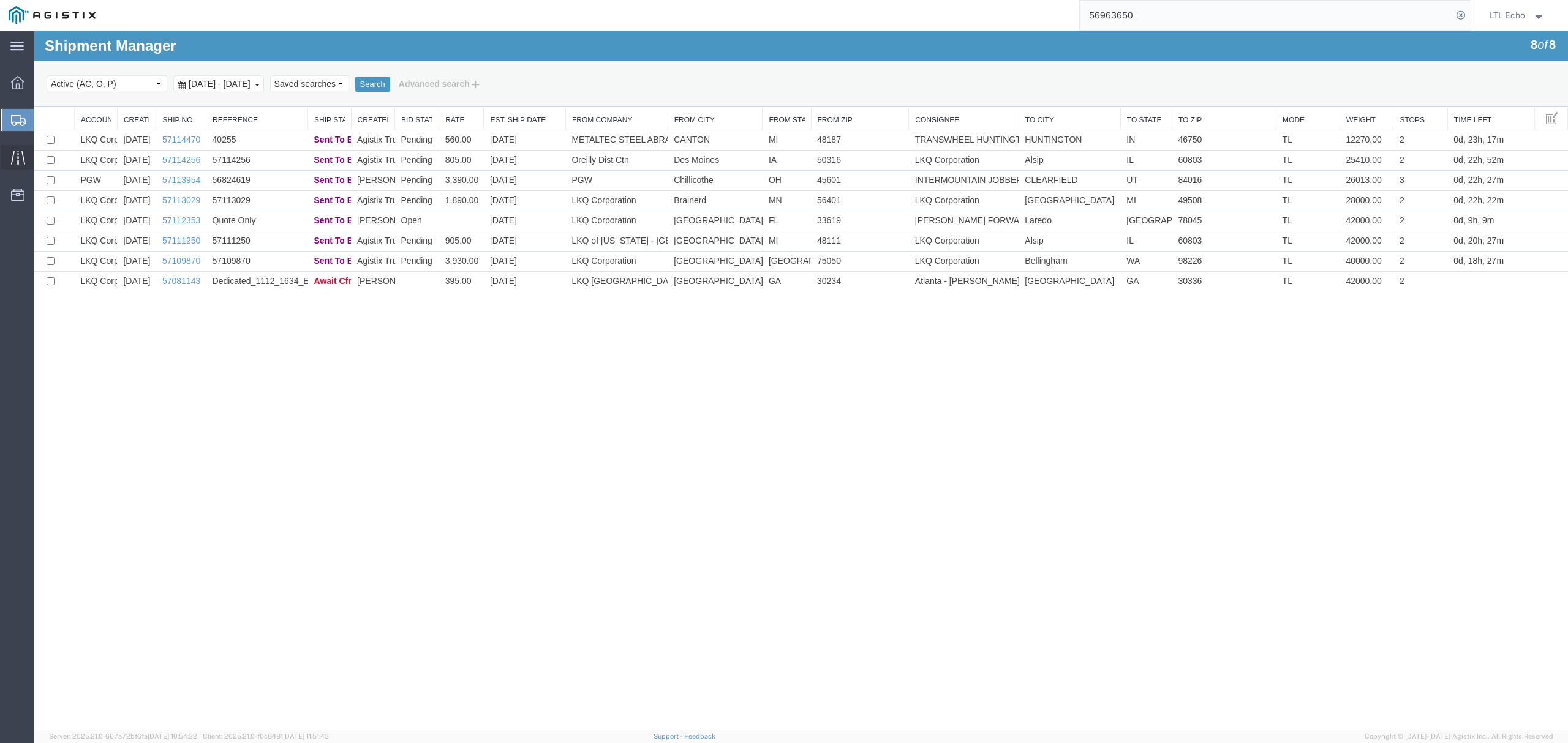
click at [11, 155] on icon at bounding box center [18, 157] width 14 height 14
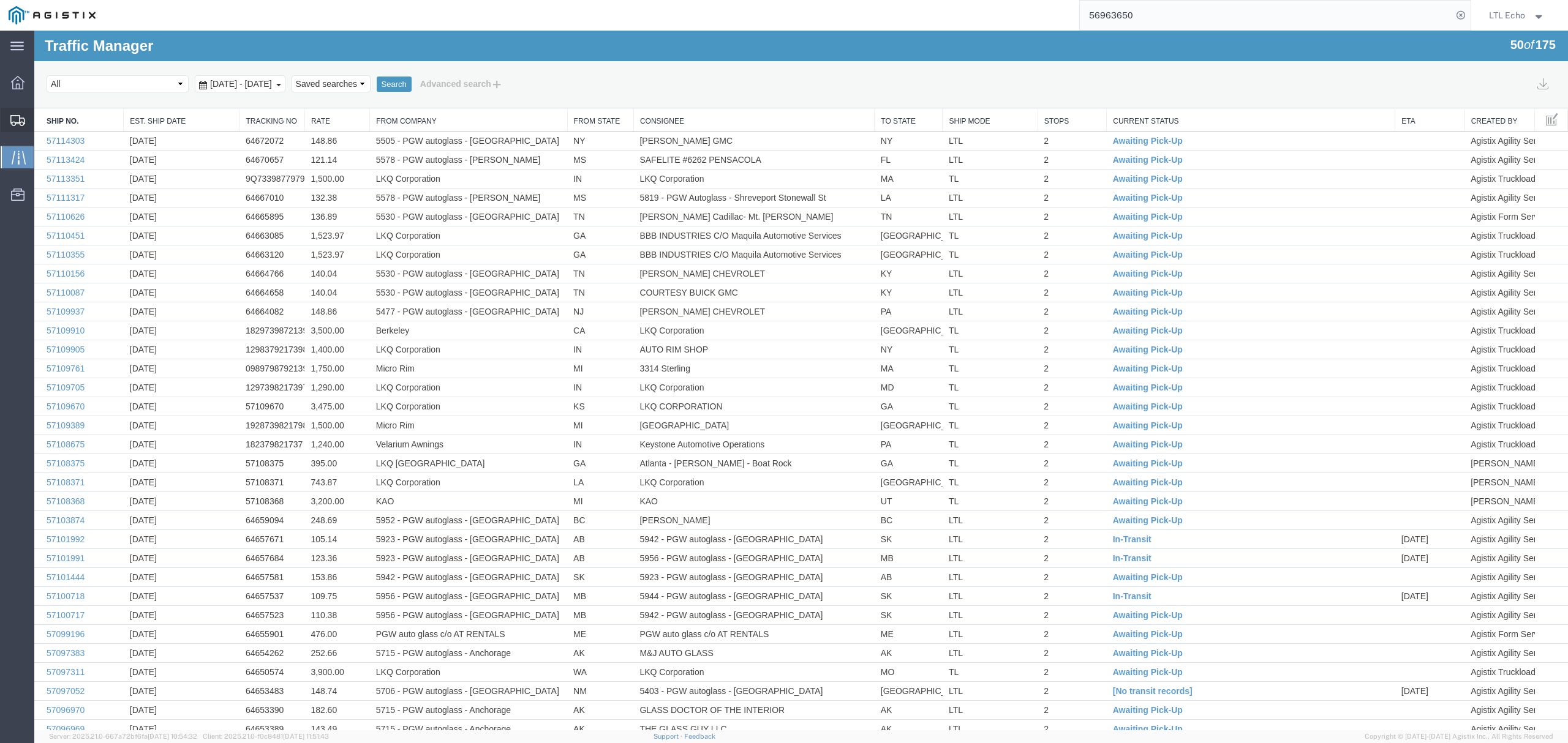
click at [11, 121] on icon at bounding box center [18, 121] width 15 height 11
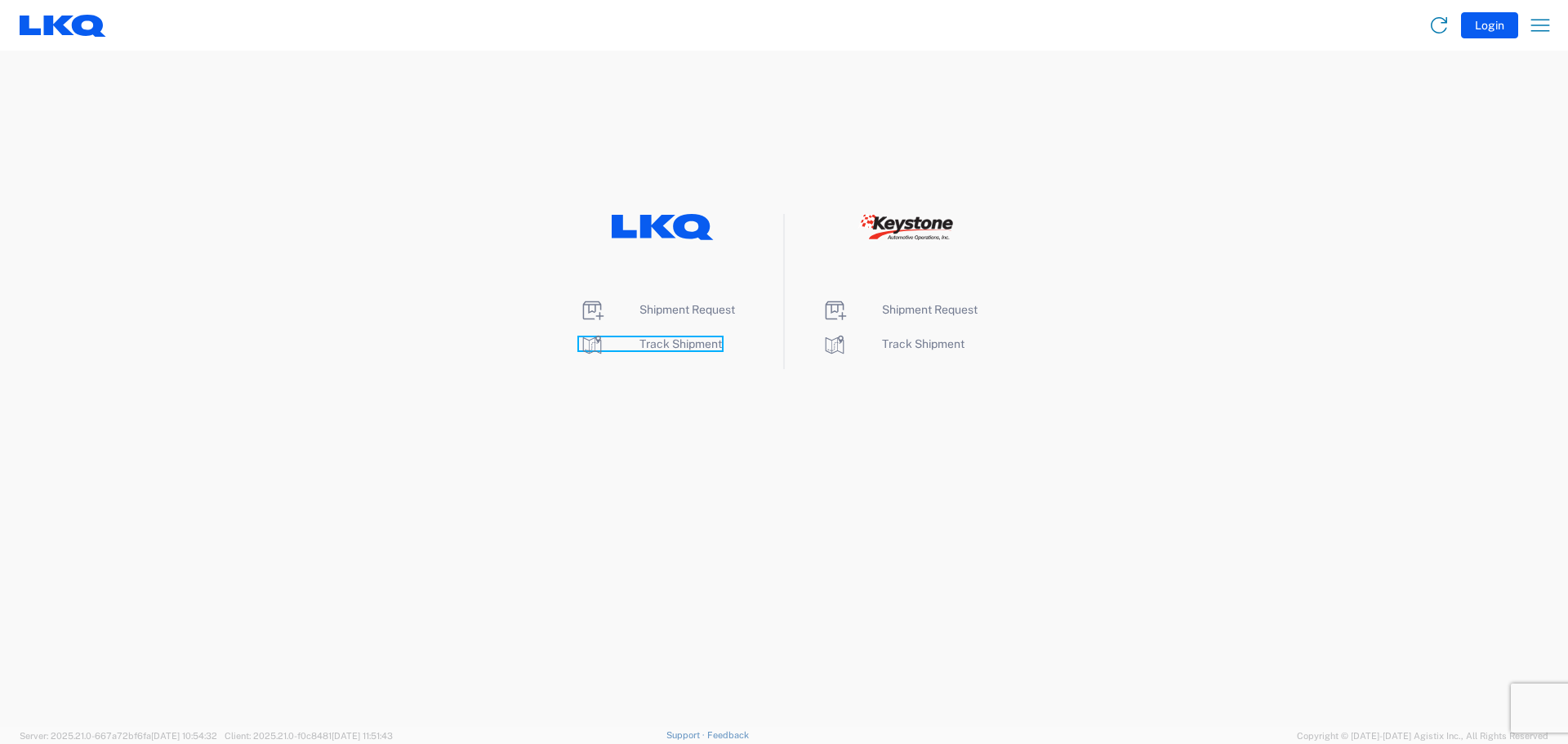
click at [648, 340] on span "Track Shipment" at bounding box center [681, 344] width 83 height 13
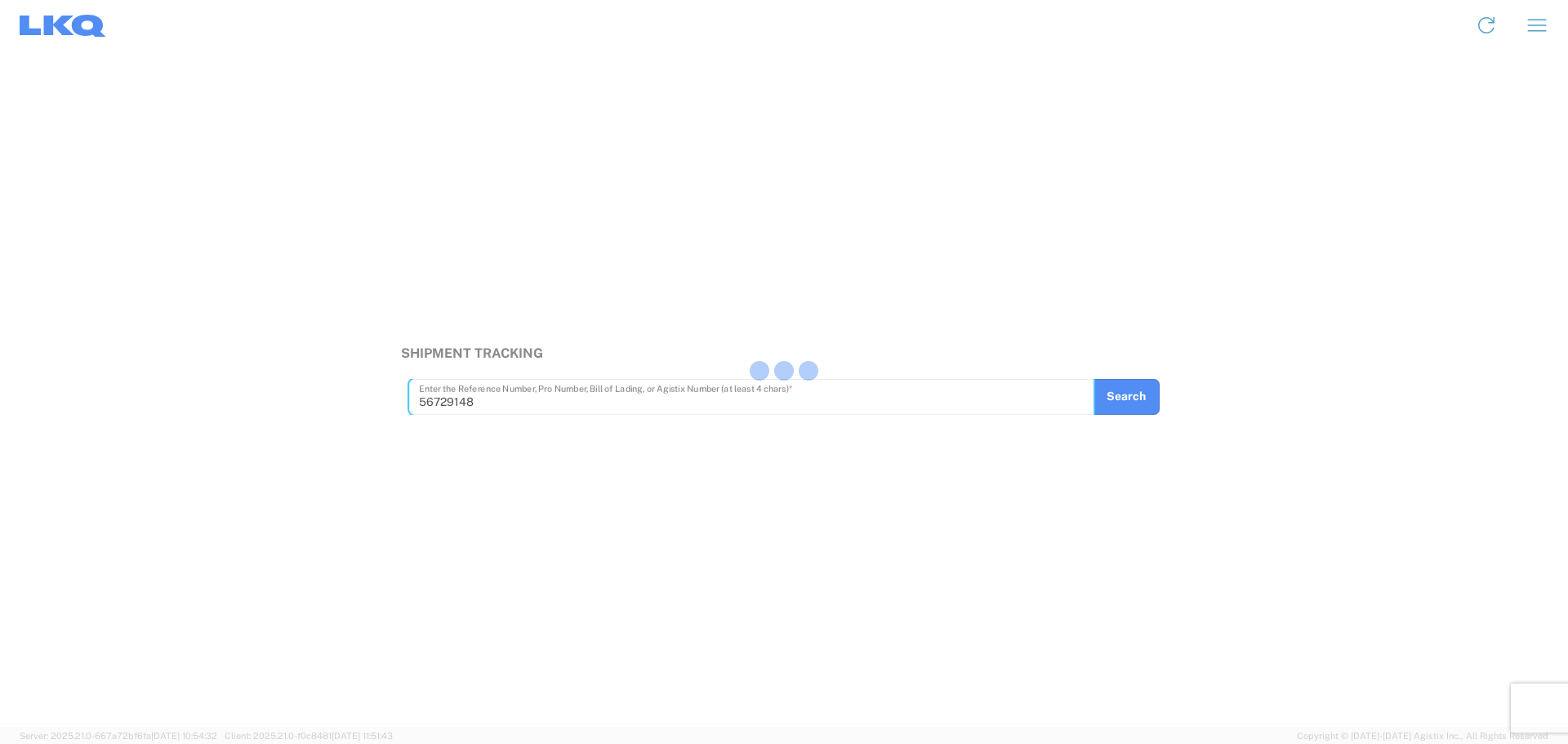
type input "56729148"
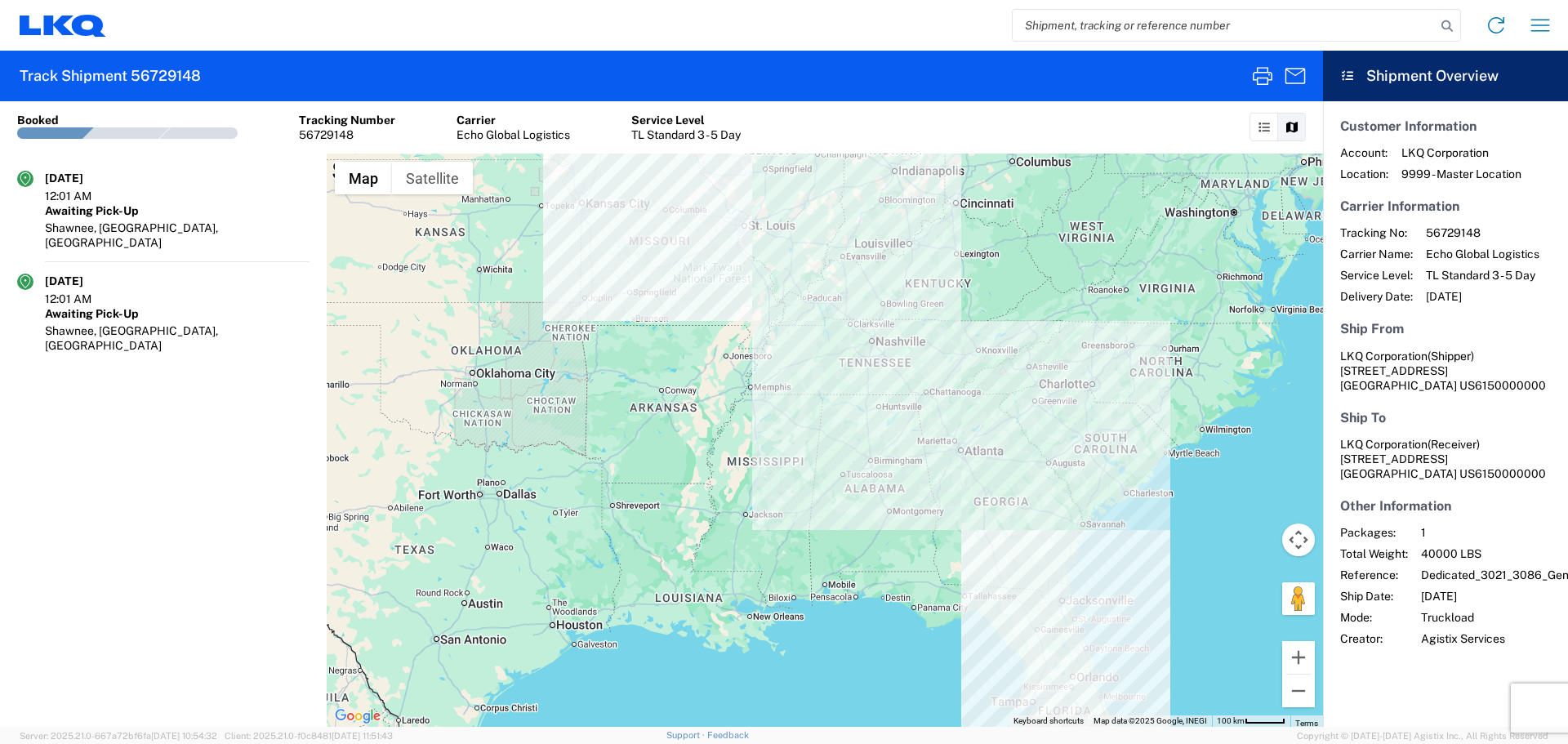
click at [1137, 16] on input "search" at bounding box center [1224, 24] width 423 height 31
paste input "56729148"
type input "56729148"
click at [1483, 22] on icon at bounding box center [1496, 25] width 26 height 26
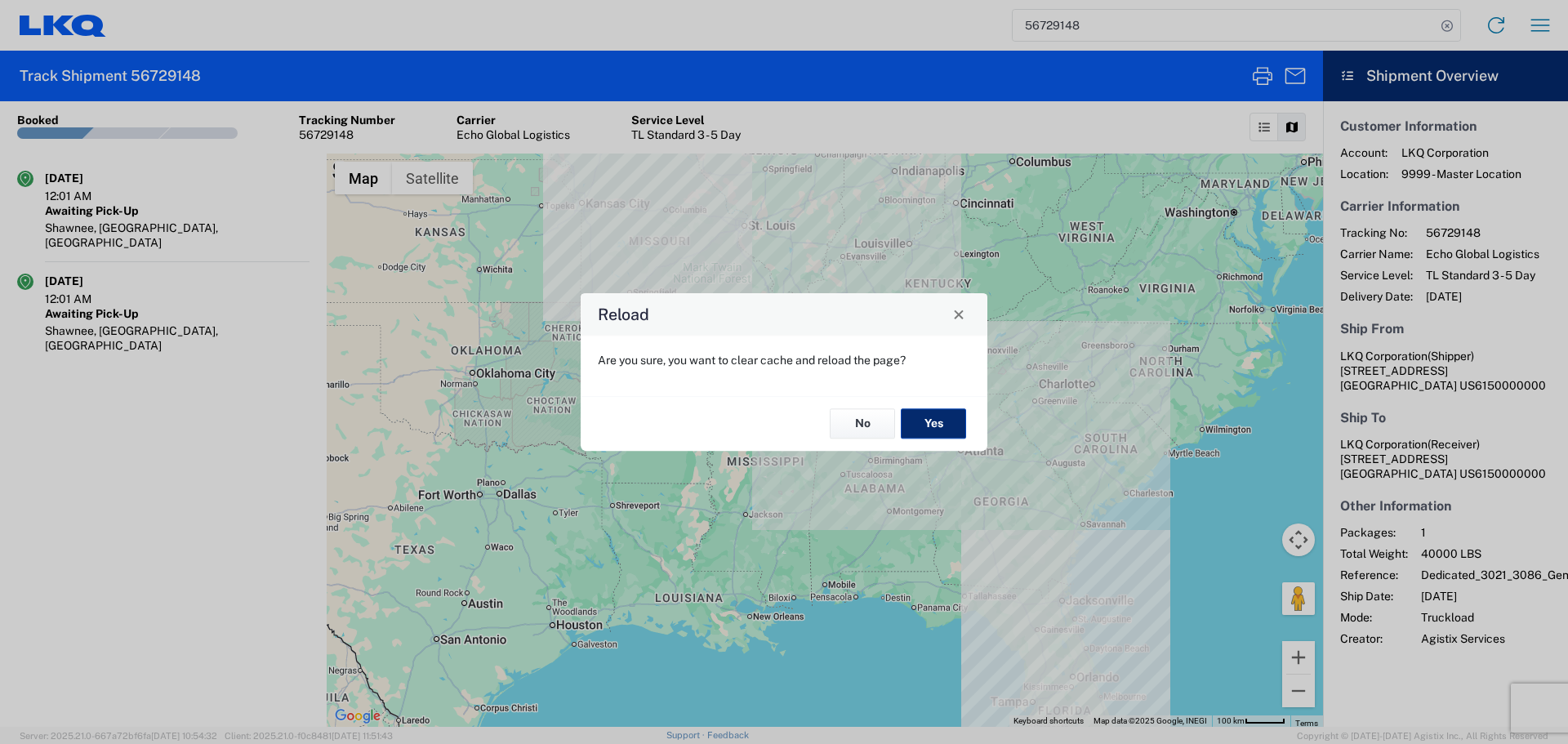
click at [922, 423] on button "Yes" at bounding box center [933, 425] width 65 height 30
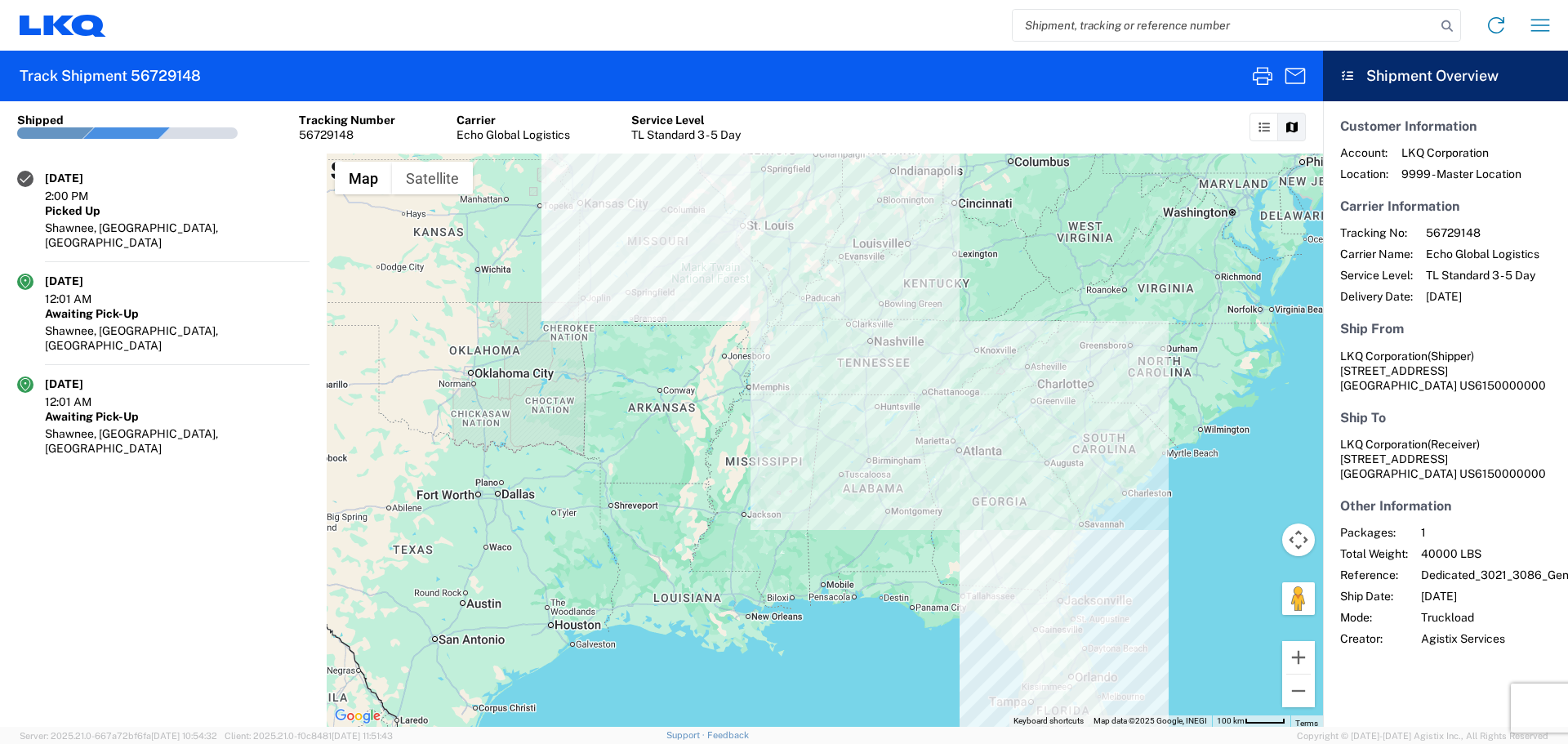
click at [1519, 453] on address "LKQ Corporation (Receiver) 1010 Grand ST Orlando, FL 32805 US 6150000000" at bounding box center [1446, 459] width 211 height 44
drag, startPoint x: 1506, startPoint y: 390, endPoint x: 1468, endPoint y: 402, distance: 39.8
click at [1468, 402] on article "Customer Information Account: LKQ Corporation Location: 9999 - Master Location …" at bounding box center [1446, 382] width 245 height 562
click at [1469, 419] on h5 "Ship To" at bounding box center [1446, 417] width 211 height 15
drag, startPoint x: 1340, startPoint y: 299, endPoint x: 1492, endPoint y: 294, distance: 152.1
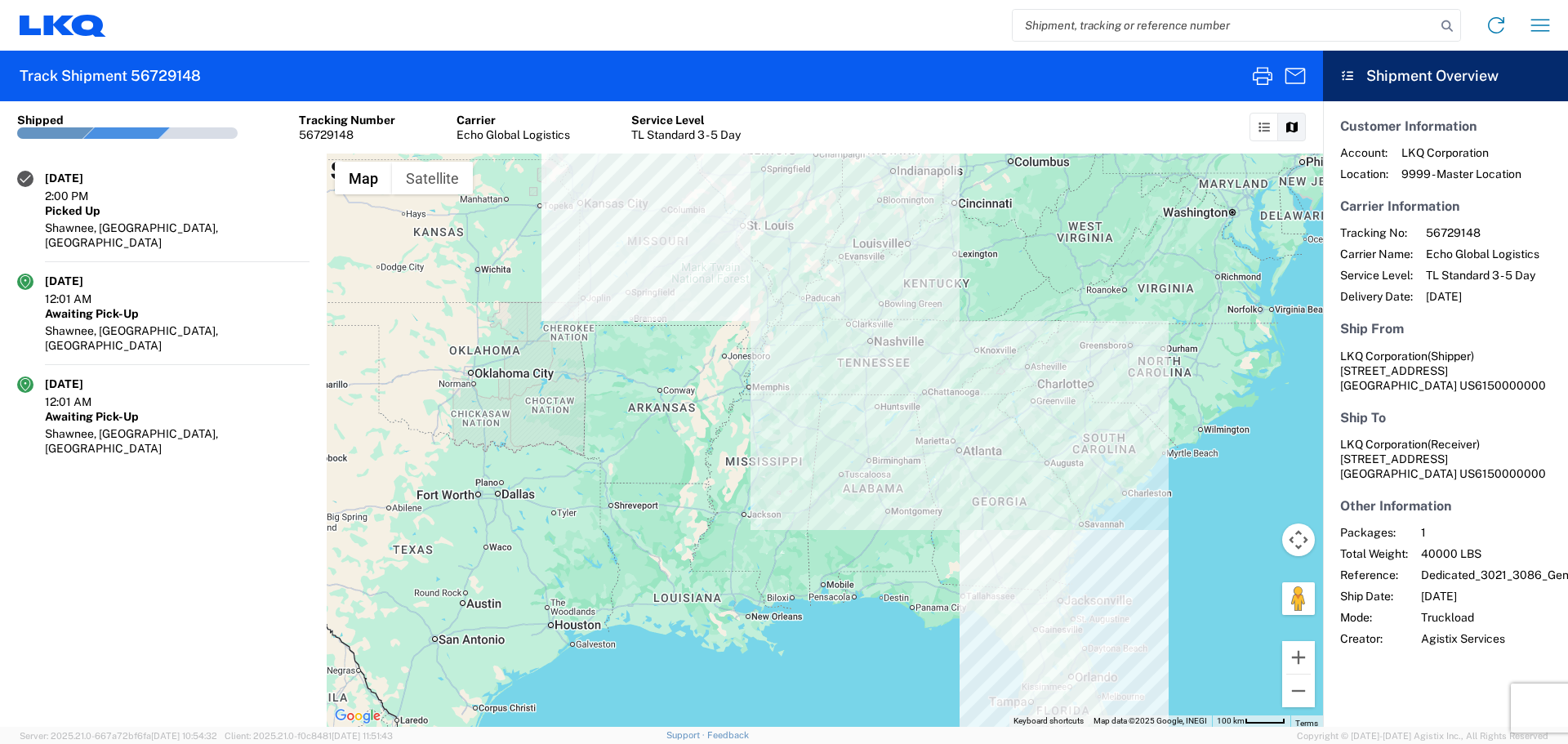
click at [1492, 294] on div "Tracking No: 56729148 Carrier Name: Echo Global Logistics Service Level: TL Sta…" at bounding box center [1446, 264] width 211 height 78
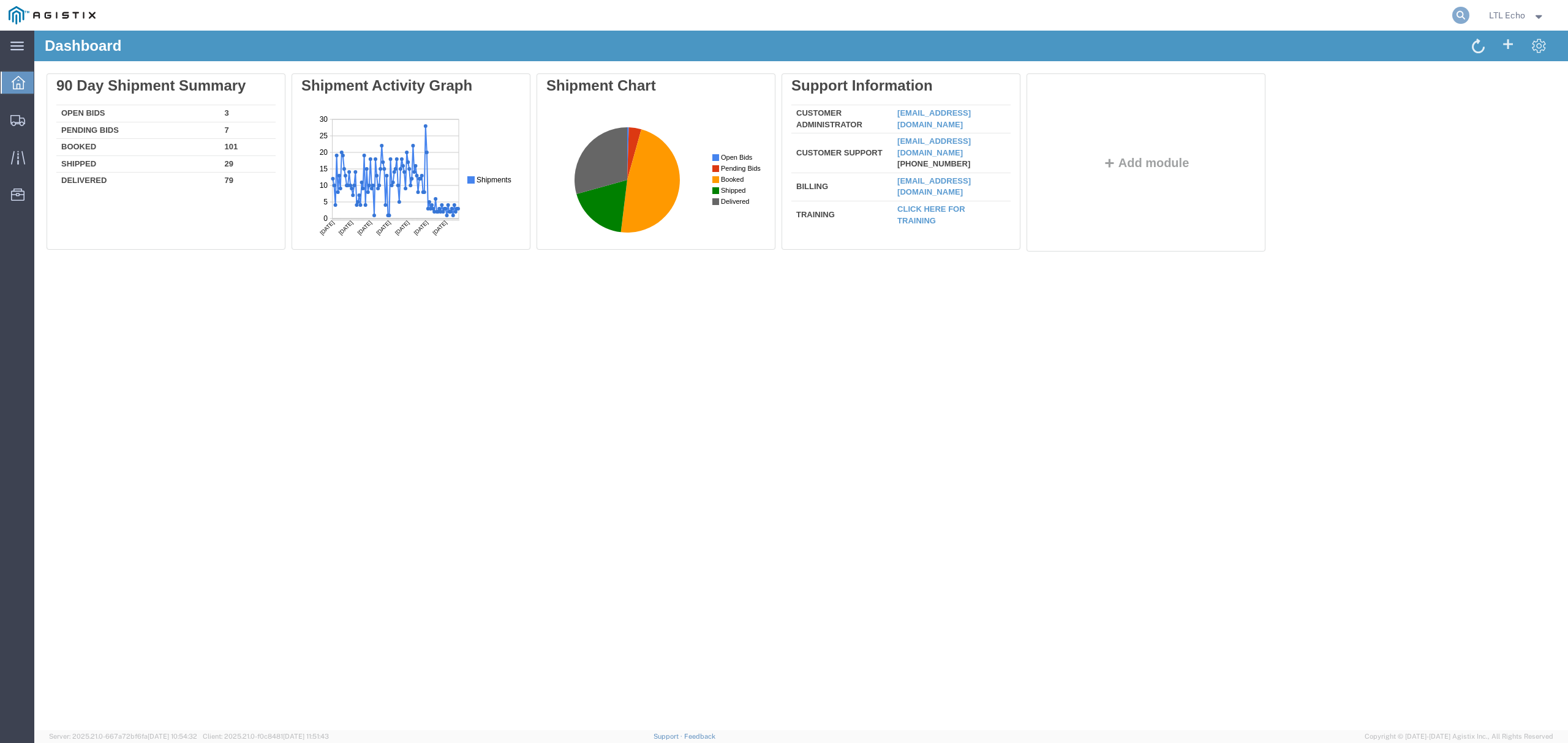
click at [1456, 15] on icon at bounding box center [1461, 16] width 17 height 17
click at [1283, 28] on input "search" at bounding box center [1265, 16] width 372 height 30
click at [1276, 20] on input "search" at bounding box center [1265, 16] width 372 height 30
paste input "57115844"
type input "57115844"
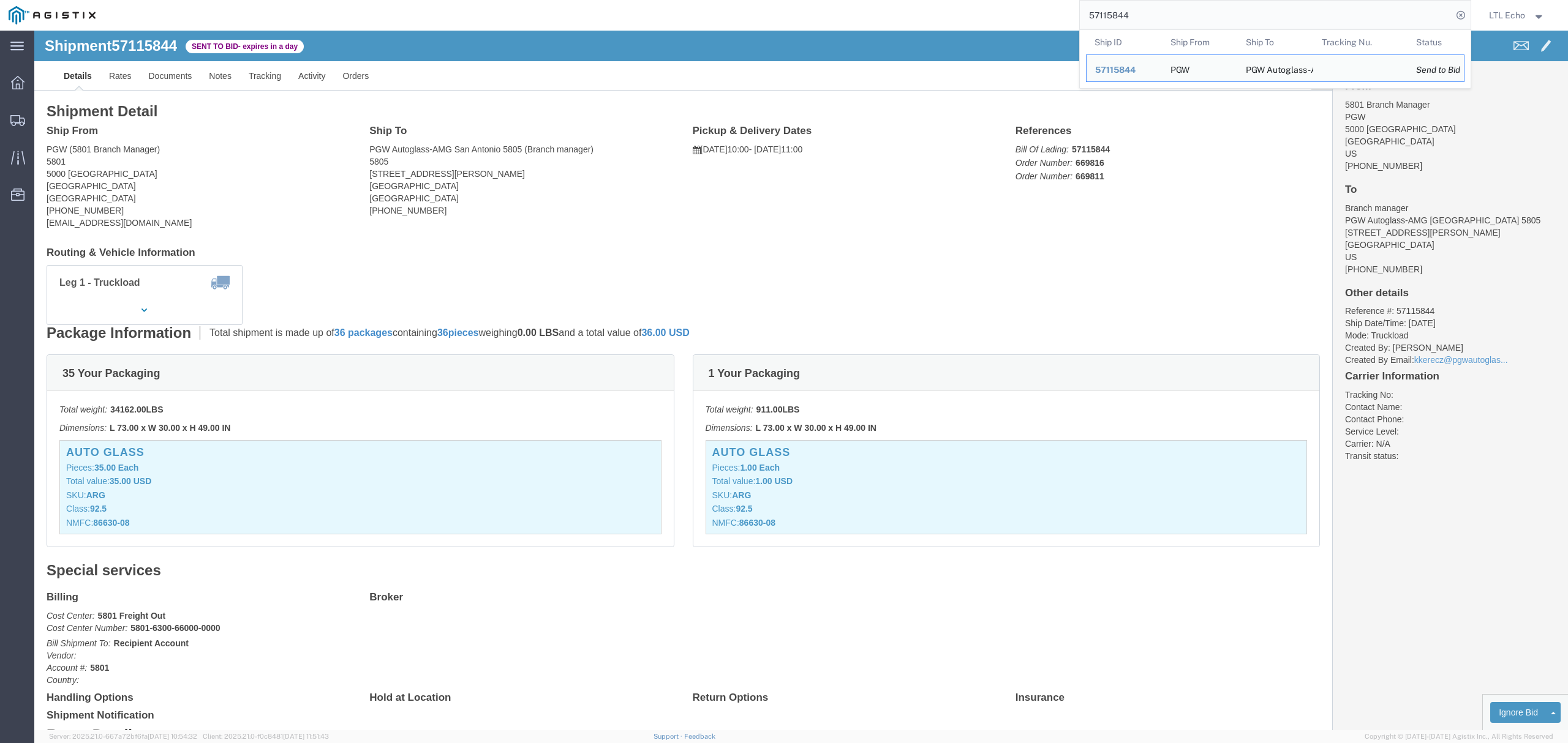
click address "PGW (5801 Branch Manager) [STREET_ADDRESS] [PHONE_NUMBER] [EMAIL_ADDRESS][DOMAI…"
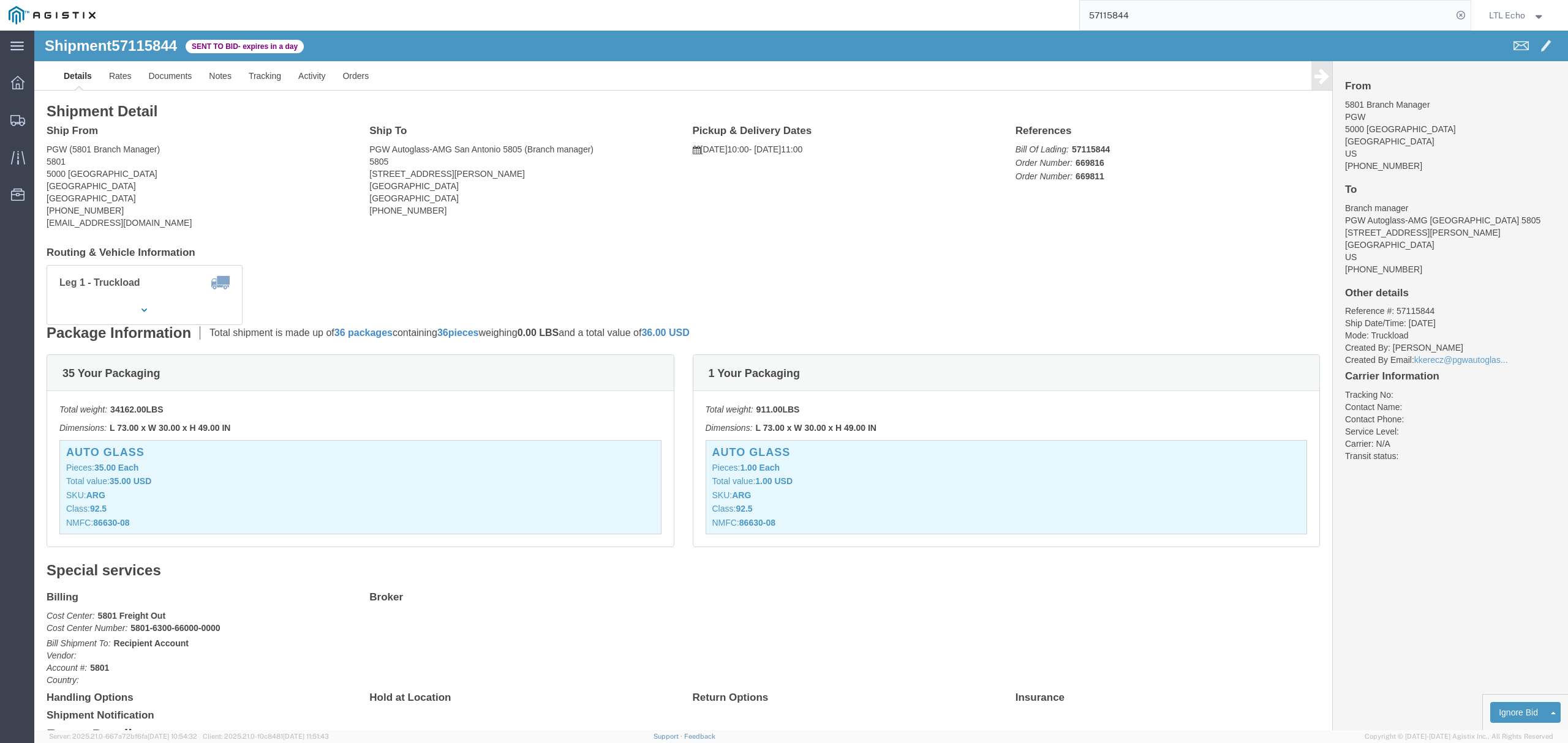
click address "PGW (5801 Branch Manager) [STREET_ADDRESS] [PHONE_NUMBER] [EMAIL_ADDRESS][DOMAI…"
copy address "76115"
click address "PGW Autoglass-AMG [GEOGRAPHIC_DATA] 5805 (Branch manager) [STREET_ADDRESS][PERS…"
copy address "78219"
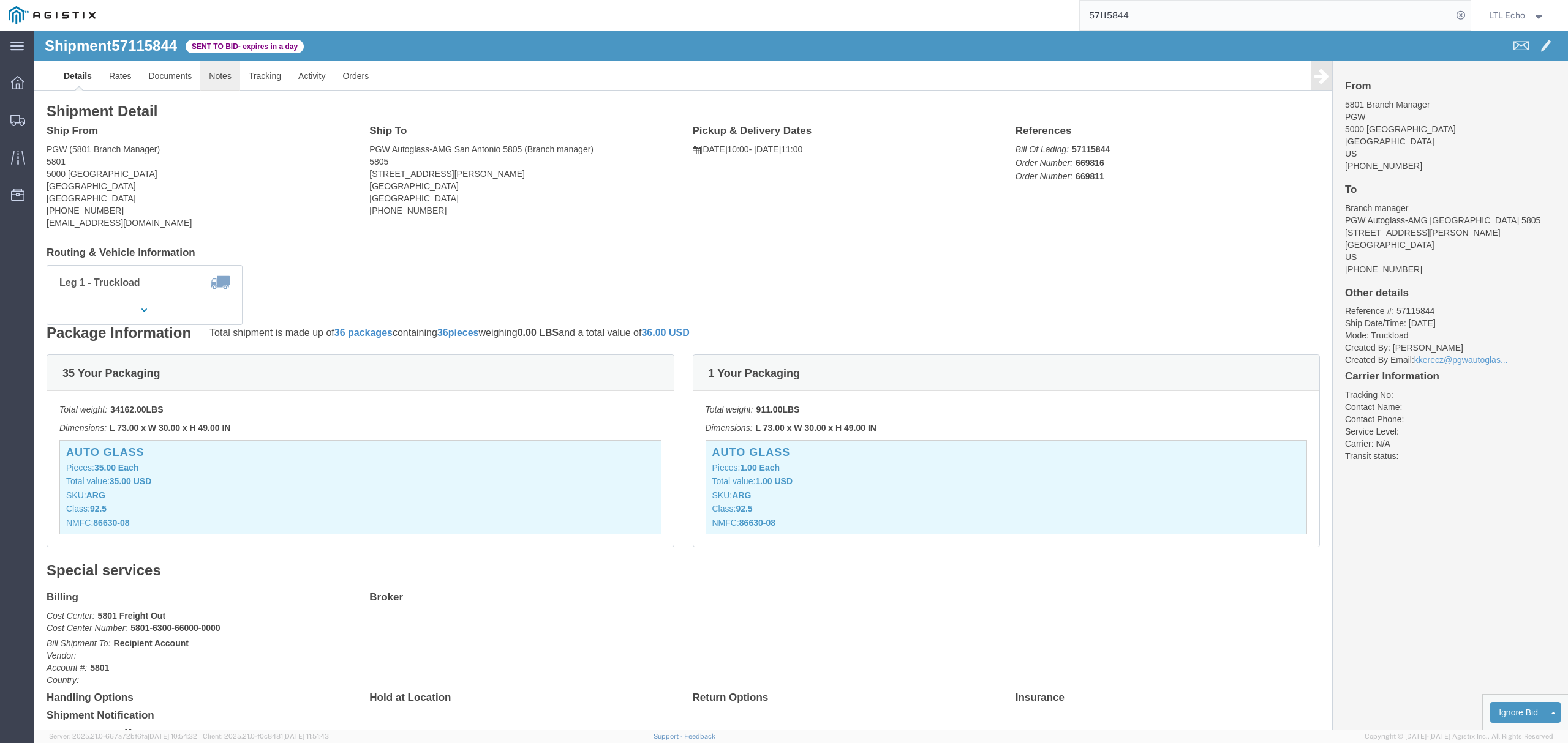
click link "Notes"
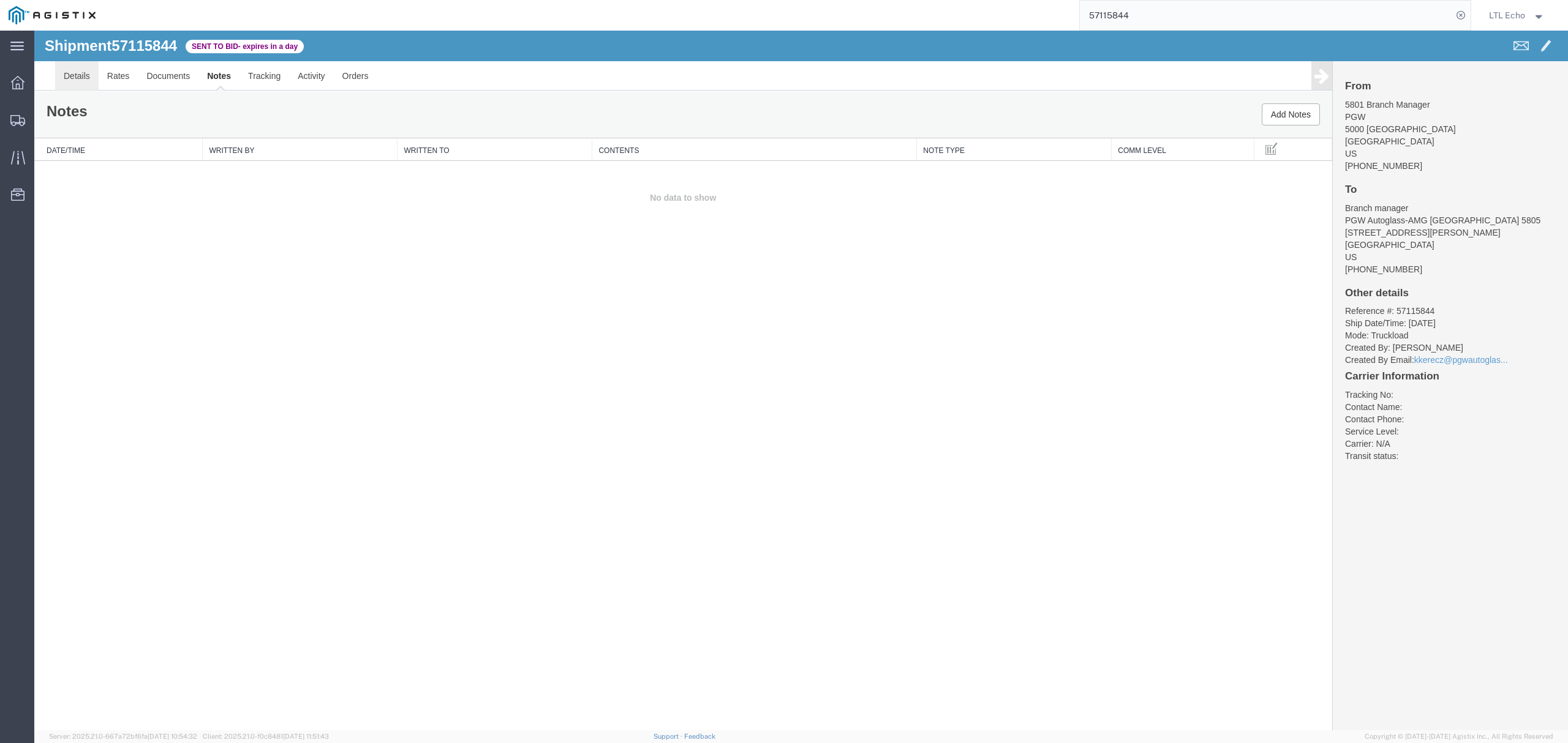
click at [73, 79] on link "Details" at bounding box center [77, 76] width 44 height 30
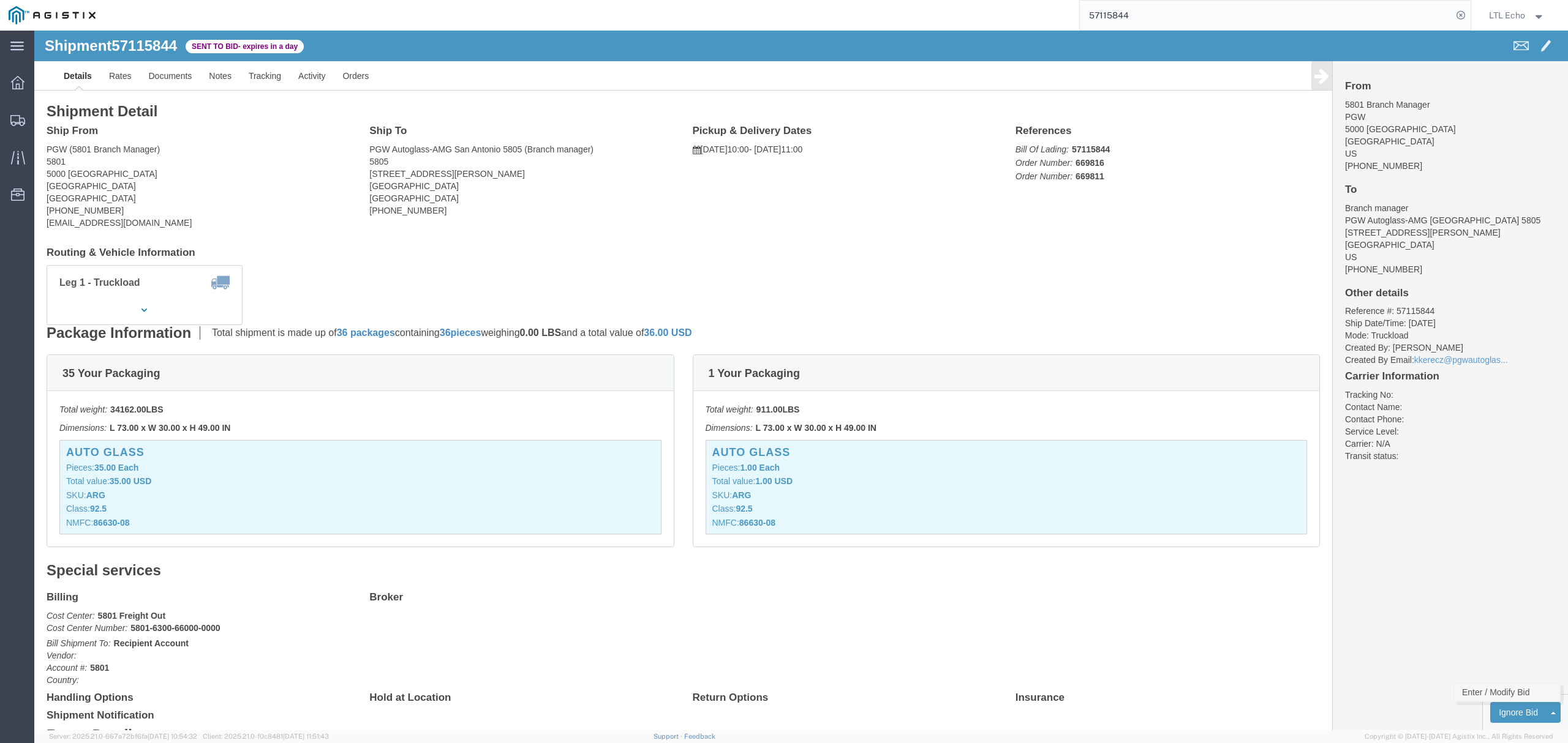
click link "Enter / Modify Bid"
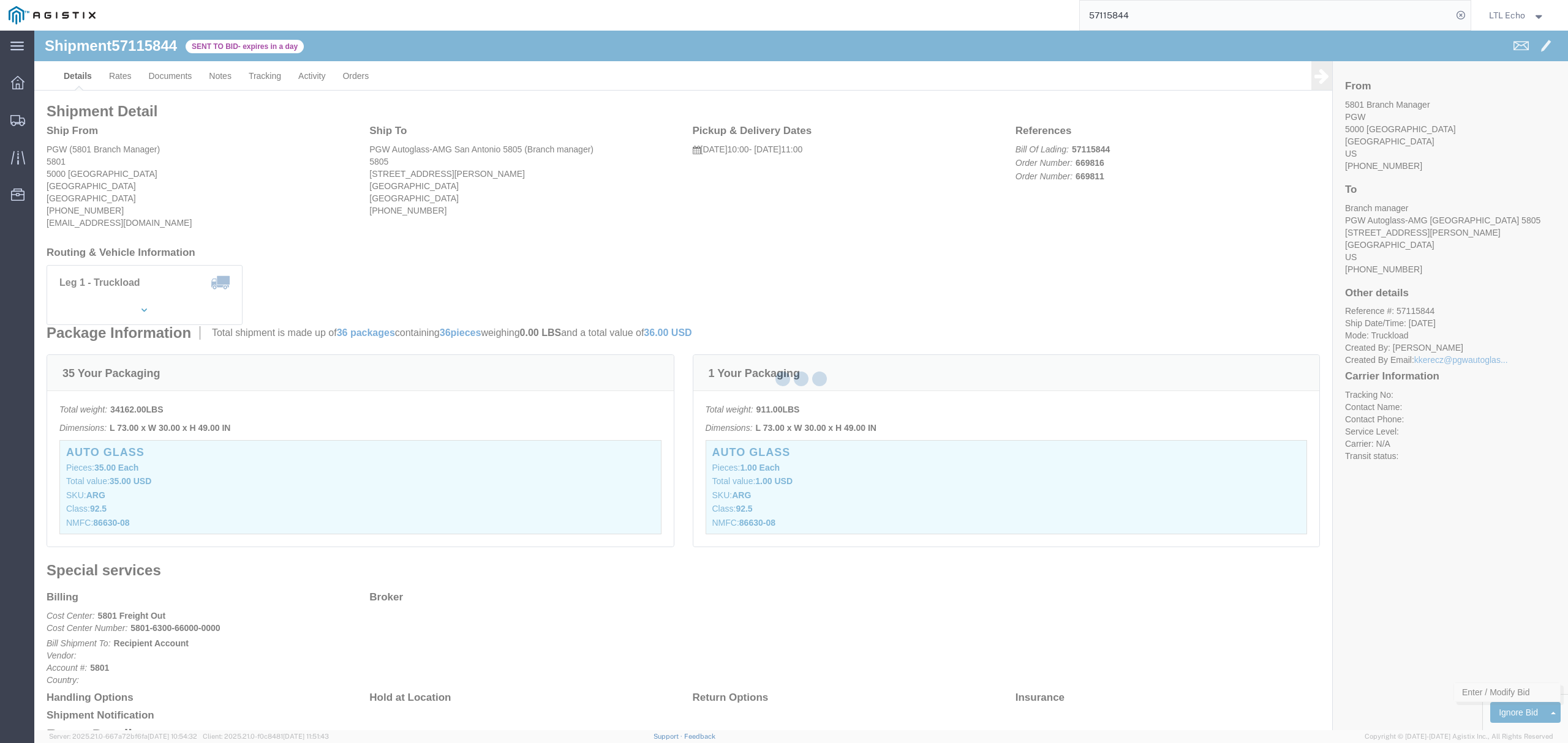
select select "4622"
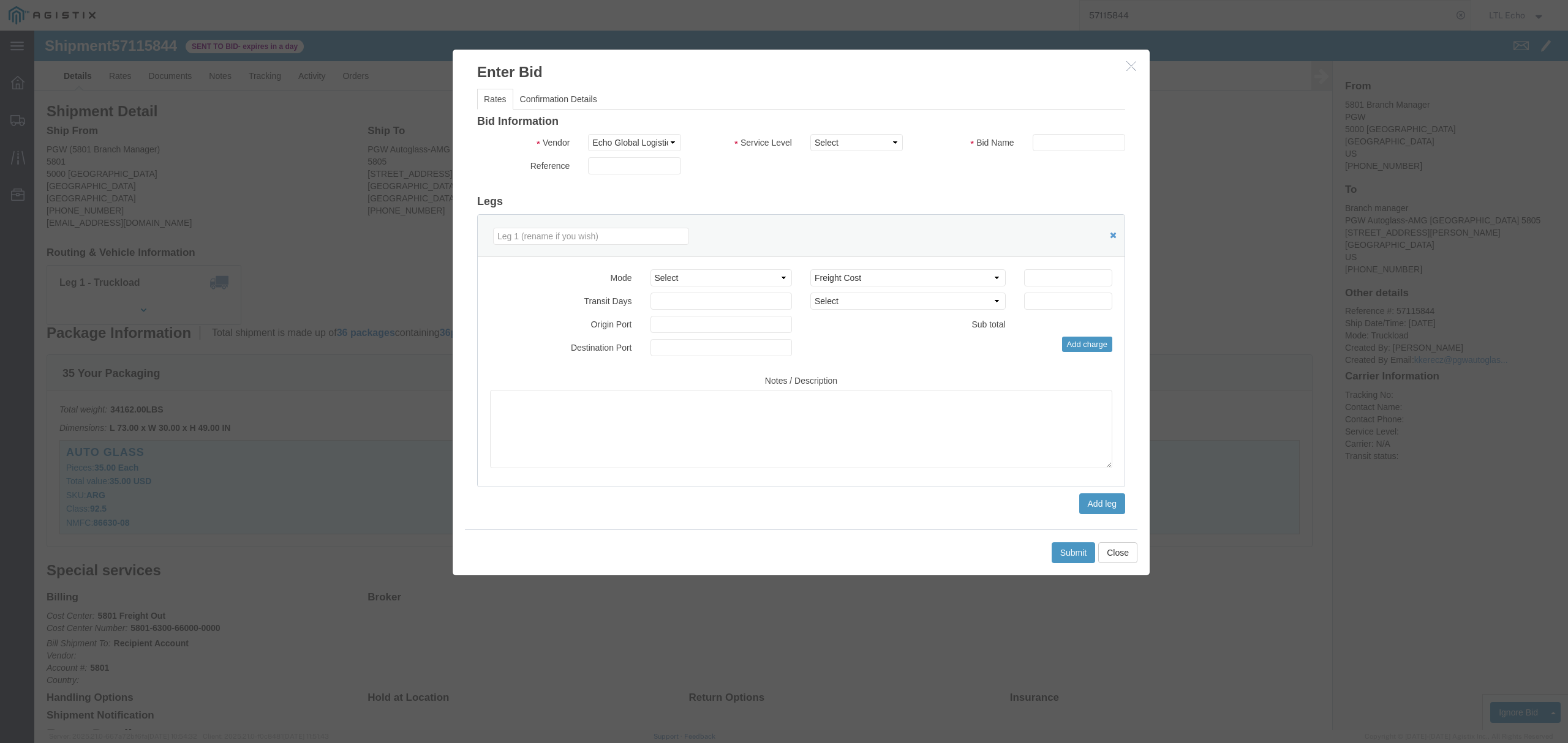
click div "Bid Information Vendor Select Echo Global Logistics Service Level Select Guaran…"
click input "text"
type input "57115844"
click input "number"
type input "635"
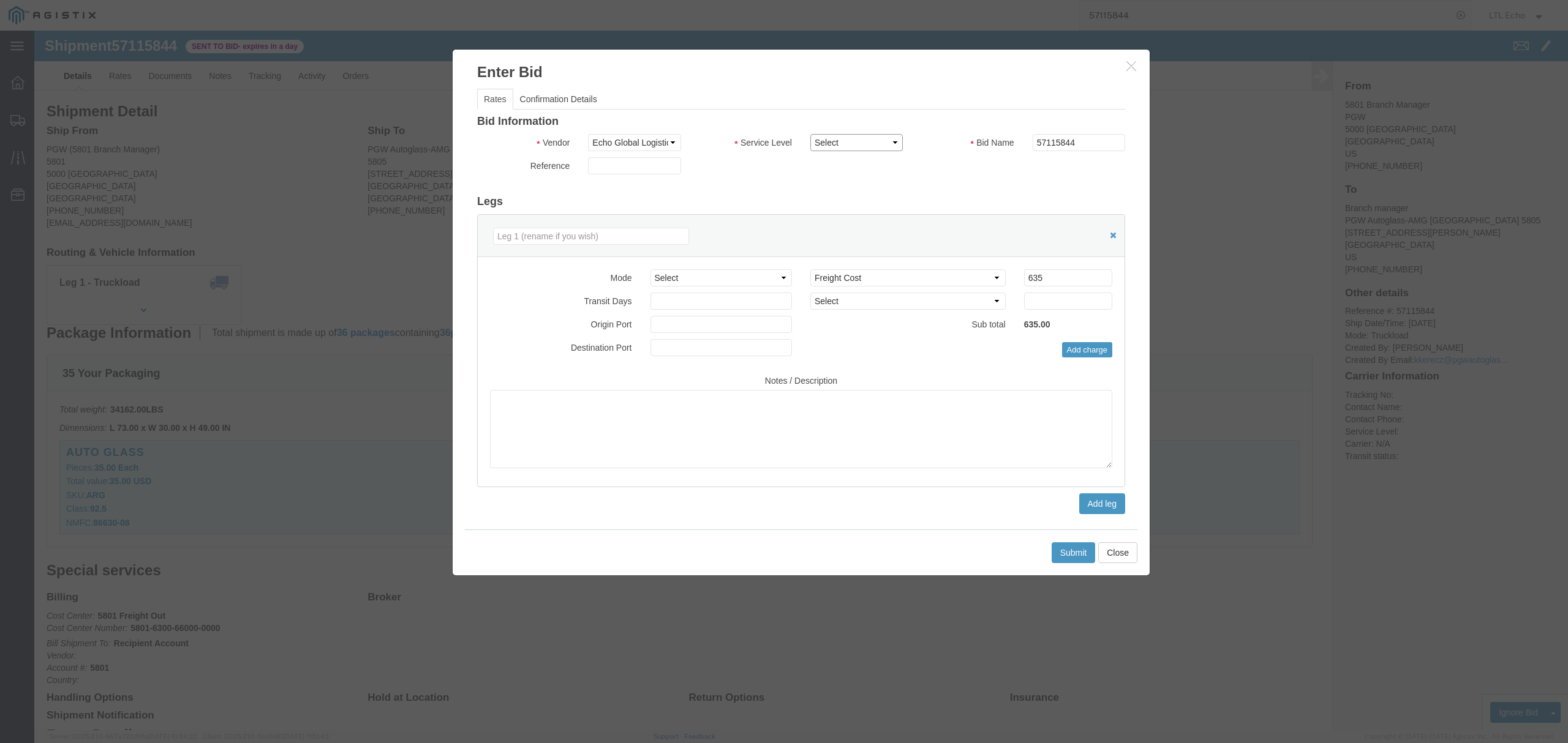
click select "Select Guaranteed Next Day LTL Standard 3-5 Day Rail TL Standard 3 - 5 Day"
select select "13989"
click select "Select Guaranteed Next Day LTL Standard 3-5 Day Rail TL Standard 3 - 5 Day"
click button "Submit"
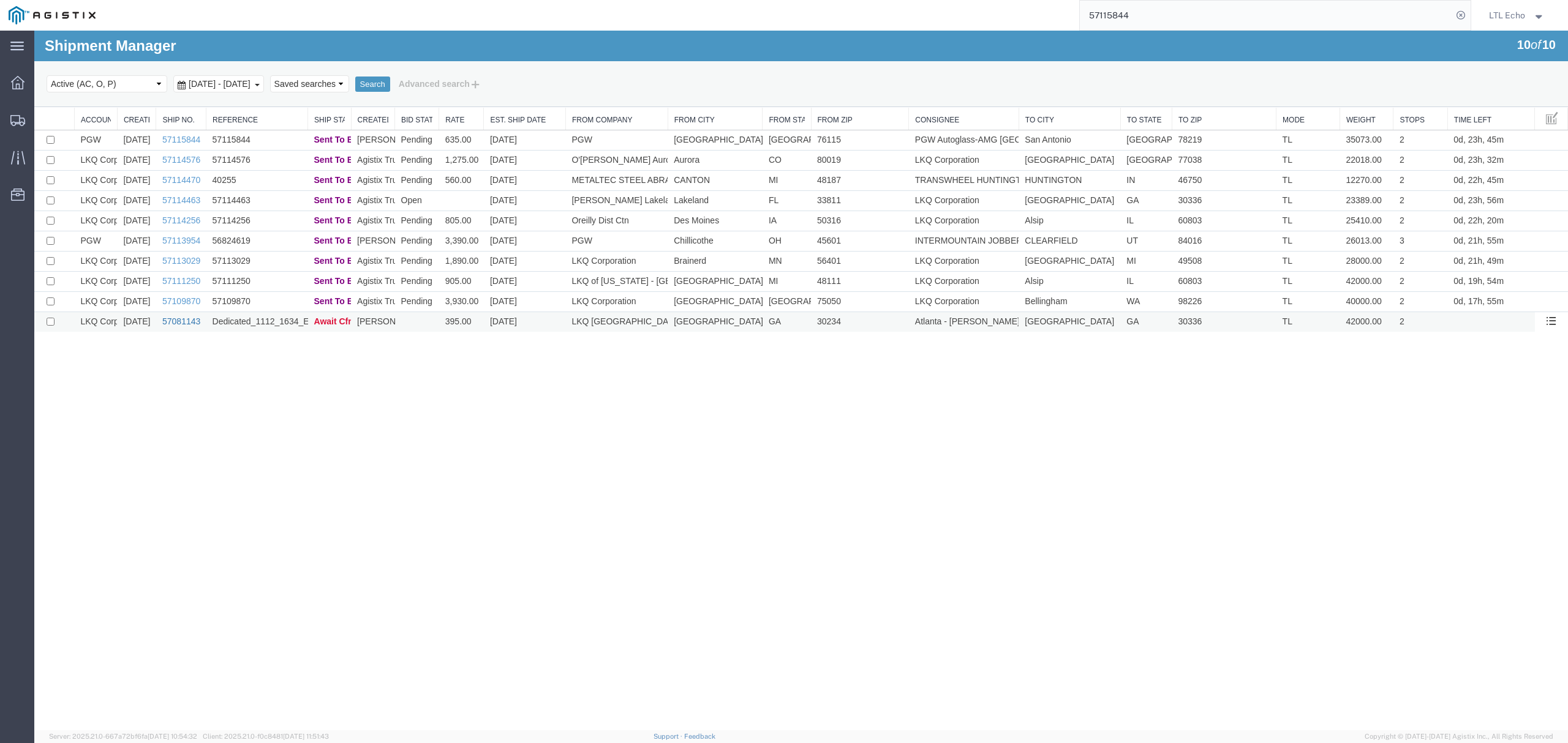
click at [187, 325] on link "57081143" at bounding box center [181, 321] width 38 height 10
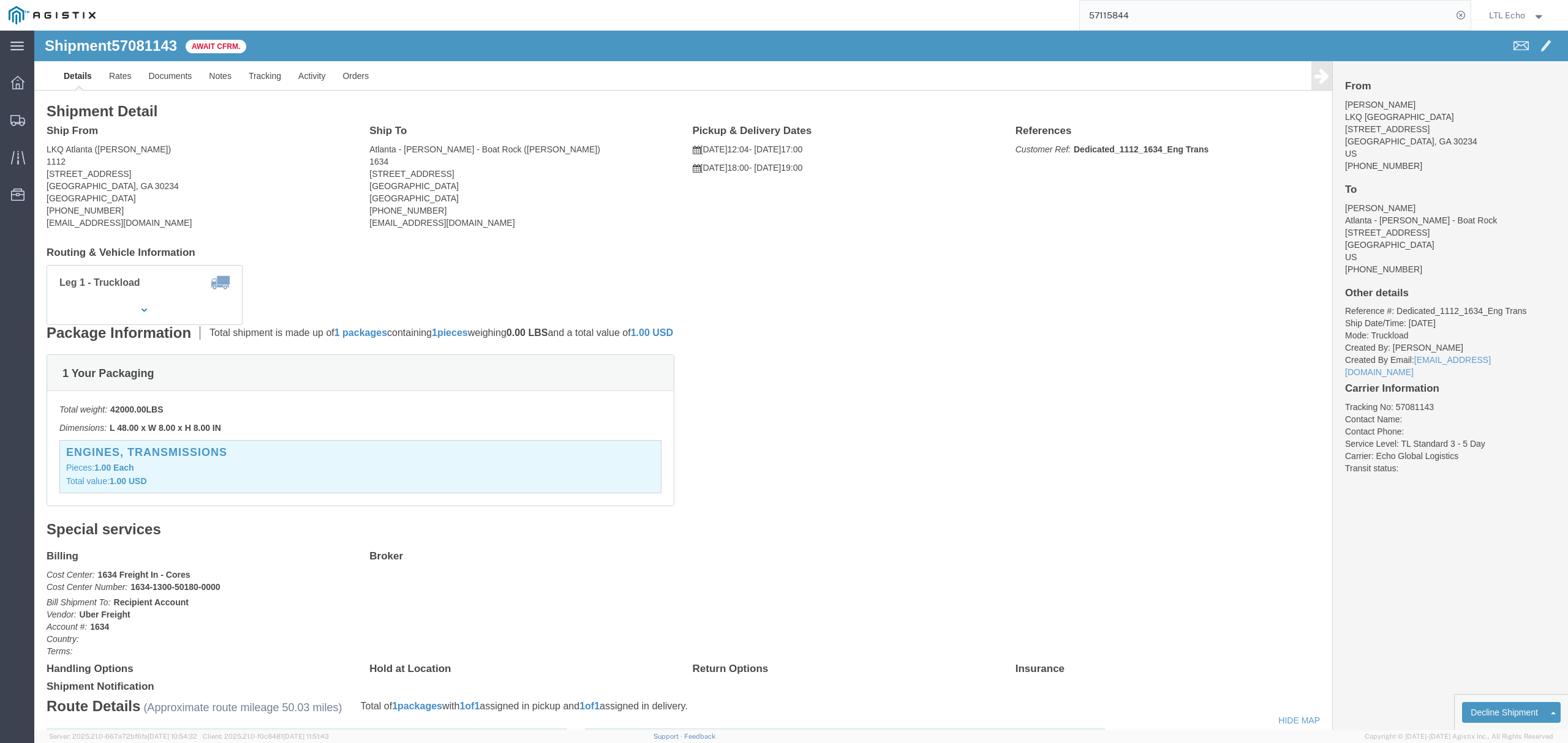
click span "57081143"
copy span "57081143"
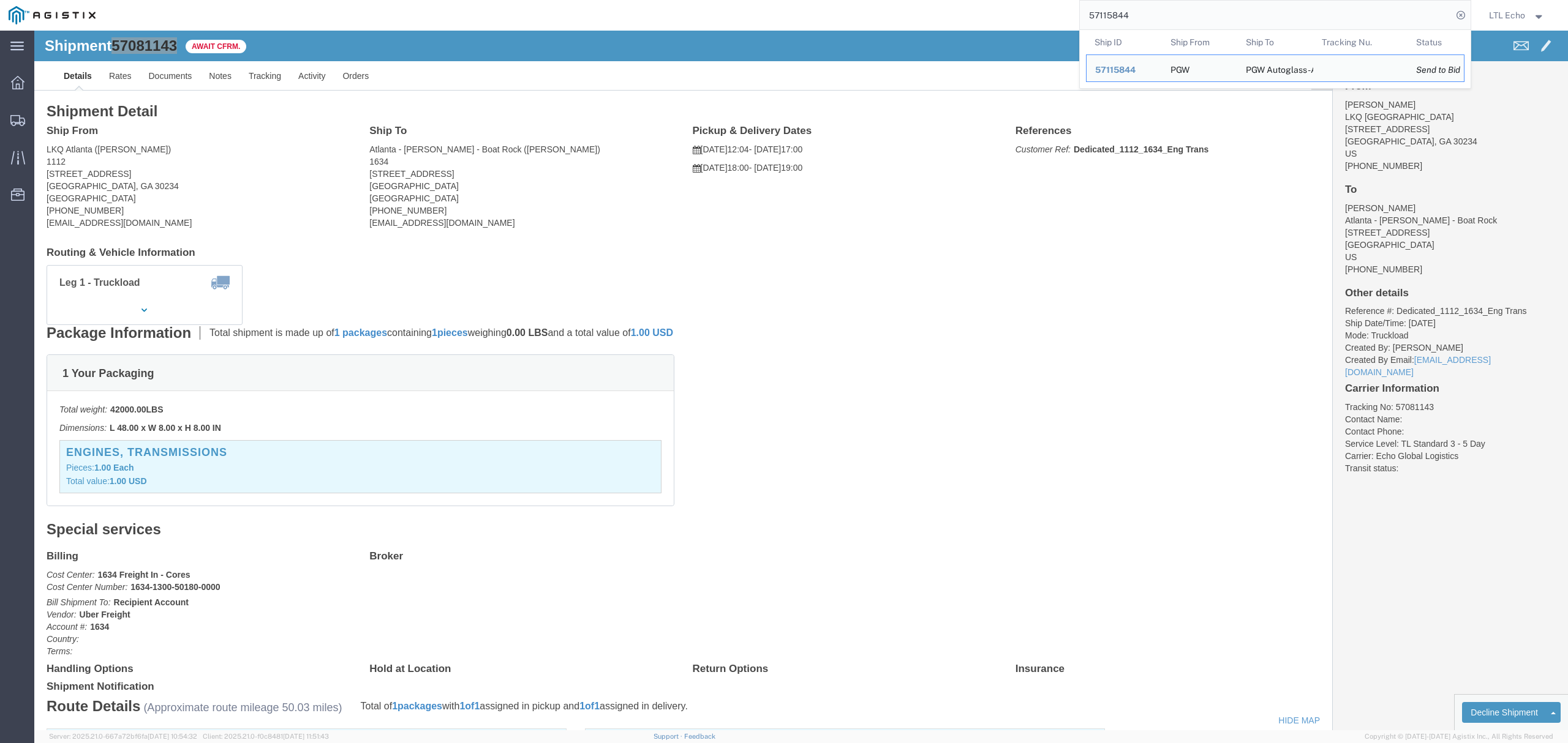
drag, startPoint x: 1137, startPoint y: 10, endPoint x: 909, endPoint y: 1, distance: 228.2
click at [940, 3] on div "57115844 Ship ID Ship From Ship To Tracking Nu. Status Ship ID 57115844 Ship Fr…" at bounding box center [787, 15] width 1367 height 30
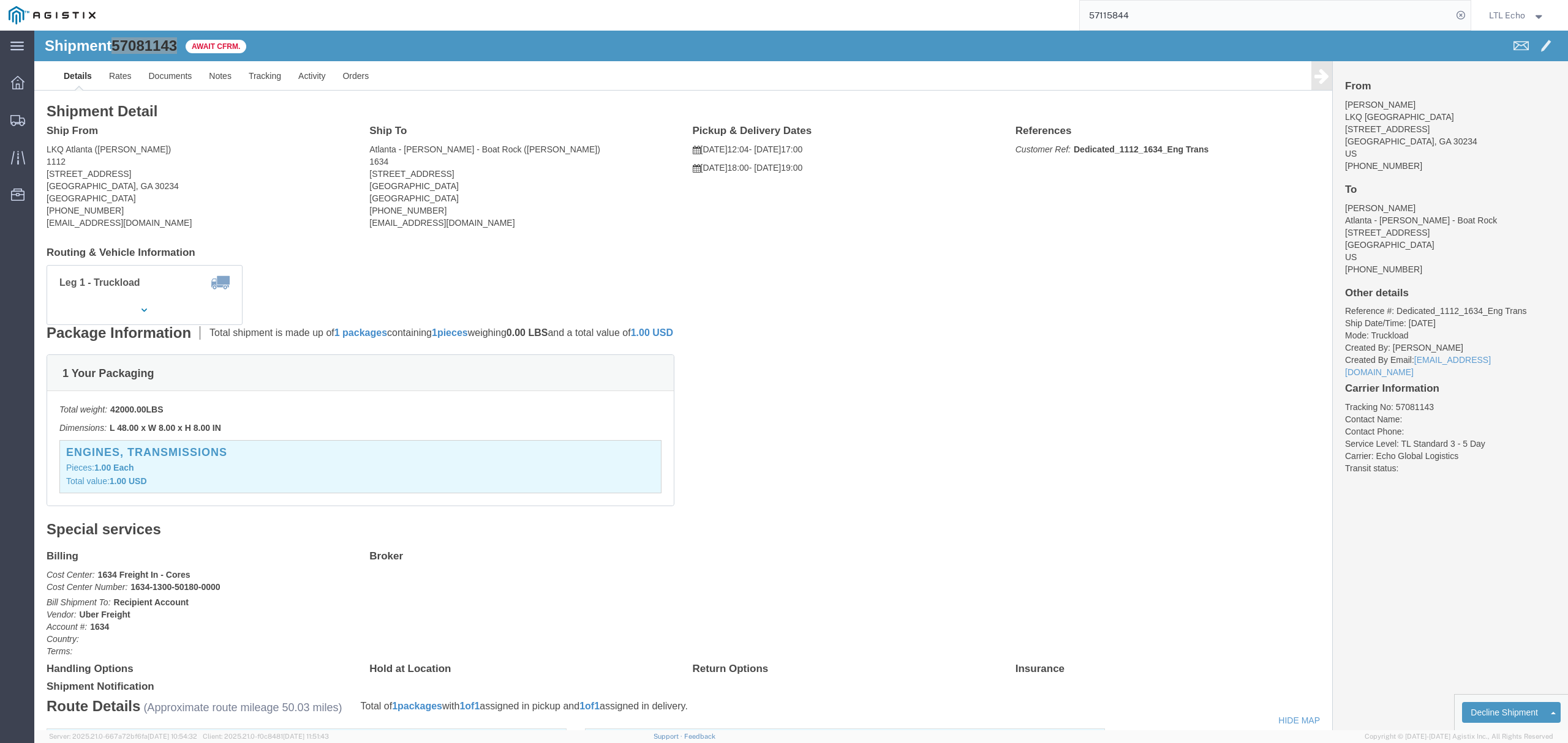
paste input "6952041"
type input "56952041"
